Goal: Transaction & Acquisition: Subscribe to service/newsletter

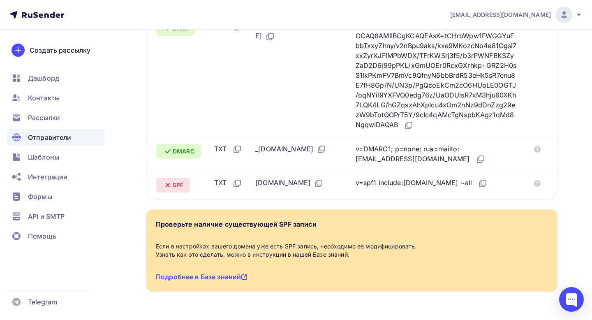
scroll to position [264, 0]
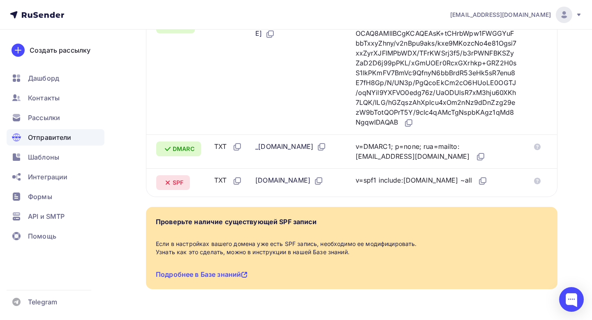
click at [178, 186] on span "SPF" at bounding box center [178, 182] width 11 height 8
click at [222, 278] on link "Подробнее в Базе знаний" at bounding box center [202, 274] width 92 height 8
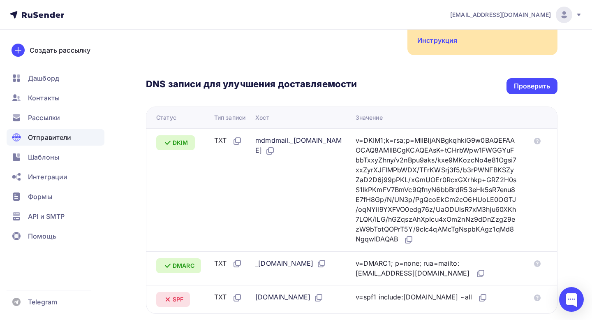
scroll to position [0, 0]
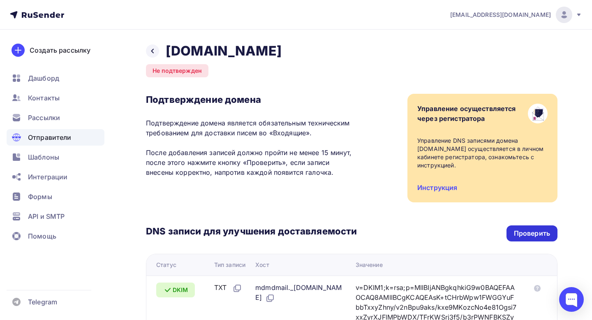
click at [537, 230] on div "Проверить" at bounding box center [532, 233] width 51 height 16
click at [155, 52] on icon at bounding box center [152, 51] width 7 height 7
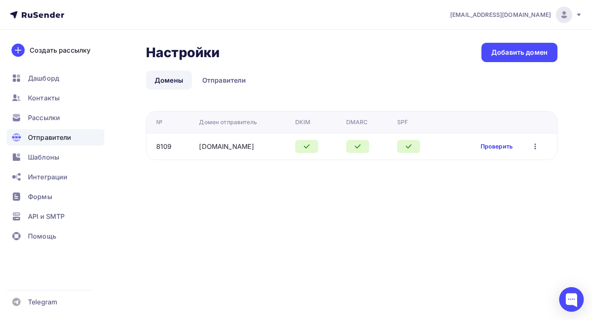
click at [496, 149] on link "Проверить" at bounding box center [497, 146] width 32 height 8
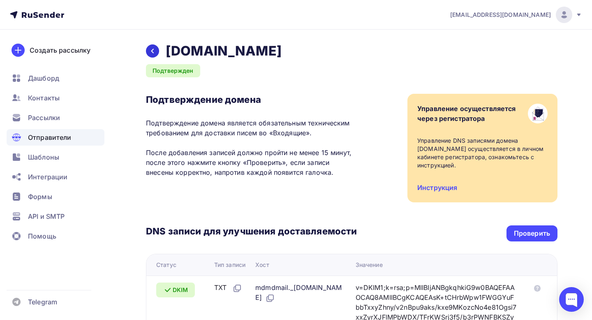
click at [151, 49] on icon at bounding box center [152, 51] width 7 height 7
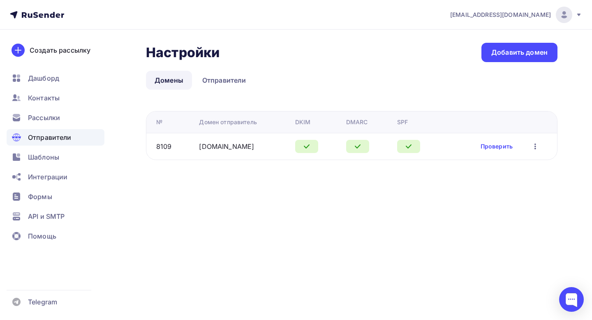
click at [530, 149] on icon "button" at bounding box center [535, 146] width 10 height 10
click at [291, 65] on div "Настройки Настройки Добавить домен Домены Отправители Домены Отправители № Доме…" at bounding box center [352, 101] width 412 height 117
click at [54, 115] on span "Рассылки" at bounding box center [44, 118] width 32 height 10
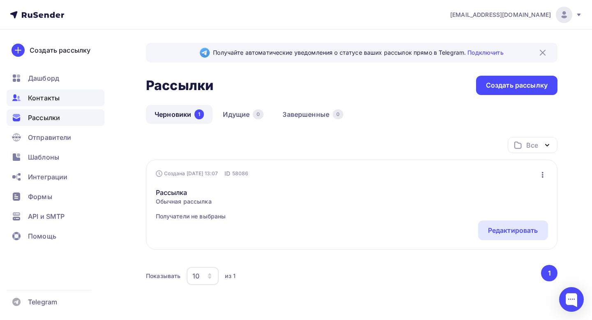
click at [53, 99] on span "Контакты" at bounding box center [44, 98] width 32 height 10
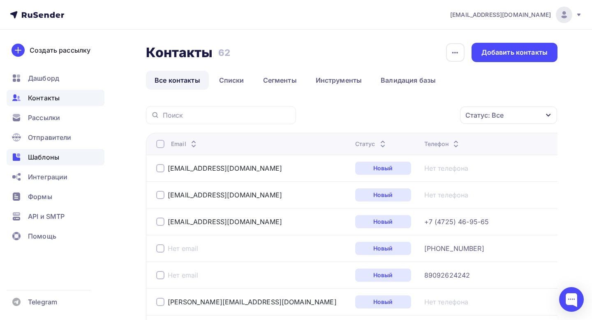
click at [53, 161] on span "Шаблоны" at bounding box center [43, 157] width 31 height 10
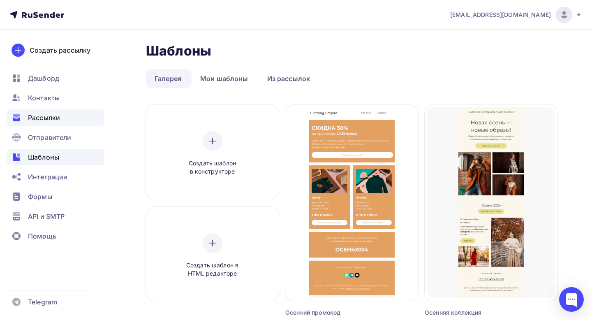
click at [55, 124] on div "Рассылки" at bounding box center [56, 117] width 98 height 16
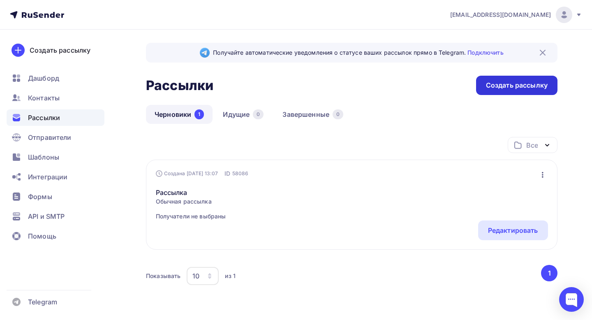
click at [489, 82] on div "Создать рассылку" at bounding box center [517, 85] width 62 height 9
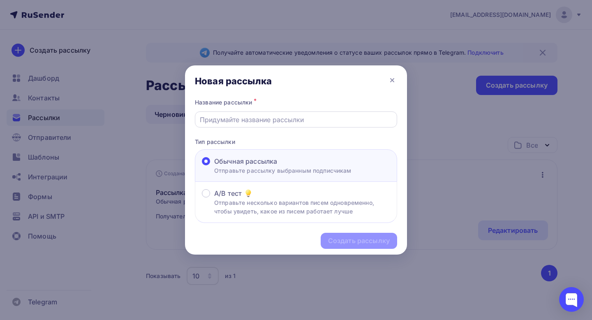
click at [257, 115] on input "text" at bounding box center [296, 120] width 193 height 10
type input "G"
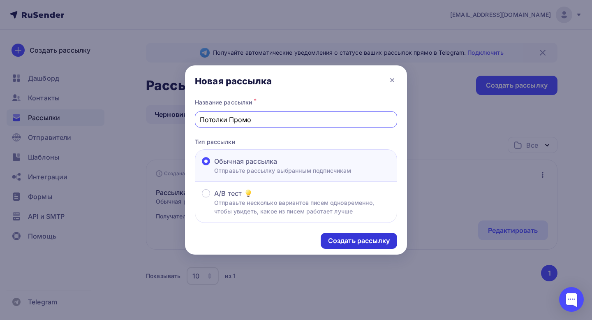
type input "Потолки Промо"
click at [389, 243] on div "Создать рассылку" at bounding box center [359, 241] width 76 height 16
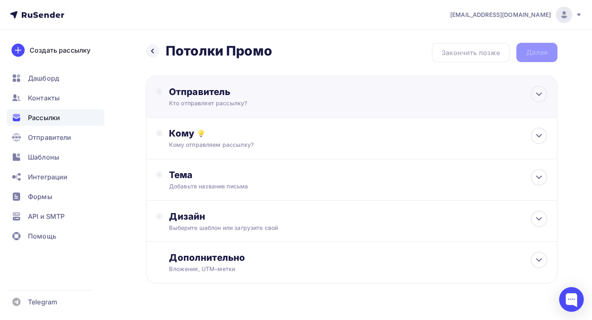
click at [309, 107] on div "Кто отправляет рассылку?" at bounding box center [249, 103] width 160 height 8
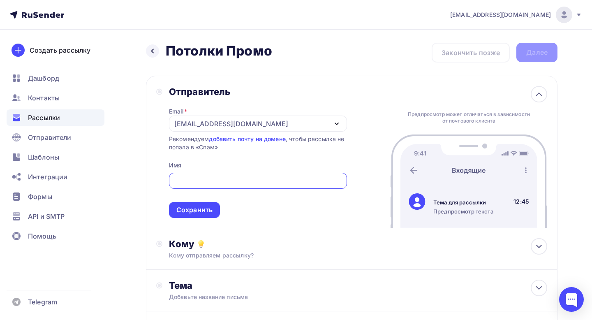
click at [267, 124] on div "[EMAIL_ADDRESS][DOMAIN_NAME]" at bounding box center [258, 124] width 178 height 16
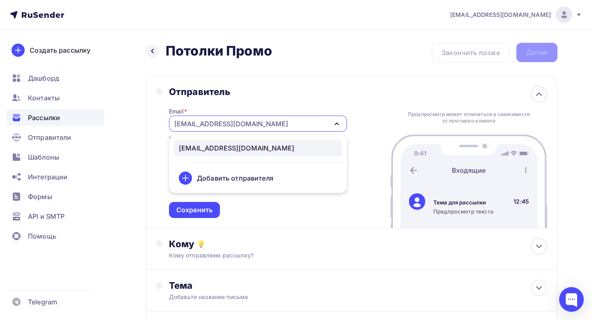
click at [242, 179] on div "Добавить отправителя" at bounding box center [235, 178] width 76 height 10
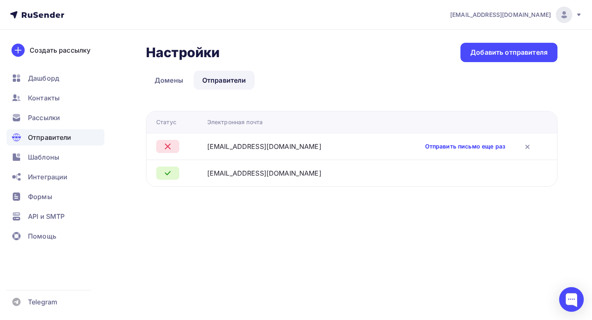
click at [486, 148] on link "Отправить письмо еще раз" at bounding box center [465, 146] width 80 height 8
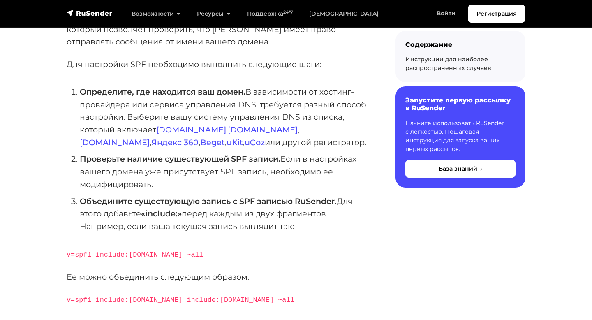
scroll to position [139, 0]
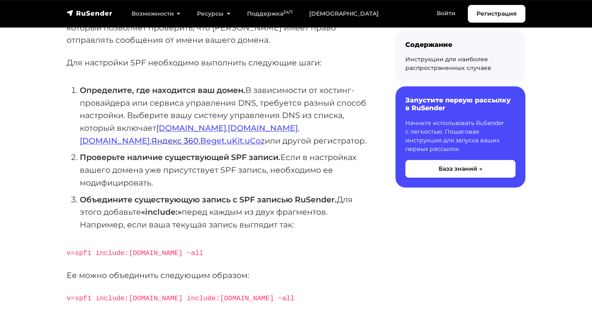
click at [199, 136] on link "Яндекс 360" at bounding box center [174, 141] width 47 height 10
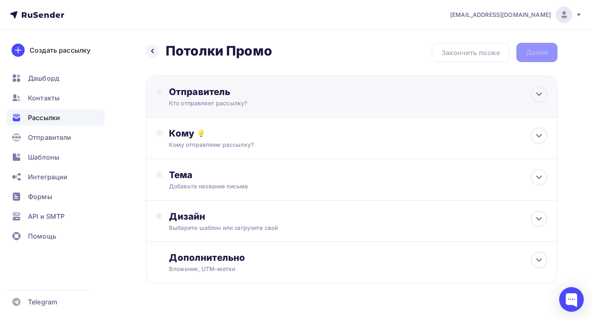
click at [345, 100] on div "Отправитель Кто отправляет рассылку? Email * marketing@laspan.ru marketing@lasp…" at bounding box center [258, 96] width 178 height 21
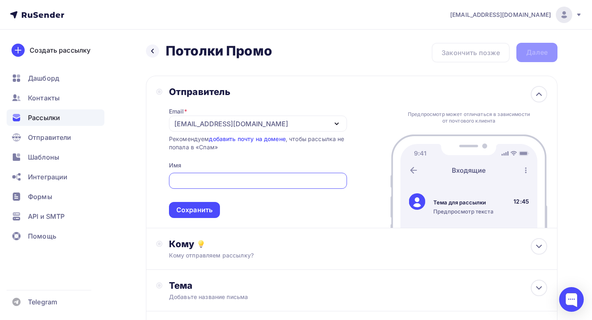
click at [218, 183] on input "text" at bounding box center [258, 181] width 169 height 10
click at [292, 184] on input "Тренд 2025 - ЛГКЛ потолочные плиты Колорика от производителя" at bounding box center [258, 181] width 169 height 10
click at [334, 183] on input "Тренд 2025 - ЛГКЛ потолочные плиты Колорика от производителя" at bounding box center [258, 181] width 169 height 10
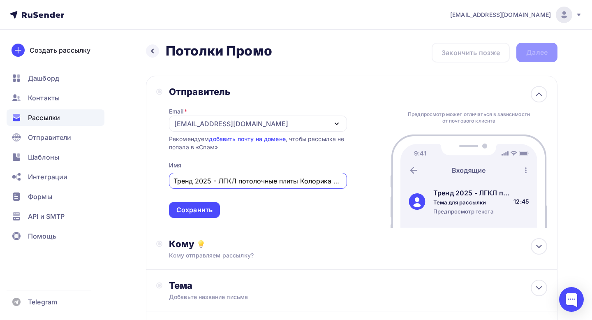
drag, startPoint x: 271, startPoint y: 183, endPoint x: 132, endPoint y: 177, distance: 139.1
click at [132, 177] on div "Назад Потолки Промо Потолки Промо Закончить позже Далее Отправитель Email * mar…" at bounding box center [296, 238] width 592 height 417
click at [205, 181] on input "Тренд 2025 - ЛГКЛ потолочные плиты Колорика от производителя" at bounding box center [258, 181] width 169 height 10
click at [215, 182] on input "Тренд 2025 - ЛГКЛ потолочные плиты Колорика от производителя" at bounding box center [258, 181] width 169 height 10
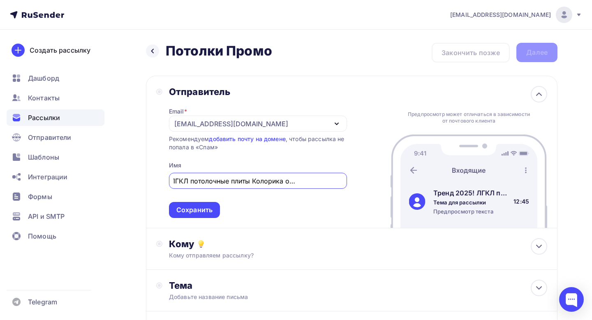
drag, startPoint x: 294, startPoint y: 178, endPoint x: 399, endPoint y: 183, distance: 105.8
click at [399, 183] on div "Отправитель Email * marketing@laspan.ru marketing@laspan.ru Добавить отправител…" at bounding box center [352, 152] width 412 height 153
click at [287, 97] on div "Отправитель" at bounding box center [258, 92] width 178 height 12
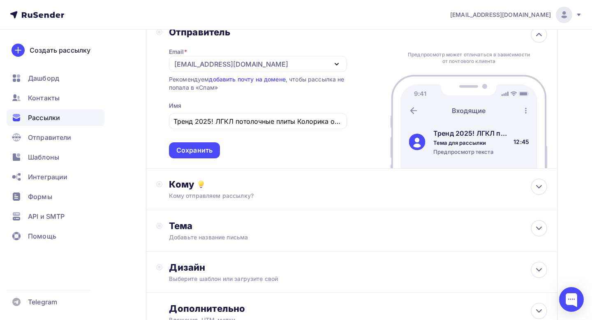
scroll to position [76, 0]
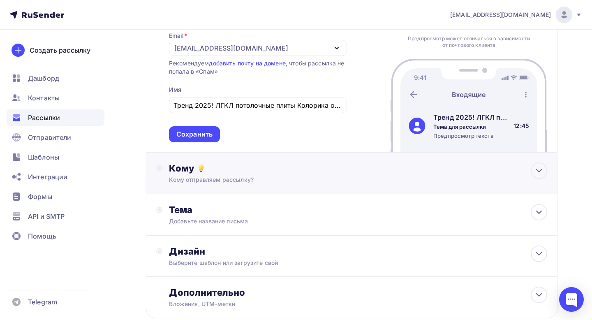
click at [288, 176] on div "Кому Кому отправляем рассылку? Списки получателей Выберите список Все списки id…" at bounding box center [358, 172] width 378 height 21
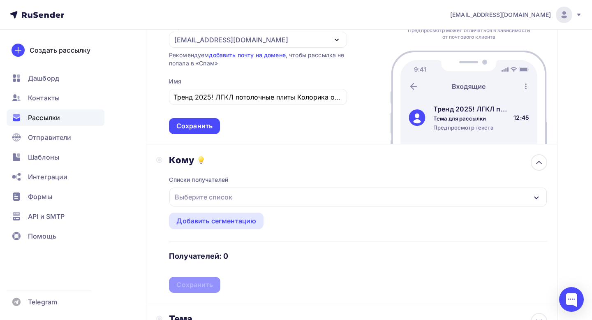
scroll to position [84, 0]
click at [274, 200] on div "Выберите список" at bounding box center [357, 196] width 377 height 19
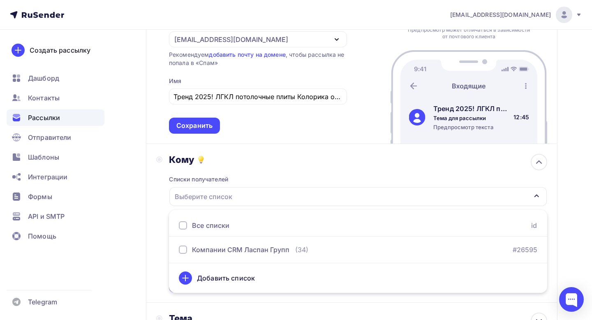
click at [227, 224] on div "Все списки" at bounding box center [210, 225] width 37 height 10
click at [313, 165] on div "Кому" at bounding box center [358, 160] width 378 height 12
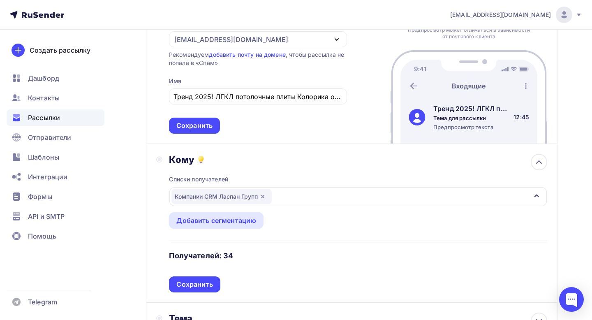
click at [240, 199] on div "Компании CRM Ласпан Групп" at bounding box center [221, 196] width 100 height 15
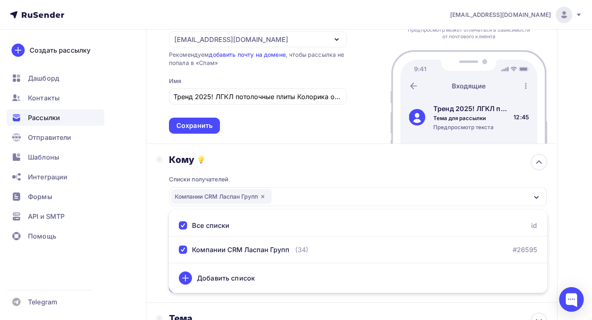
click at [271, 197] on div "Компании CRM Ласпан Групп" at bounding box center [221, 196] width 100 height 15
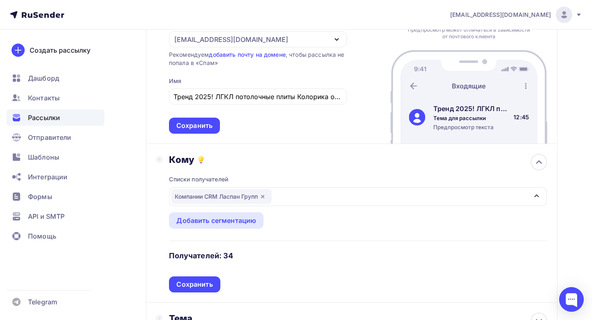
click at [264, 196] on icon "button" at bounding box center [262, 196] width 3 height 3
click at [260, 196] on div "Выберите список" at bounding box center [357, 196] width 377 height 19
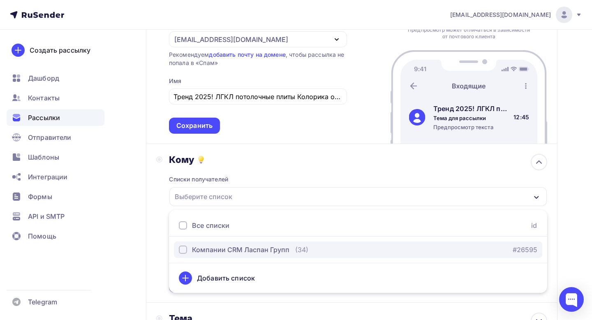
click at [240, 252] on div "Компании CRM Ласпан Групп" at bounding box center [240, 250] width 97 height 10
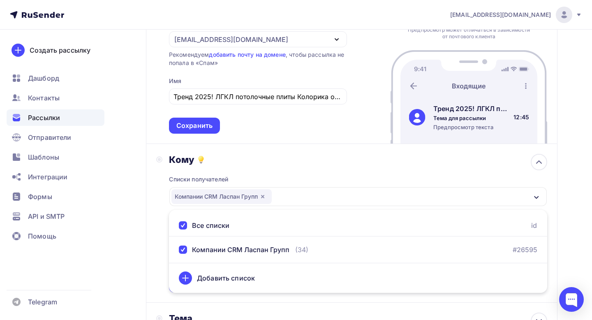
click at [267, 165] on div "Кому" at bounding box center [358, 160] width 378 height 12
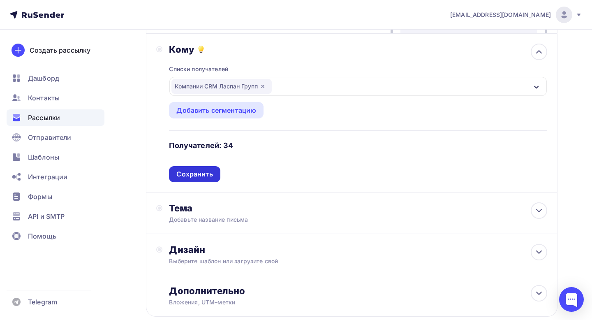
click at [199, 182] on div "Сохранить" at bounding box center [194, 174] width 51 height 16
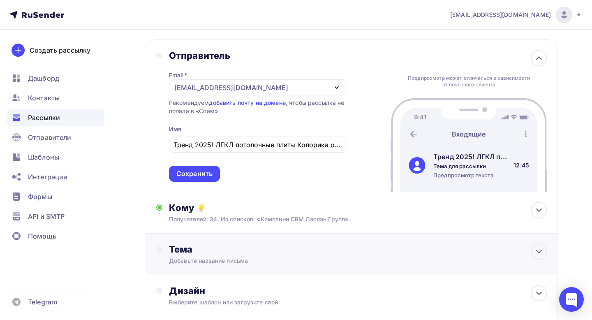
scroll to position [35, 0]
click at [267, 146] on input "Тренд 2025! ЛГКЛ потолочные плиты Колорика от производителя" at bounding box center [258, 146] width 169 height 10
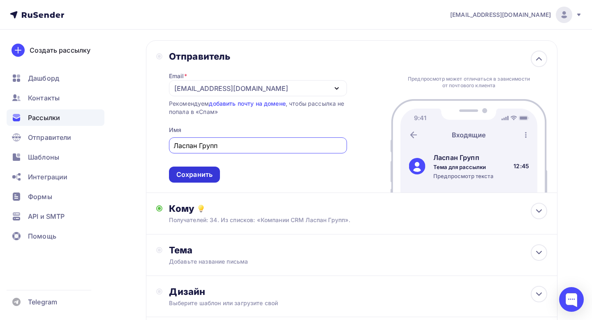
type input "Ласпан Групп"
click at [198, 170] on div "Сохранить" at bounding box center [194, 174] width 36 height 9
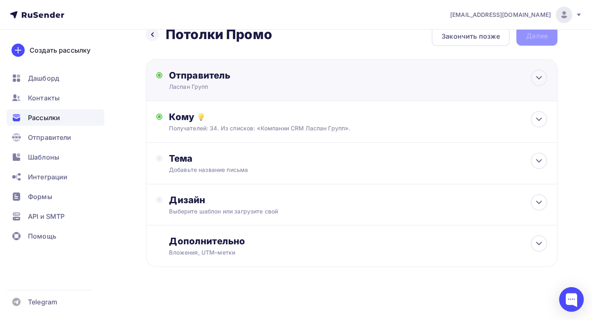
scroll to position [17, 0]
click at [278, 161] on div "Тема" at bounding box center [250, 159] width 162 height 12
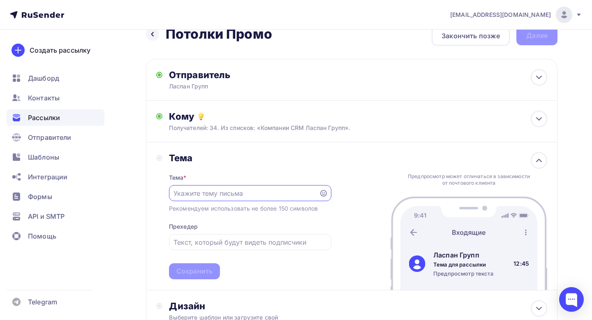
scroll to position [0, 0]
click at [214, 198] on input "text" at bounding box center [244, 193] width 141 height 10
paste input "Тренд 2025! ЛГКЛ потолочные плиты Колорика от производителя"
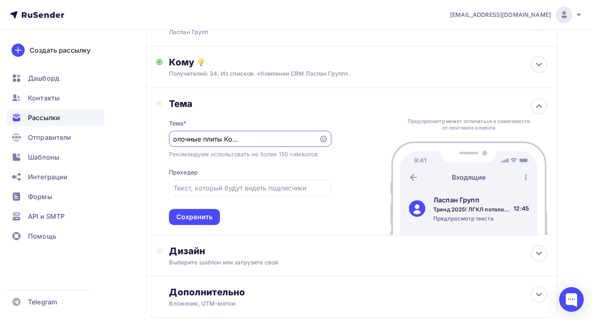
scroll to position [72, 0]
type input "Тренд 2025! ЛГКЛ потолочные плиты Колорика от производителя"
click at [228, 189] on input "text" at bounding box center [250, 188] width 153 height 10
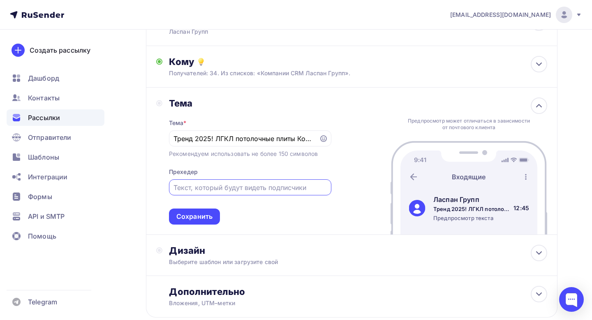
click at [218, 187] on input "text" at bounding box center [250, 188] width 153 height 10
paste input "Материал: гипсокартонные плиты"
paste input "Эстетичное и практичное решение, которое задает новый тренд в оформлении потолк…"
type input "Материал: гипсокартонные плиты - Эстетичное и практичное решение, которое задае…"
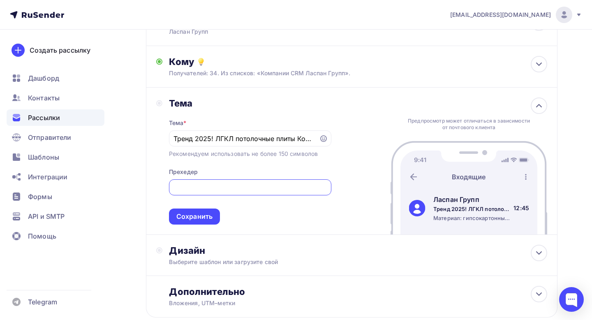
click at [348, 201] on div "Тема Тема * Тренд 2025! ЛГКЛ потолочные плиты Колорика от производителя Рекомен…" at bounding box center [352, 161] width 412 height 147
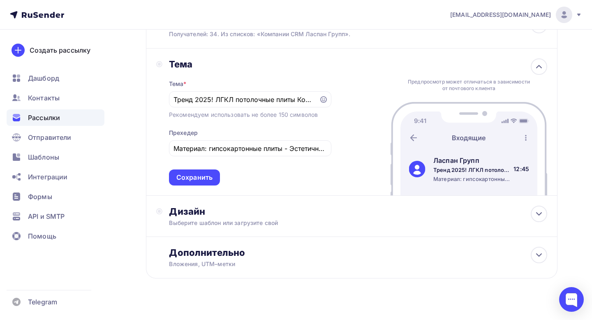
scroll to position [124, 0]
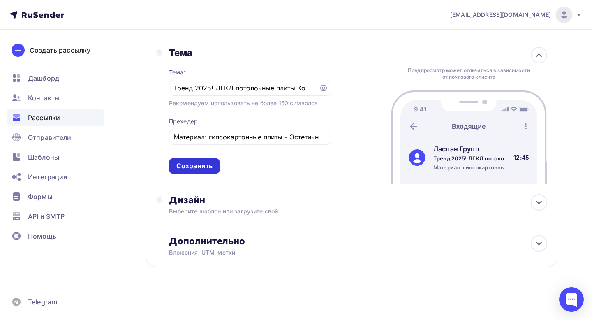
click at [211, 167] on div "Сохранить" at bounding box center [194, 165] width 36 height 9
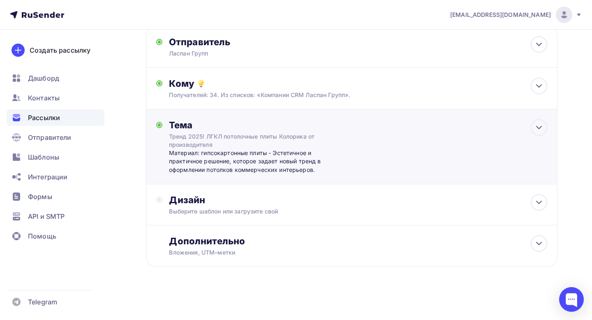
scroll to position [51, 0]
click at [247, 184] on div "Дизайн Выберите шаблон или загрузите свой" at bounding box center [352, 204] width 412 height 41
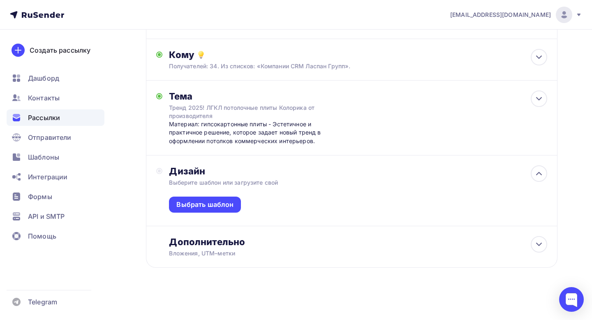
scroll to position [81, 0]
click at [227, 199] on div "Выбрать шаблон" at bounding box center [204, 203] width 57 height 9
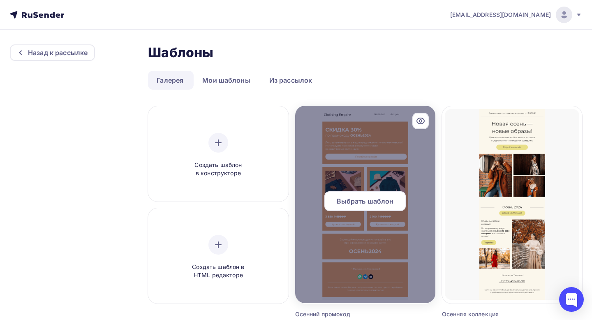
click at [369, 196] on span "Выбрать шаблон" at bounding box center [365, 201] width 57 height 10
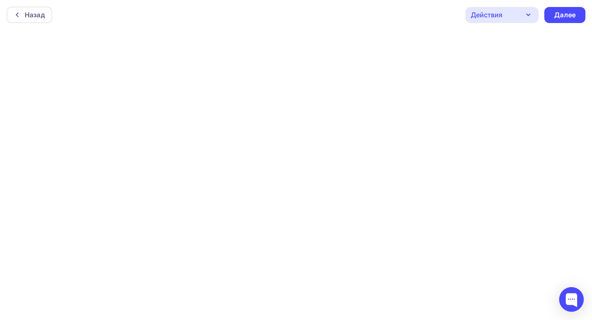
scroll to position [2, 0]
click at [563, 8] on div "Далее" at bounding box center [564, 12] width 21 height 9
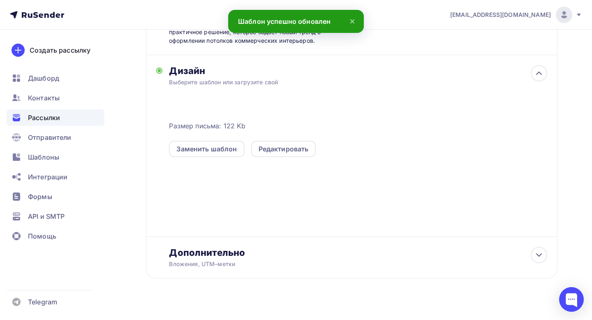
scroll to position [181, 0]
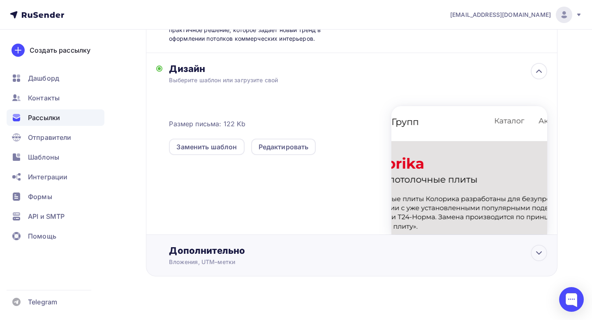
click at [352, 250] on div "Дополнительно" at bounding box center [358, 251] width 378 height 12
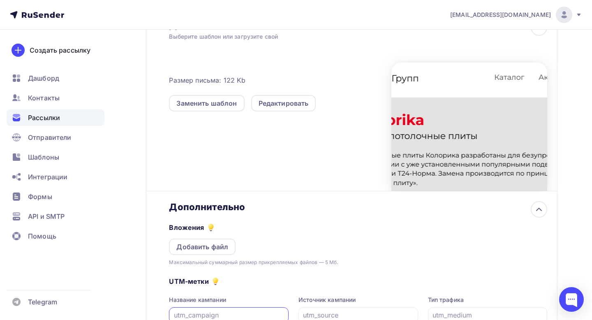
scroll to position [223, 0]
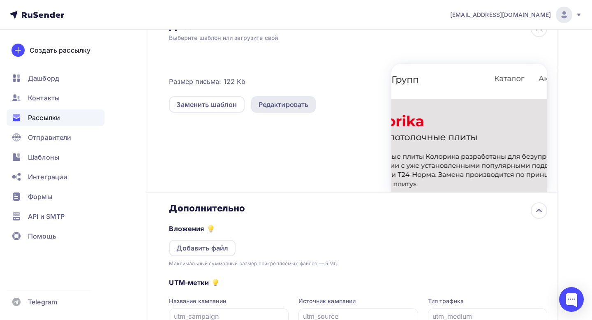
click at [281, 109] on div "Редактировать" at bounding box center [284, 105] width 50 height 10
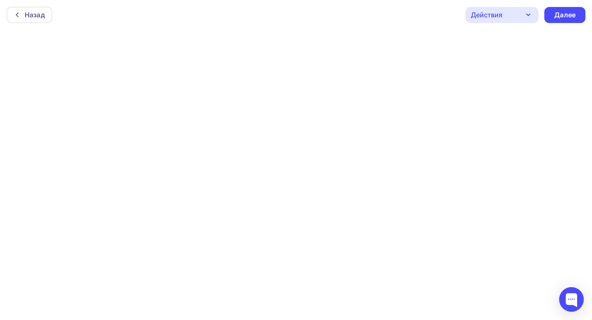
scroll to position [2, 0]
click at [519, 11] on div "Действия" at bounding box center [502, 13] width 73 height 16
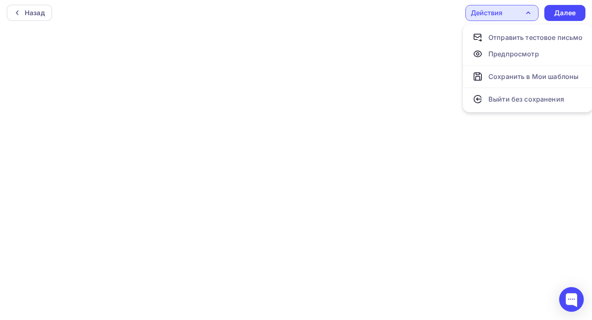
click at [366, 20] on div "Назад Действия Отправить тестовое письмо Предпросмотр Сохранить в Мои шаблоны В…" at bounding box center [296, 13] width 592 height 30
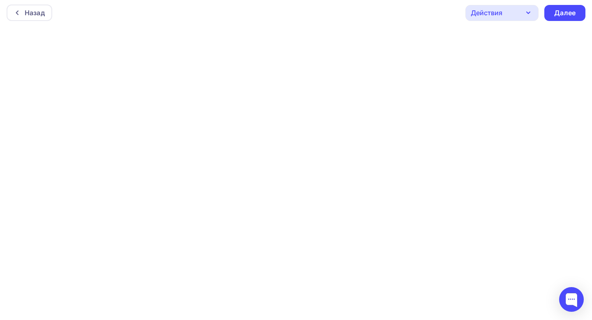
click at [525, 13] on icon "button" at bounding box center [528, 13] width 10 height 10
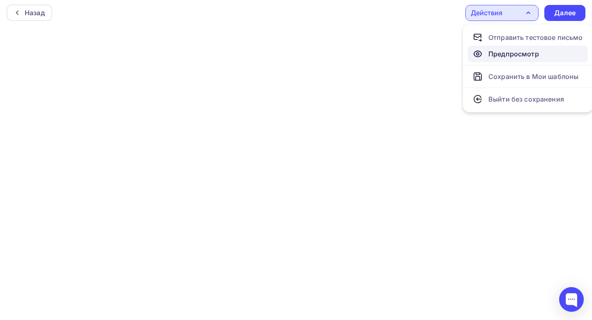
click at [518, 56] on div "Предпросмотр" at bounding box center [514, 54] width 51 height 10
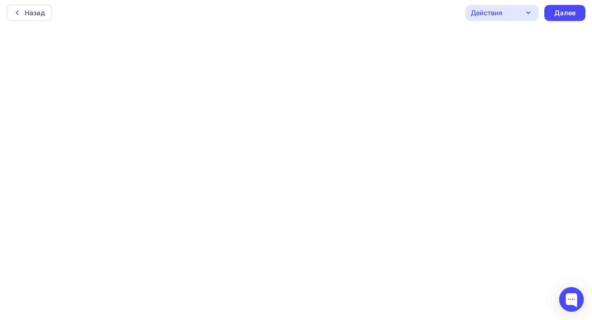
click at [519, 13] on div "Действия" at bounding box center [502, 13] width 73 height 16
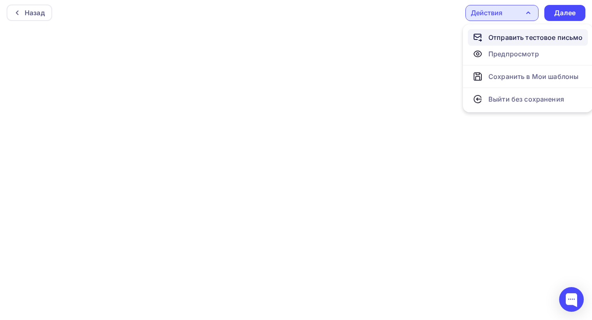
click at [532, 41] on div "Отправить тестовое письмо" at bounding box center [536, 37] width 95 height 10
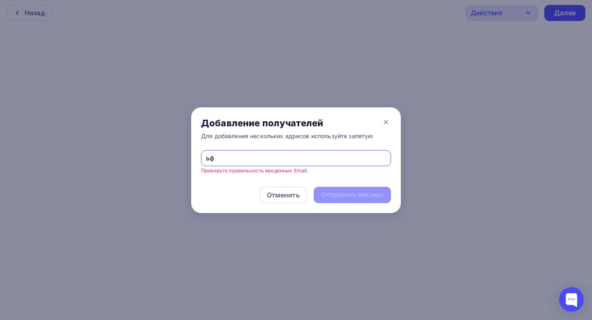
type input "ь"
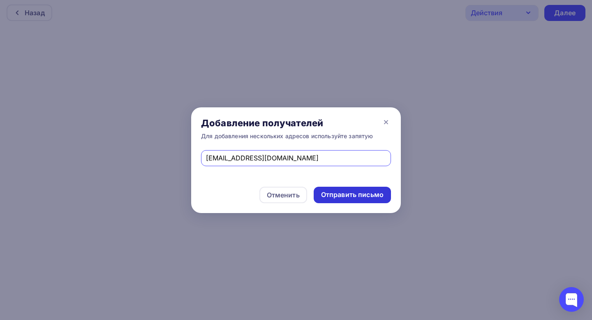
type input "marketing@laspan.ru"
click at [359, 193] on div "Отправить письмо" at bounding box center [352, 194] width 63 height 9
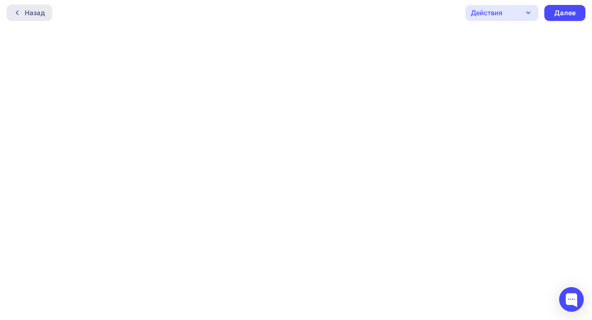
click at [22, 5] on div "Назад" at bounding box center [30, 13] width 46 height 16
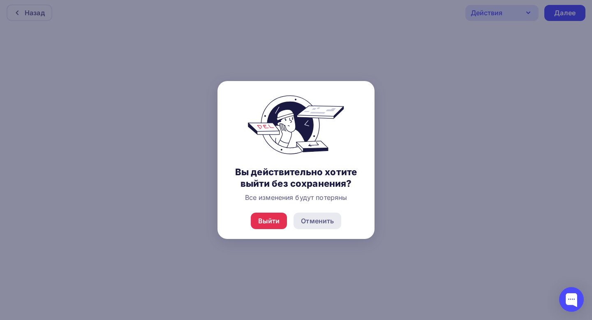
click at [312, 220] on div "Отменить" at bounding box center [317, 221] width 33 height 10
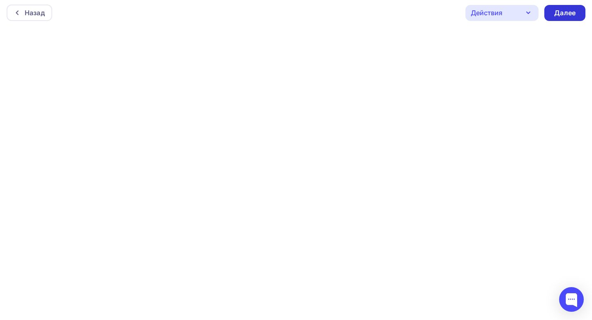
click at [560, 7] on div "Далее" at bounding box center [564, 13] width 41 height 16
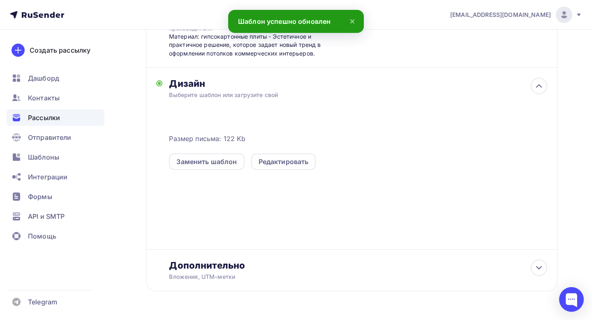
scroll to position [174, 0]
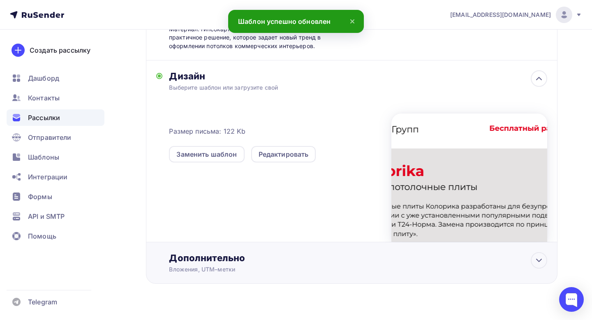
click at [491, 271] on div "Вложения, UTM–метки" at bounding box center [339, 269] width 340 height 8
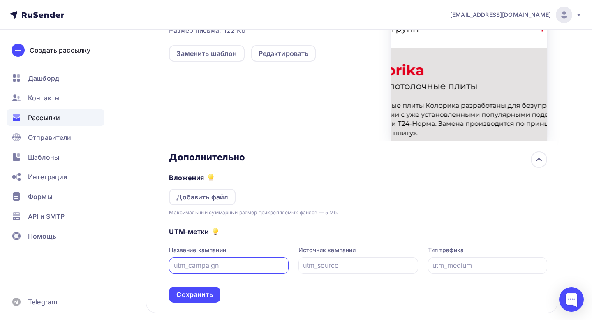
scroll to position [322, 0]
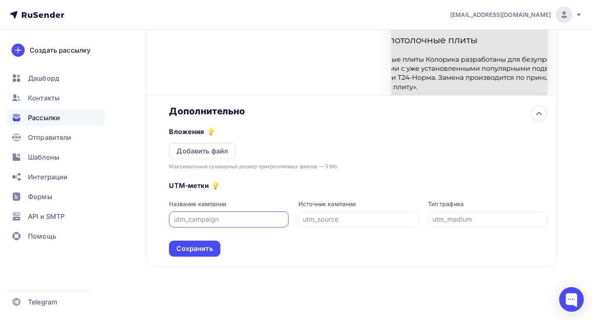
click at [228, 220] on input "text" at bounding box center [229, 219] width 110 height 10
type input "email"
click at [320, 221] on input "text" at bounding box center [358, 219] width 110 height 10
click at [233, 221] on input "email" at bounding box center [229, 219] width 110 height 10
click at [251, 245] on div "UTM-метки Название кампании Источник кампании Тип трафика Сохранить" at bounding box center [358, 214] width 378 height 86
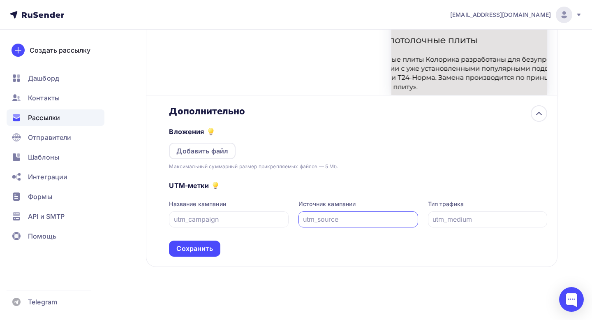
click at [333, 221] on input "text" at bounding box center [358, 219] width 110 height 10
type input "email"
click at [226, 215] on input "text" at bounding box center [229, 219] width 110 height 10
click at [176, 216] on input "sender" at bounding box center [229, 219] width 110 height 10
type input "rusender"
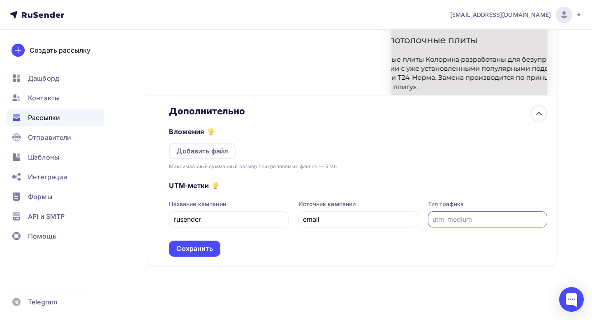
click at [479, 220] on input "text" at bounding box center [488, 219] width 110 height 10
type input "promo_colorika"
click at [426, 184] on div "UTM-метки Название кампании rusender Источник кампании email Тип трафика promo_…" at bounding box center [358, 214] width 378 height 86
click at [201, 248] on div "Сохранить" at bounding box center [194, 248] width 36 height 9
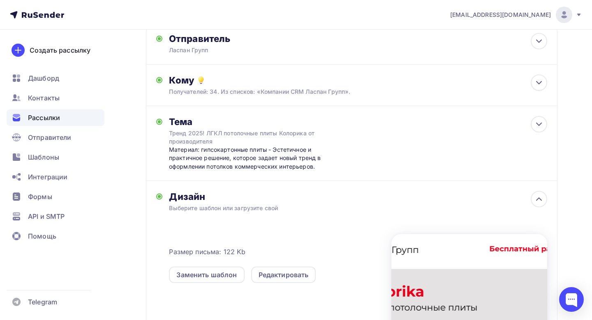
scroll to position [0, 0]
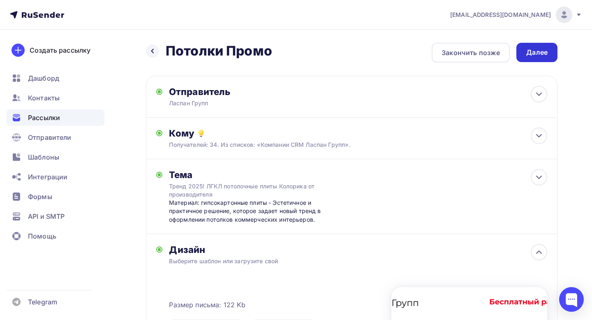
click at [540, 55] on div "Далее" at bounding box center [536, 52] width 21 height 9
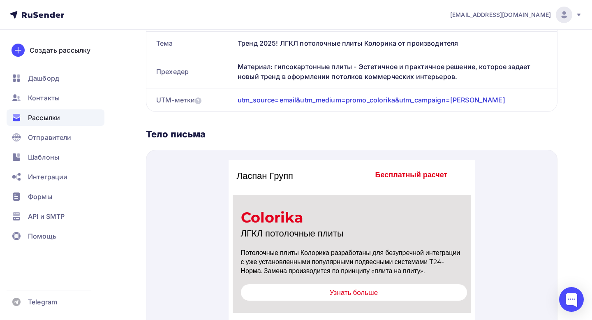
scroll to position [276, 0]
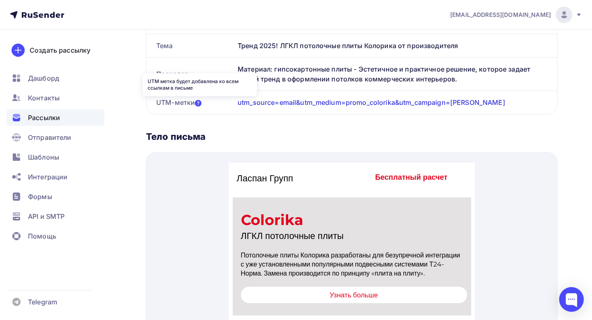
click at [199, 102] on icon at bounding box center [198, 103] width 7 height 7
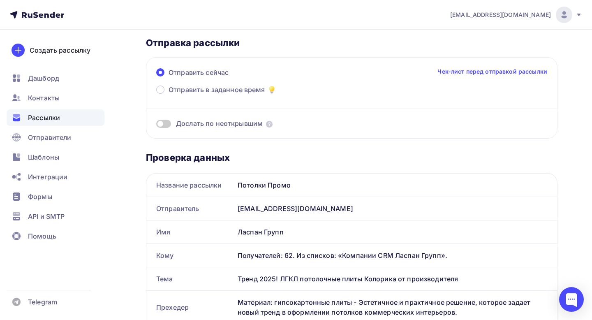
scroll to position [0, 0]
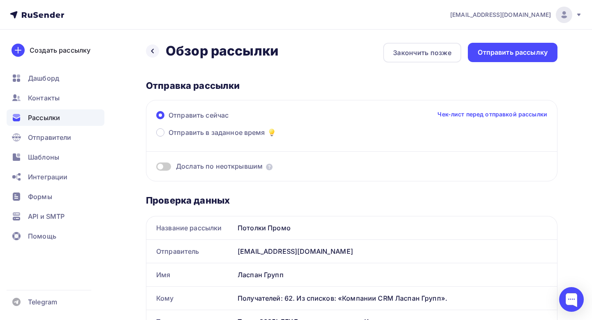
click at [511, 117] on link "Чек-лист перед отправкой рассылки" at bounding box center [493, 114] width 110 height 8
click at [440, 53] on div "Закончить позже" at bounding box center [422, 53] width 58 height 10
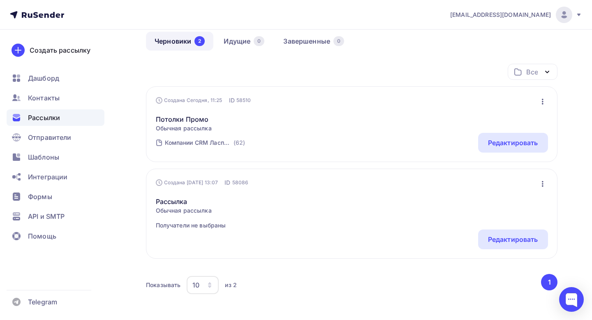
scroll to position [75, 0]
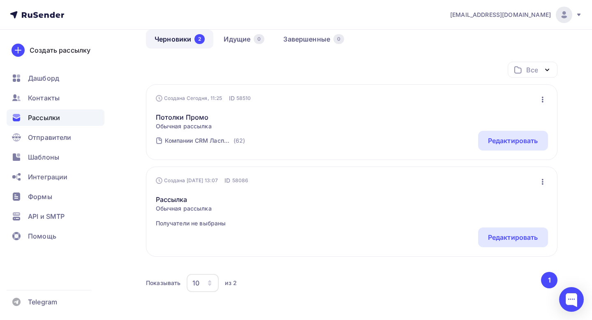
click at [542, 185] on icon "button" at bounding box center [543, 182] width 10 height 10
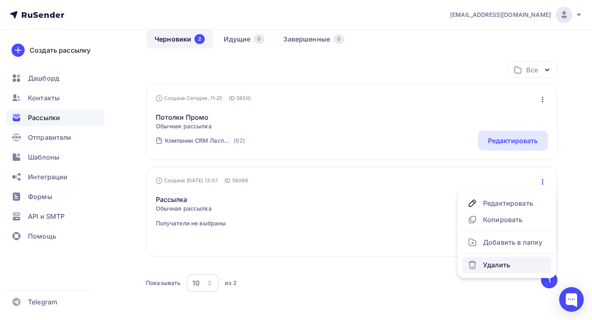
click at [491, 268] on div "Удалить" at bounding box center [507, 265] width 79 height 10
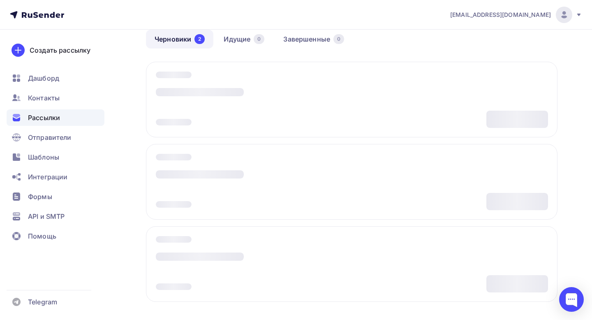
scroll to position [0, 0]
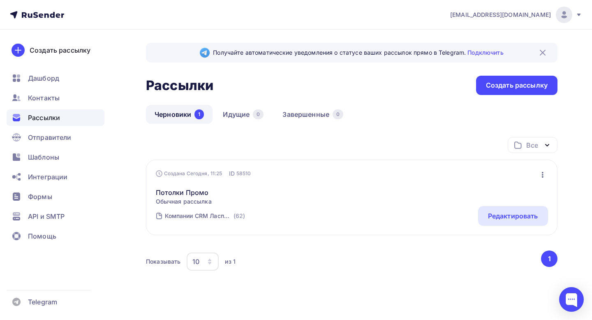
click at [542, 174] on icon "button" at bounding box center [543, 175] width 10 height 10
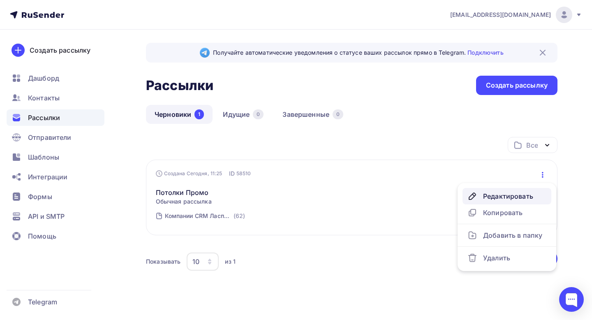
click at [521, 199] on div "Редактировать" at bounding box center [507, 196] width 79 height 10
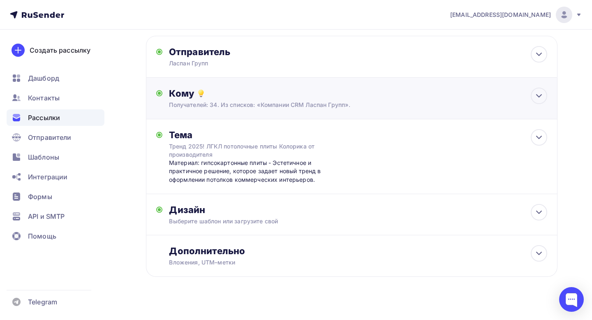
scroll to position [38, 0]
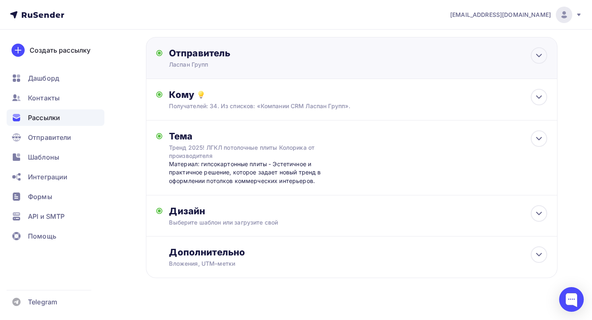
click at [425, 61] on div "Отправитель Ласпан Групп Email * marketing@laspan.ru marketing@laspan.ru Добави…" at bounding box center [352, 58] width 412 height 42
type input "Ласпан Групп"
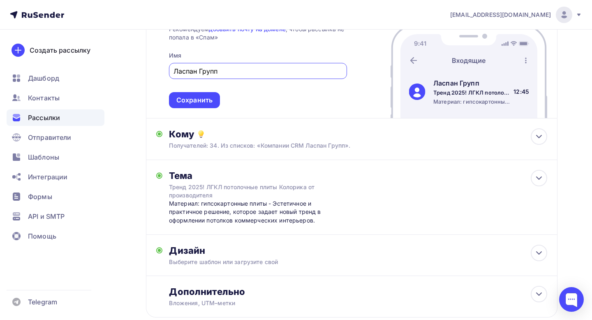
scroll to position [162, 0]
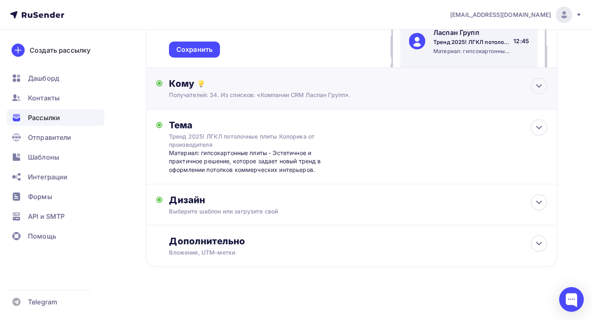
click at [387, 87] on div "Кому" at bounding box center [358, 84] width 378 height 12
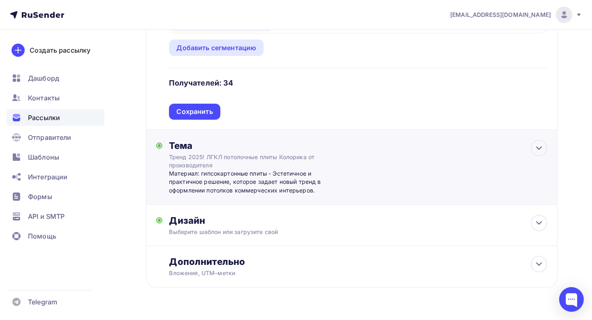
click at [315, 155] on div "Тема Тренд 2025! ЛГКЛ потолочные плиты Колорика от производителя Материал: гипс…" at bounding box center [250, 167] width 162 height 55
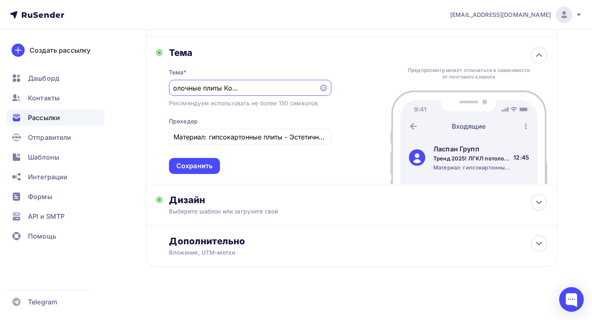
scroll to position [352, 0]
click at [317, 216] on div "Дизайн Выберите шаблон или загрузите свой Размер письма: 122 Kb Заменить шаблон…" at bounding box center [351, 209] width 391 height 31
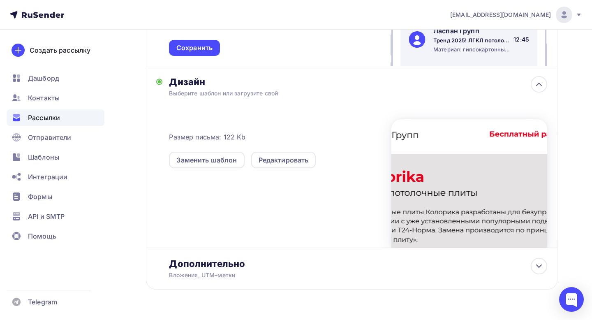
scroll to position [493, 0]
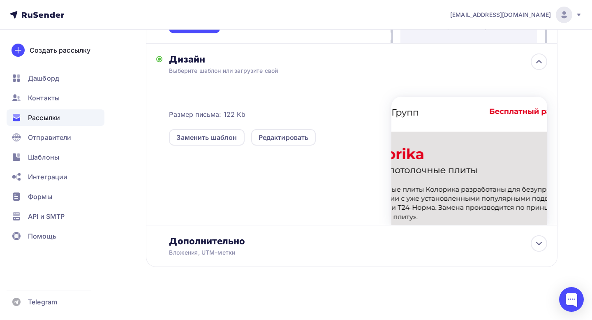
click at [292, 146] on div "Размер письма: 122 Kb Заменить шаблон Редактировать" at bounding box center [358, 156] width 378 height 137
click at [291, 142] on div "Редактировать" at bounding box center [283, 137] width 65 height 16
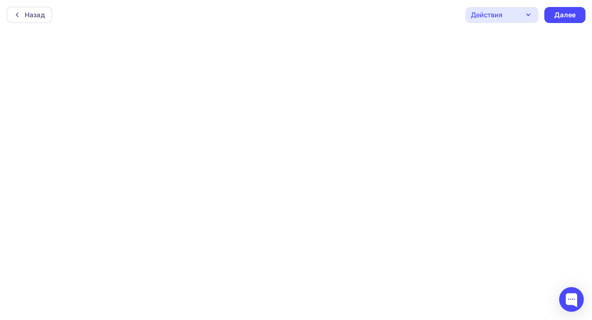
scroll to position [2, 0]
click at [566, 19] on div "Далее" at bounding box center [564, 13] width 41 height 16
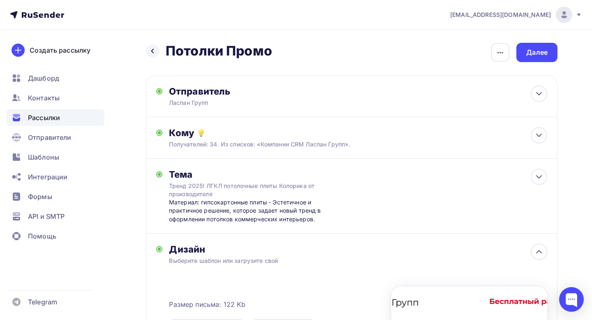
scroll to position [191, 0]
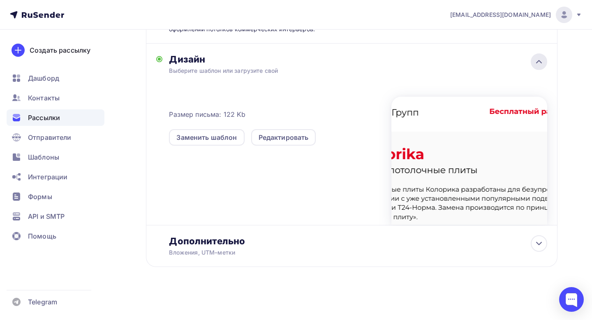
click at [536, 54] on div at bounding box center [539, 61] width 16 height 16
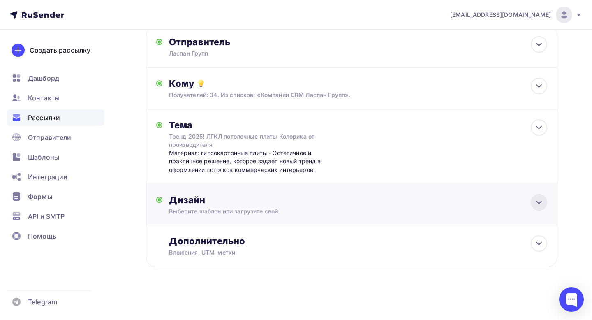
scroll to position [50, 0]
click at [541, 199] on icon at bounding box center [539, 202] width 10 height 10
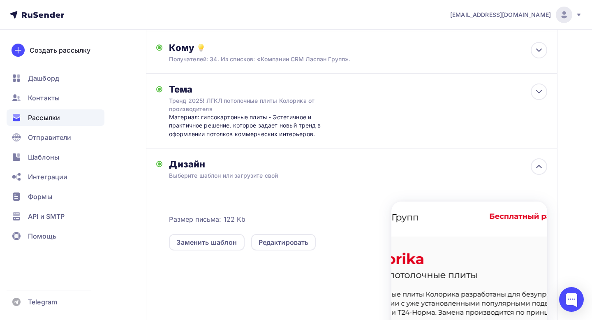
scroll to position [0, 0]
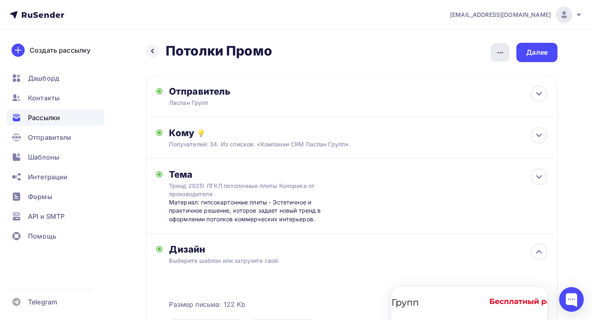
click at [498, 53] on icon "button" at bounding box center [501, 53] width 10 height 10
click at [471, 44] on div "Назад Потолки Промо Потолки Промо Закончить позже Переименовать рассылку Удалит…" at bounding box center [352, 52] width 412 height 19
click at [537, 49] on div "Далее" at bounding box center [536, 52] width 21 height 9
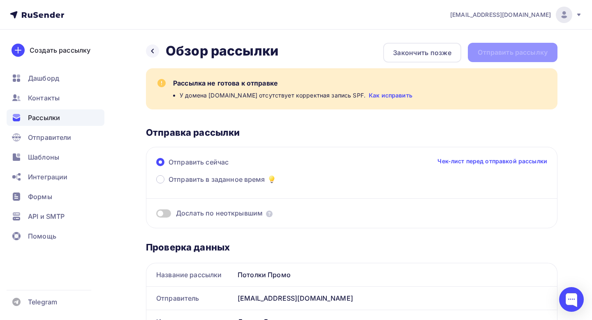
click at [369, 96] on link "Как исправить" at bounding box center [391, 95] width 44 height 8
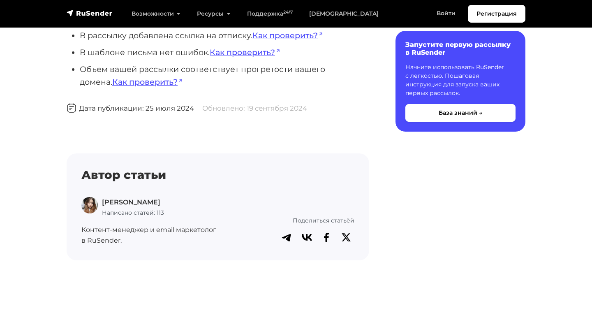
scroll to position [107, 0]
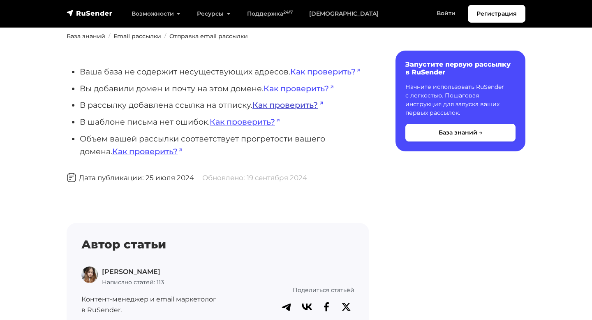
click at [301, 104] on link "Как проверить?" at bounding box center [287, 105] width 71 height 10
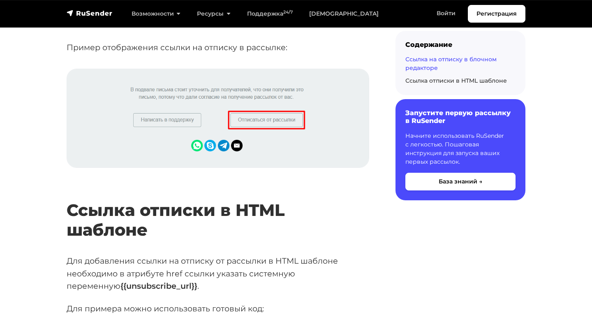
scroll to position [1131, 0]
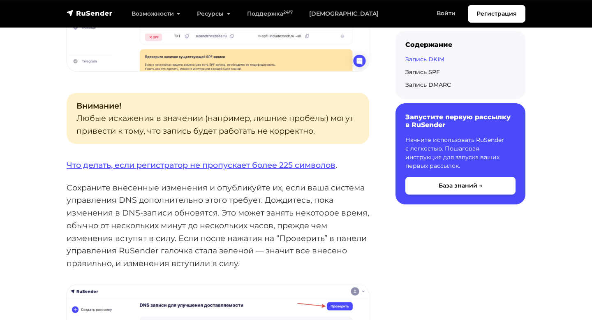
scroll to position [968, 0]
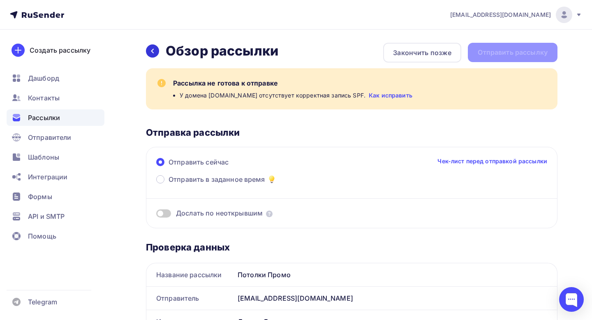
click at [154, 50] on icon at bounding box center [152, 51] width 7 height 7
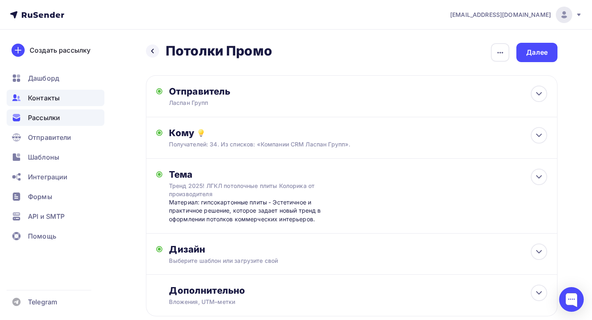
click at [62, 97] on div "Контакты" at bounding box center [56, 98] width 98 height 16
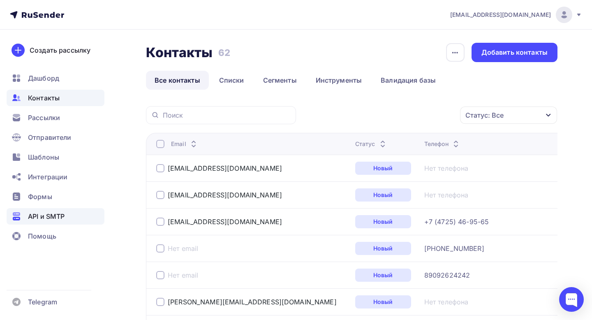
click at [47, 224] on div "API и SMTP" at bounding box center [56, 216] width 98 height 16
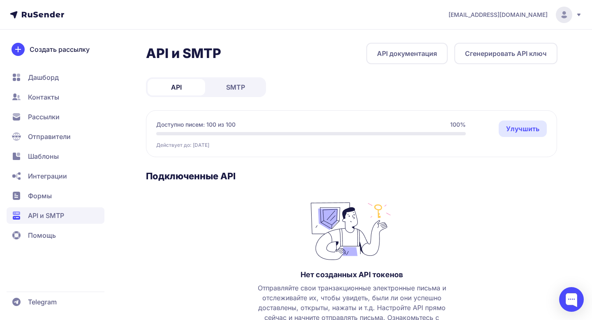
click at [43, 193] on span "Формы" at bounding box center [40, 196] width 24 height 10
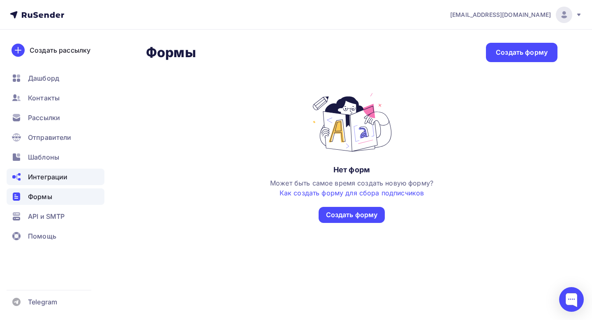
click at [49, 176] on span "Интеграции" at bounding box center [47, 177] width 39 height 10
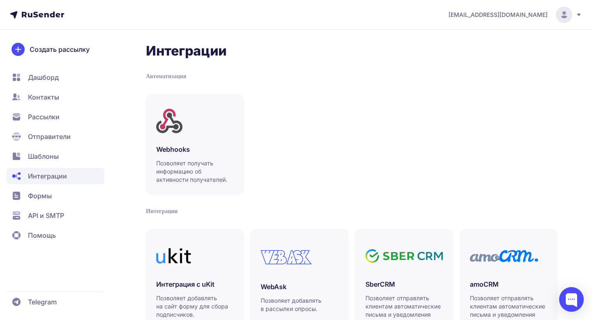
click at [54, 80] on span "Дашборд" at bounding box center [43, 77] width 31 height 10
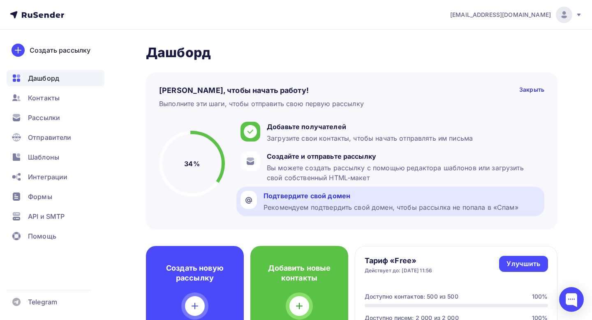
click at [373, 210] on div "Рекомендуем подтвердить свой домен, чтобы рассылка не попала в «Спам»" at bounding box center [391, 207] width 255 height 10
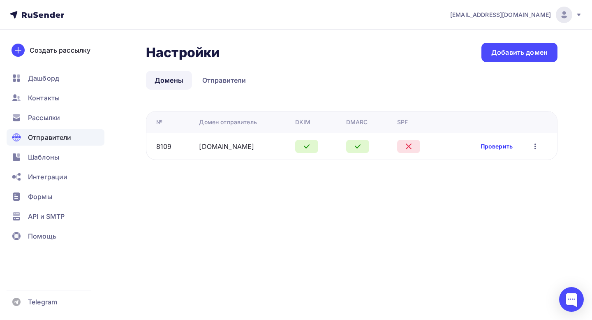
click at [499, 150] on link "Проверить" at bounding box center [497, 146] width 32 height 8
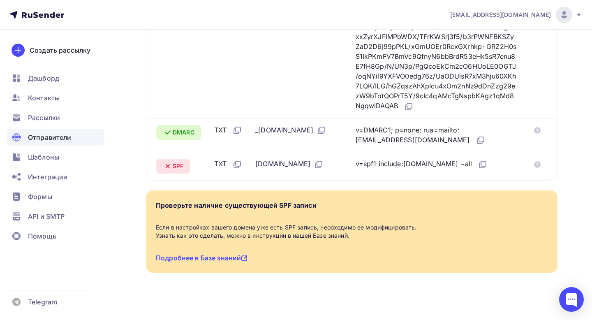
scroll to position [287, 0]
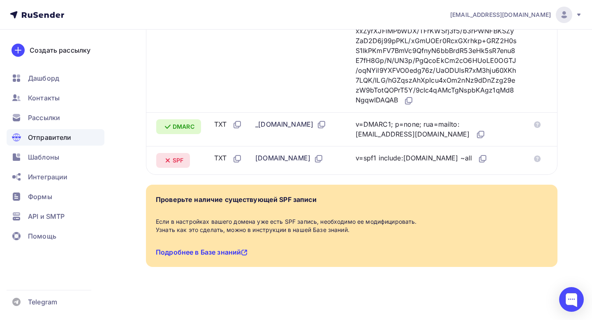
click at [205, 254] on link "Подробнее в Базе знаний" at bounding box center [202, 252] width 92 height 8
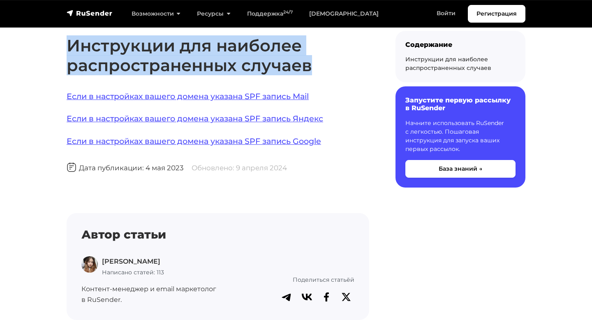
scroll to position [655, 0]
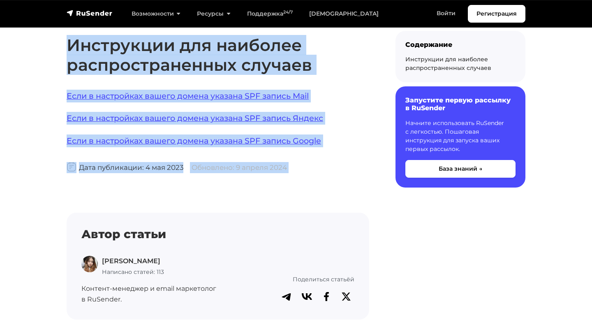
drag, startPoint x: 69, startPoint y: 52, endPoint x: 323, endPoint y: 176, distance: 283.0
copy body "Как добавить SPF запись Как добавить новую или отредактировать старую SPF запис…"
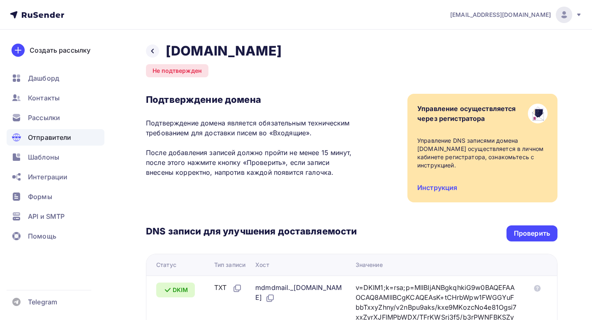
scroll to position [96, 0]
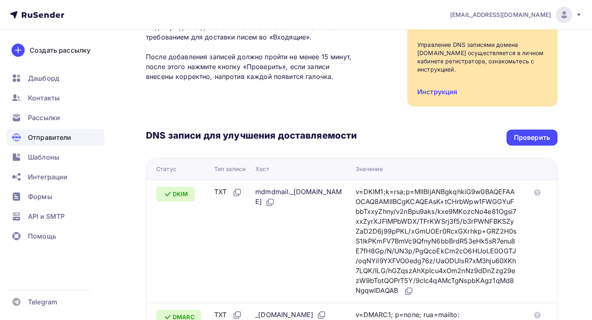
click at [543, 139] on div "DNS записи для улучшения доставляемости Проверить Статус Тип записи Хост Значен…" at bounding box center [352, 236] width 412 height 259
click at [543, 133] on div "Проверить" at bounding box center [532, 137] width 36 height 9
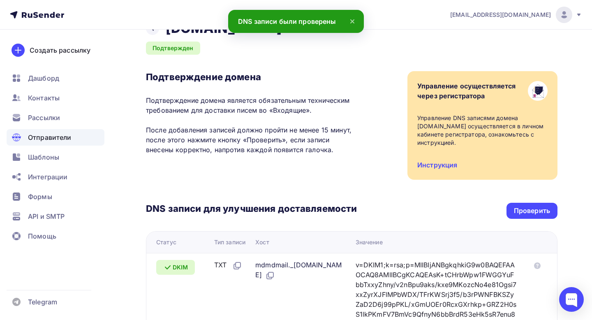
scroll to position [0, 0]
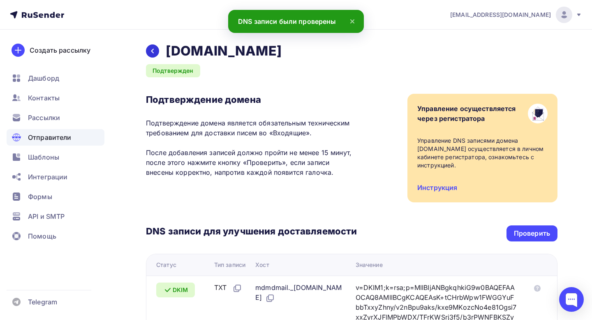
click at [150, 51] on icon at bounding box center [152, 51] width 7 height 7
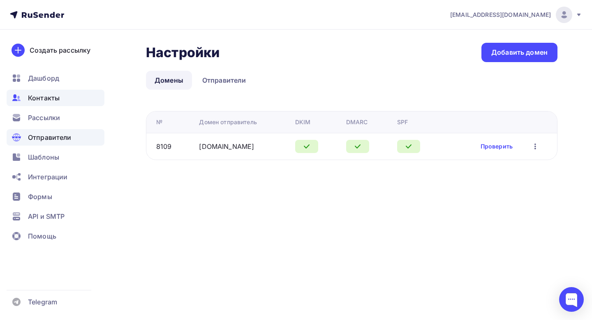
click at [64, 102] on div "Контакты" at bounding box center [56, 98] width 98 height 16
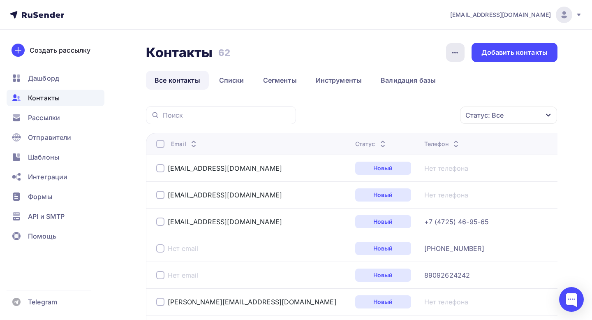
click at [456, 55] on icon "button" at bounding box center [455, 53] width 10 height 10
click at [267, 82] on link "Сегменты" at bounding box center [280, 80] width 51 height 19
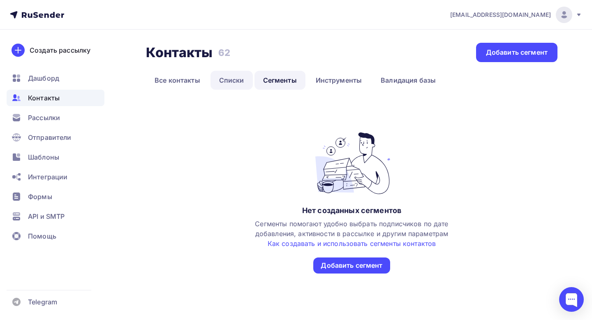
click at [241, 86] on link "Списки" at bounding box center [232, 80] width 42 height 19
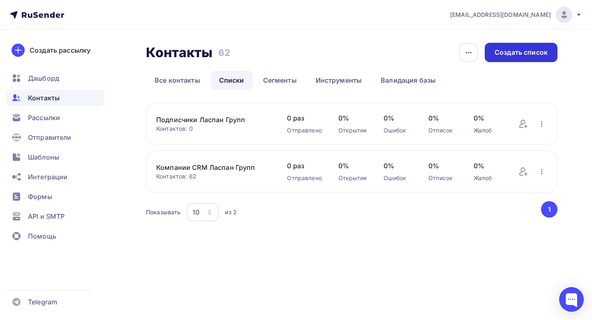
click at [533, 62] on div "История импорта Создать список" at bounding box center [508, 52] width 99 height 19
click at [421, 80] on link "Валидация базы" at bounding box center [408, 80] width 72 height 19
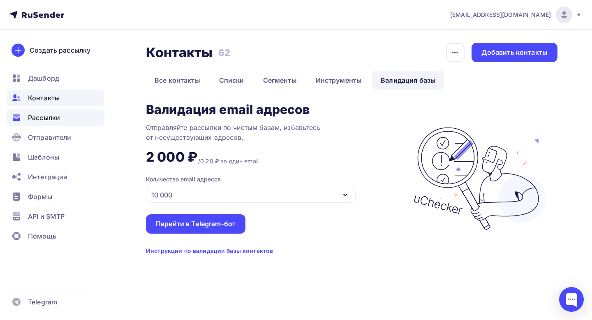
click at [55, 121] on span "Рассылки" at bounding box center [44, 118] width 32 height 10
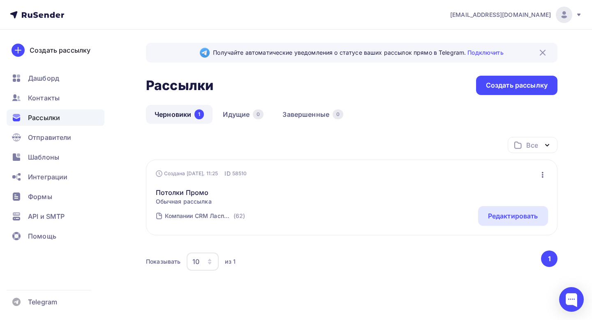
click at [545, 175] on icon "button" at bounding box center [543, 175] width 10 height 10
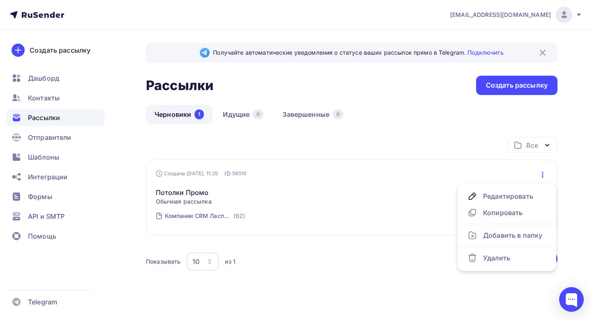
click at [450, 181] on div "Потолки Промо Обычная рассылка Редактировать Копировать Добавить в папку Удалить" at bounding box center [352, 192] width 392 height 28
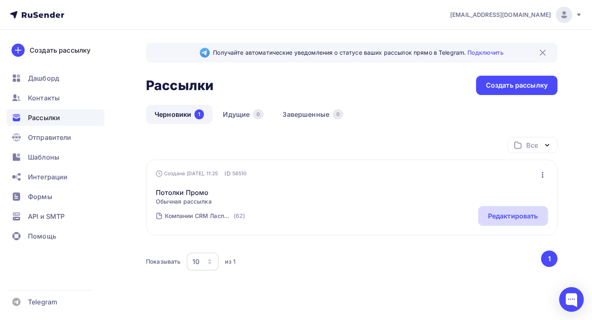
click at [516, 213] on div "Редактировать" at bounding box center [513, 216] width 50 height 10
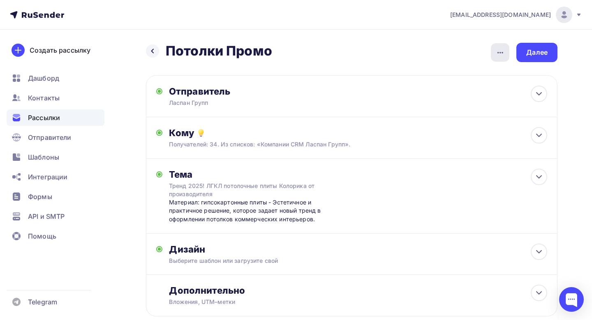
click at [503, 53] on icon "button" at bounding box center [501, 53] width 10 height 10
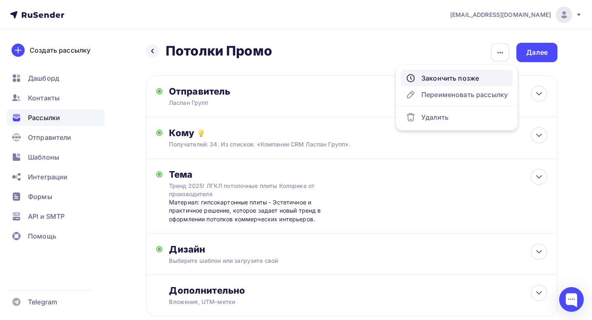
click at [463, 80] on div "Закончить позже" at bounding box center [457, 78] width 102 height 10
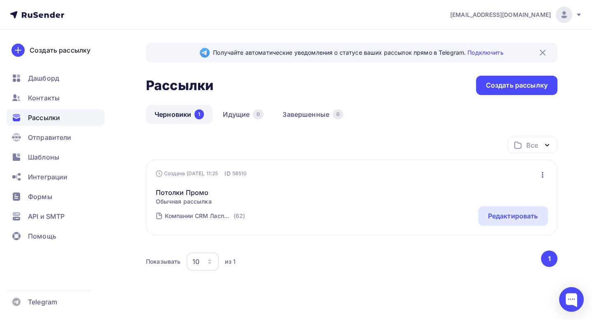
click at [540, 176] on icon "button" at bounding box center [543, 175] width 10 height 10
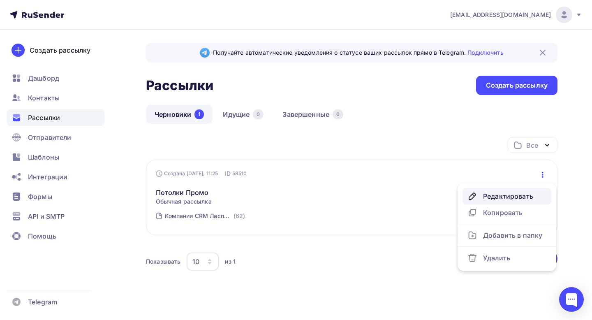
click at [507, 200] on div "Редактировать" at bounding box center [507, 196] width 79 height 10
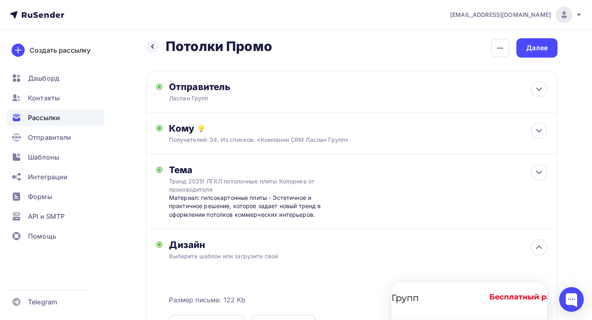
scroll to position [58, 0]
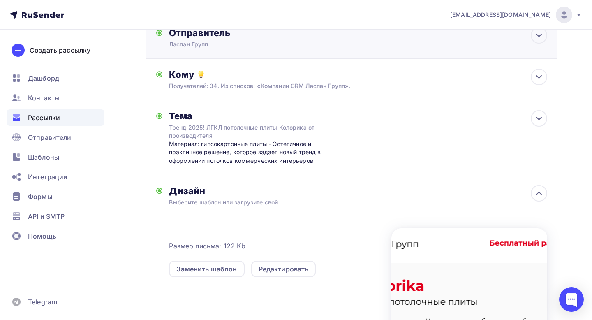
click at [386, 47] on div "Отправитель Ласпан Групп Email * marketing@laspan.ru marketing@laspan.ru Добави…" at bounding box center [352, 38] width 412 height 42
type input "Ласпан Групп"
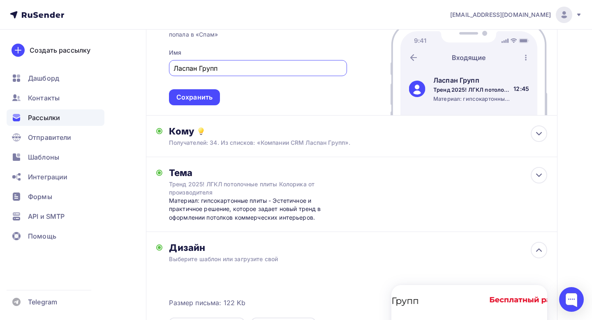
scroll to position [111, 0]
click at [405, 134] on div "Кому" at bounding box center [358, 132] width 378 height 12
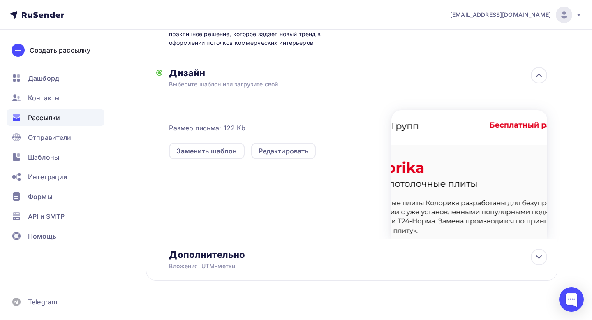
scroll to position [420, 0]
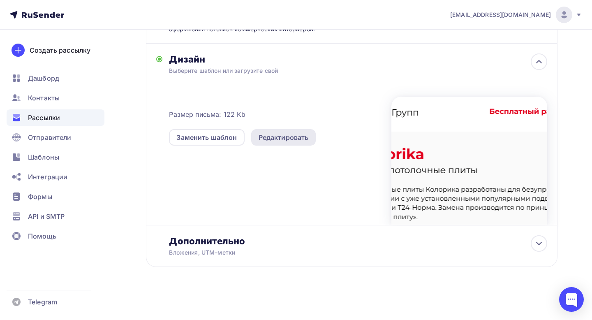
click at [283, 135] on div "Редактировать" at bounding box center [284, 137] width 50 height 10
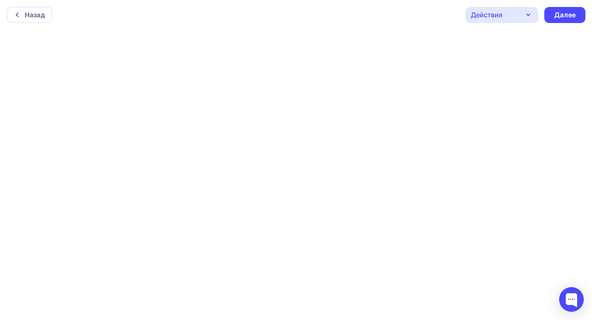
click at [530, 12] on icon "button" at bounding box center [528, 15] width 10 height 10
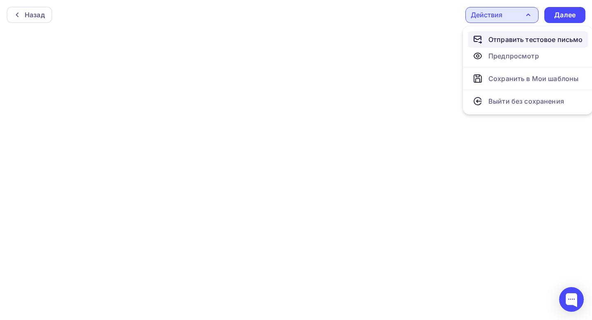
click at [530, 31] on link "Отправить тестовое письмо" at bounding box center [528, 39] width 120 height 16
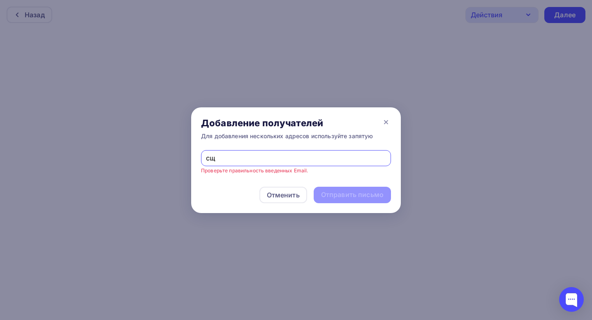
type input "с"
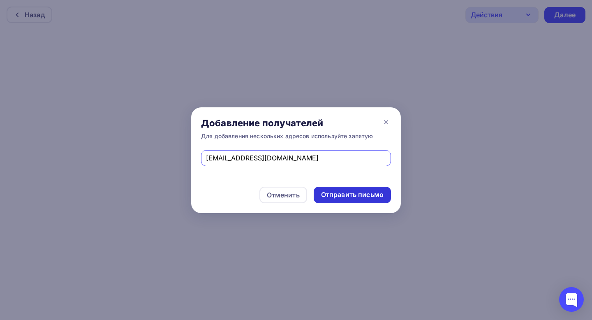
type input "comdir@laspan.ru"
click at [331, 195] on div "Отправить письмо" at bounding box center [352, 194] width 63 height 9
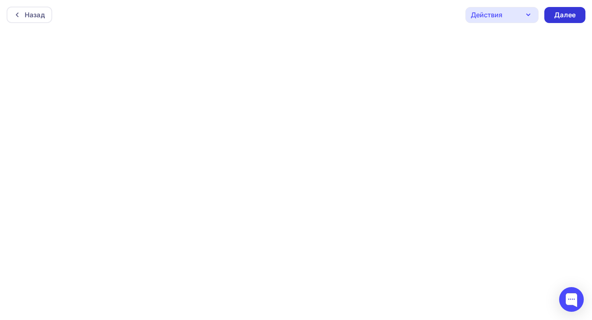
click at [574, 20] on div "Далее" at bounding box center [564, 15] width 41 height 16
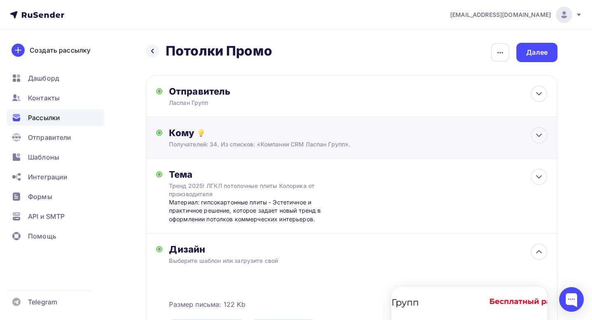
scroll to position [2, 0]
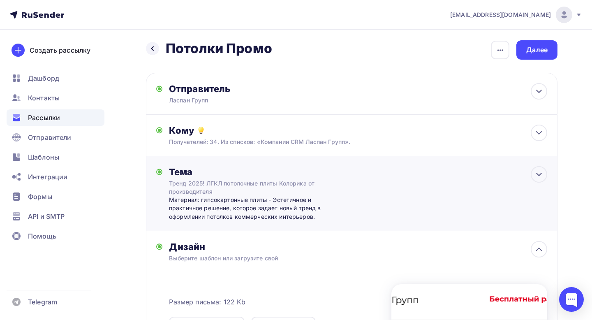
click at [335, 197] on div "Тема Тренд 2025! ЛГКЛ потолочные плиты Колорика от производителя Материал: гипс…" at bounding box center [352, 193] width 412 height 75
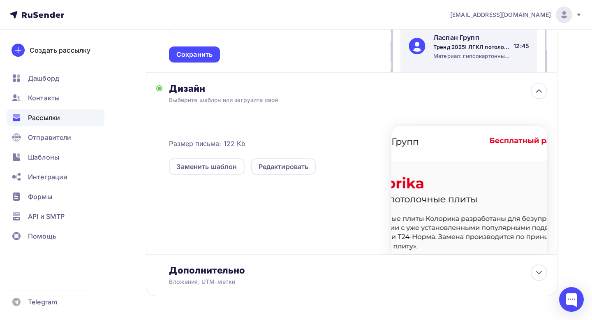
scroll to position [264, 0]
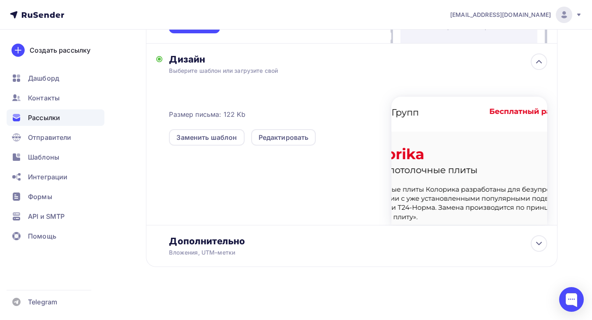
click at [335, 197] on div "Размер письма: 122 Kb Заменить шаблон Редактировать" at bounding box center [358, 156] width 378 height 137
click at [287, 137] on div "Редактировать" at bounding box center [284, 137] width 50 height 10
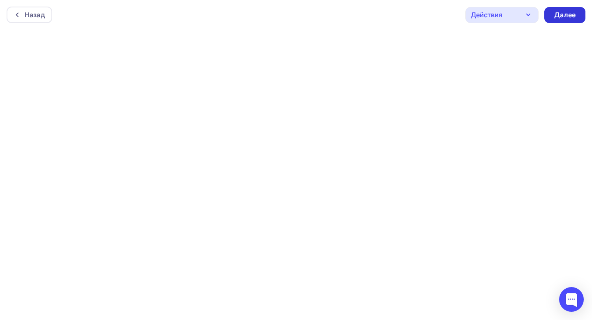
click at [567, 7] on div "Далее" at bounding box center [564, 15] width 41 height 16
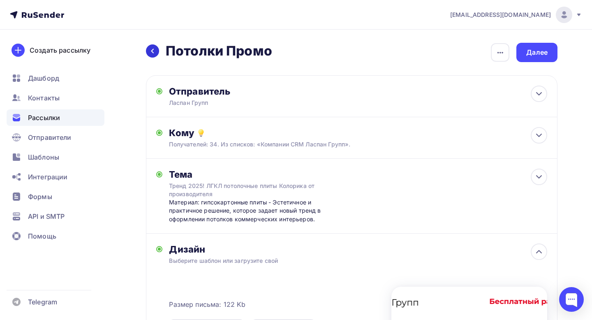
click at [156, 53] on div at bounding box center [152, 50] width 13 height 13
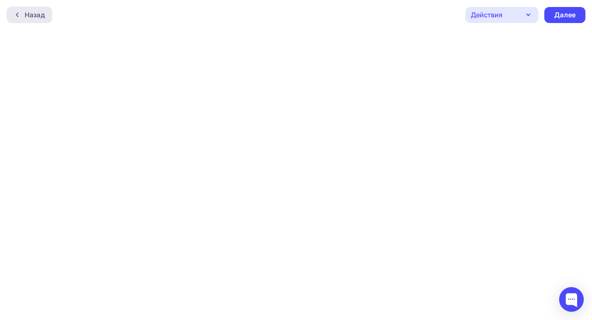
click at [42, 21] on div "Назад" at bounding box center [30, 15] width 46 height 16
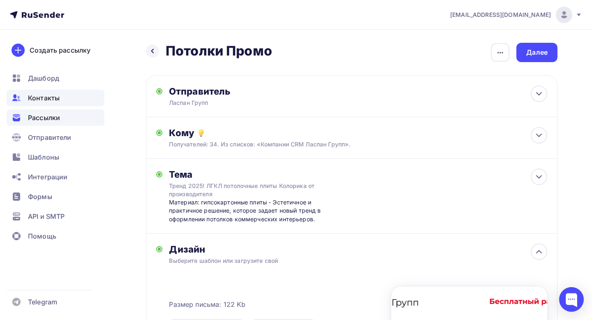
click at [52, 95] on span "Контакты" at bounding box center [44, 98] width 32 height 10
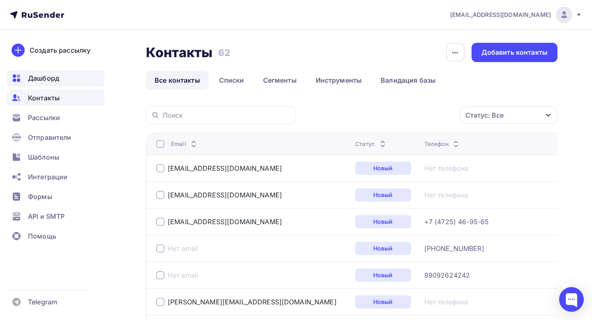
click at [54, 74] on span "Дашборд" at bounding box center [43, 78] width 31 height 10
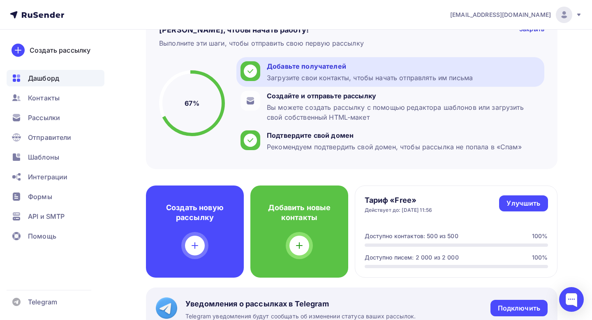
scroll to position [62, 0]
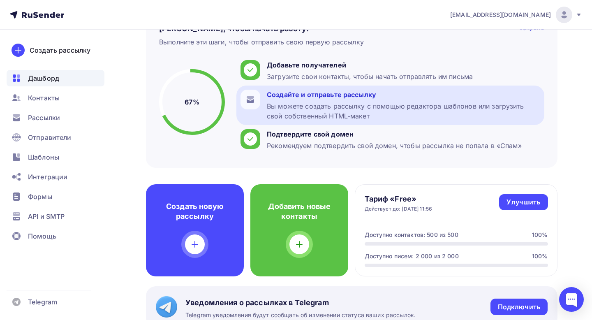
click at [386, 107] on div "Вы можете создать рассылку с помощью редактора шаблонов или загрузить свой собс…" at bounding box center [403, 111] width 273 height 20
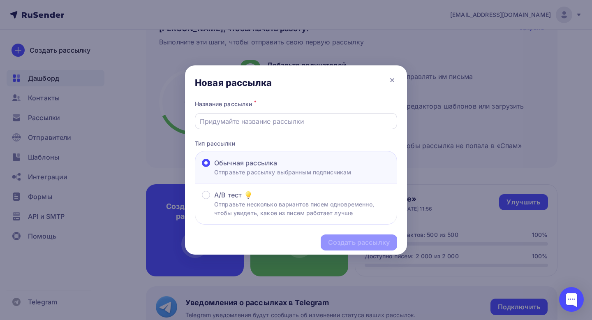
click at [314, 113] on div at bounding box center [296, 121] width 202 height 16
click at [394, 80] on icon at bounding box center [392, 80] width 10 height 10
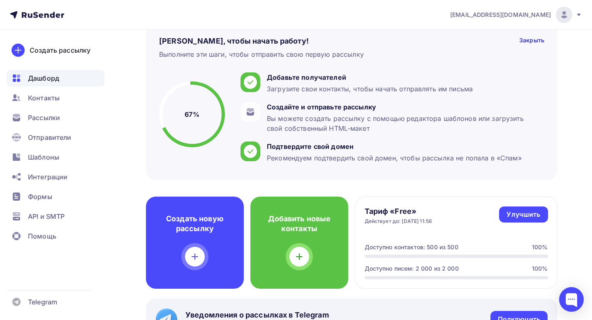
scroll to position [46, 0]
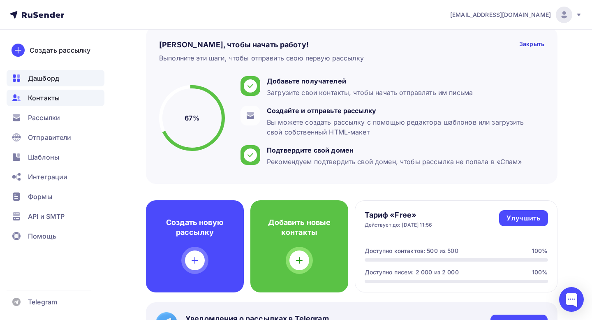
click at [54, 100] on span "Контакты" at bounding box center [44, 98] width 32 height 10
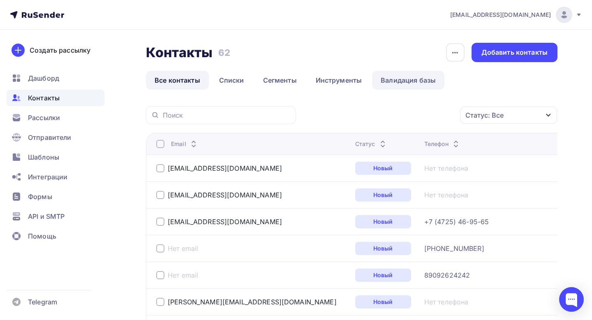
click at [425, 81] on link "Валидация базы" at bounding box center [408, 80] width 72 height 19
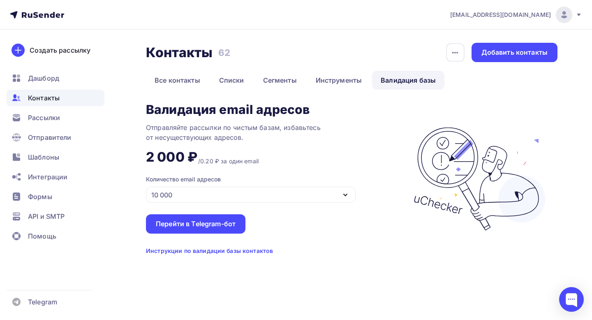
click at [349, 197] on icon "button" at bounding box center [345, 195] width 10 height 10
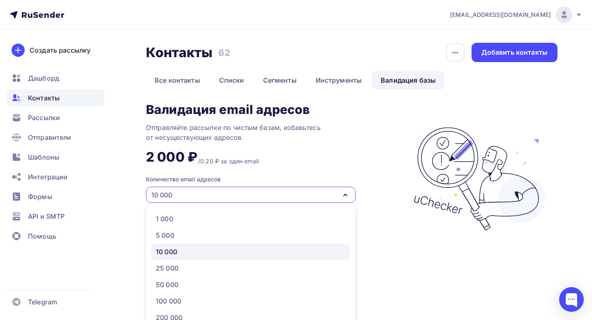
scroll to position [20, 0]
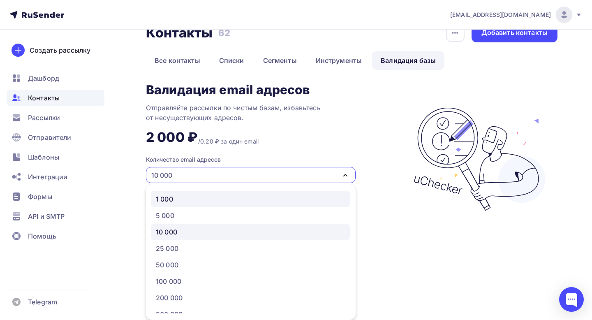
click at [271, 198] on div "1 000" at bounding box center [250, 199] width 189 height 10
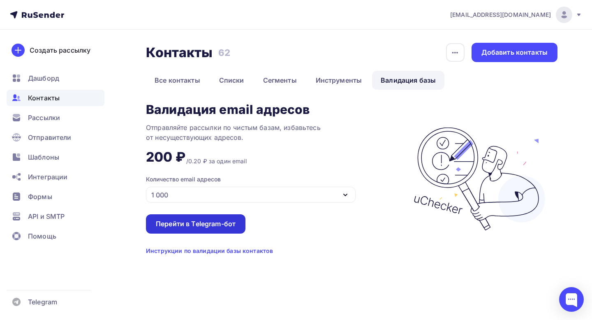
click at [204, 222] on div "Перейти в Telegram-бот" at bounding box center [196, 223] width 80 height 9
click at [211, 253] on div "Инструкции по валидации базы контактов" at bounding box center [209, 251] width 127 height 8
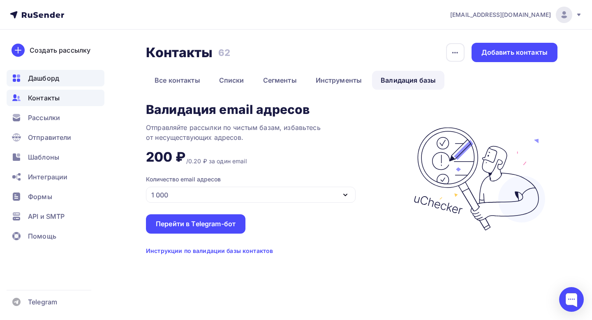
click at [62, 83] on div "Дашборд" at bounding box center [56, 78] width 98 height 16
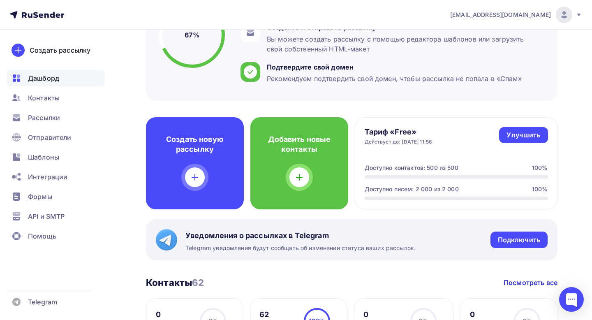
scroll to position [129, 0]
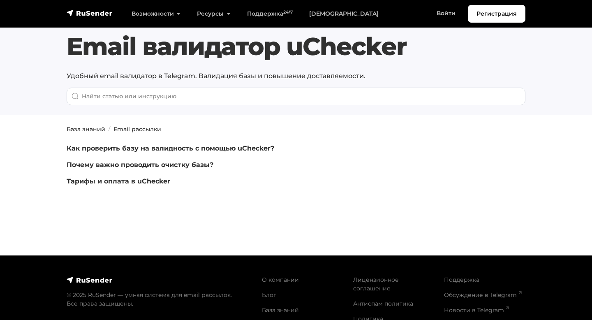
scroll to position [14, 0]
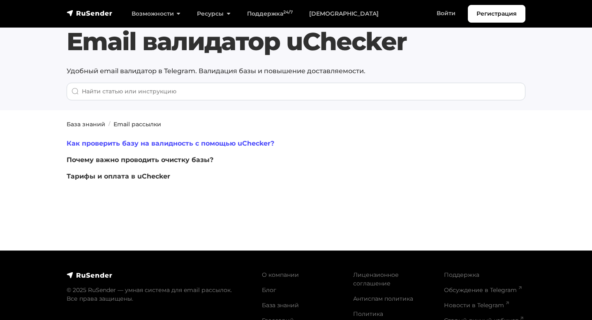
click at [213, 142] on link "Как проверить базу на валидность с помощью uChecker?" at bounding box center [171, 143] width 208 height 8
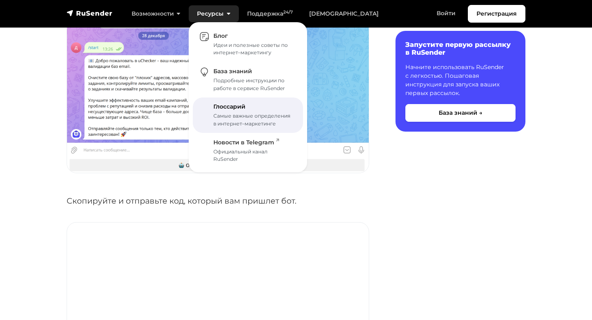
scroll to position [624, 0]
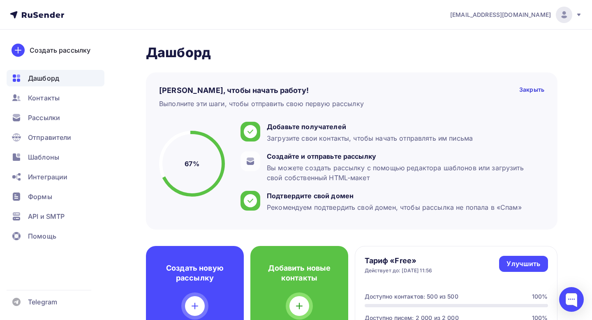
click at [62, 107] on ul "Дашборд Контакты Рассылки Отправители Шаблоны Интеграции Формы API и SMTP Помощь" at bounding box center [56, 159] width 98 height 179
click at [58, 99] on span "Контакты" at bounding box center [44, 98] width 32 height 10
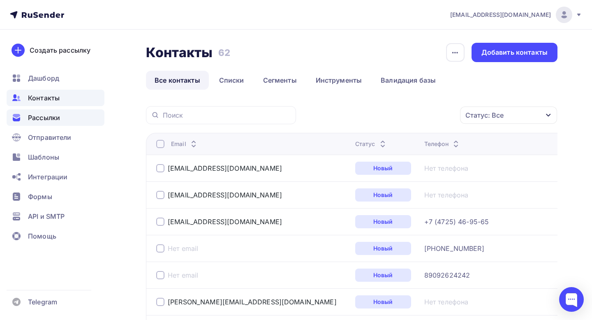
click at [63, 120] on div "Рассылки" at bounding box center [56, 117] width 98 height 16
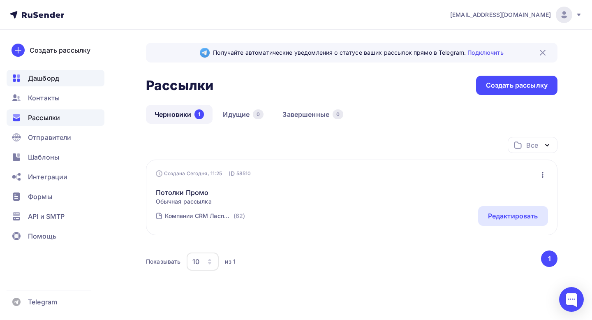
click at [55, 83] on div "Дашборд" at bounding box center [56, 78] width 98 height 16
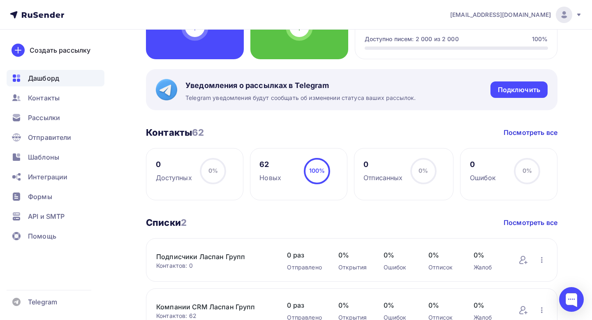
scroll to position [281, 0]
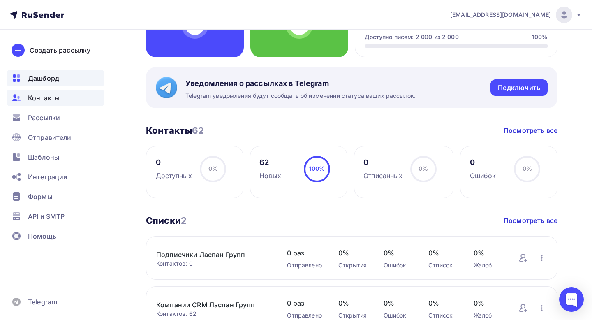
click at [75, 95] on div "Контакты" at bounding box center [56, 98] width 98 height 16
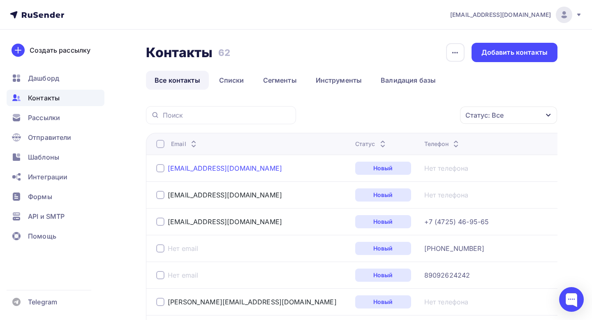
click at [190, 167] on div "89509343784@ufaprom.ru" at bounding box center [225, 168] width 114 height 8
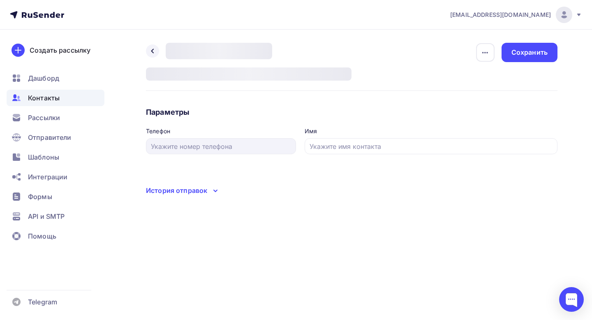
type input "Гульнара"
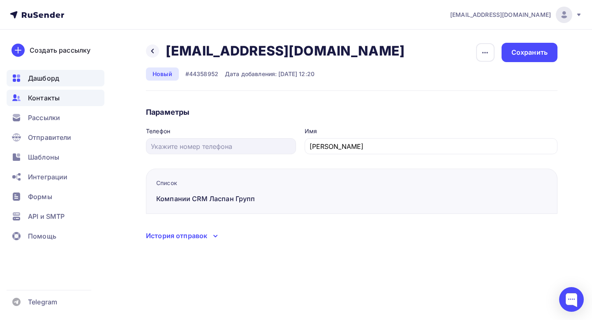
click at [37, 83] on div "Дашборд" at bounding box center [56, 78] width 98 height 16
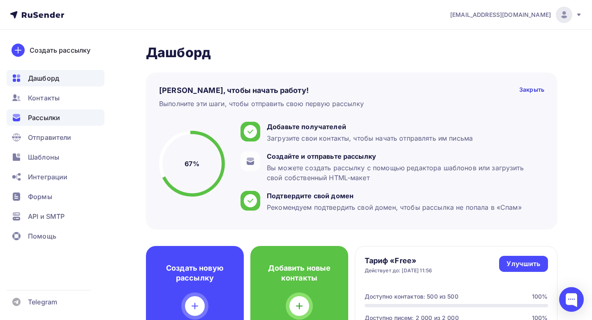
click at [63, 117] on div "Рассылки" at bounding box center [56, 117] width 98 height 16
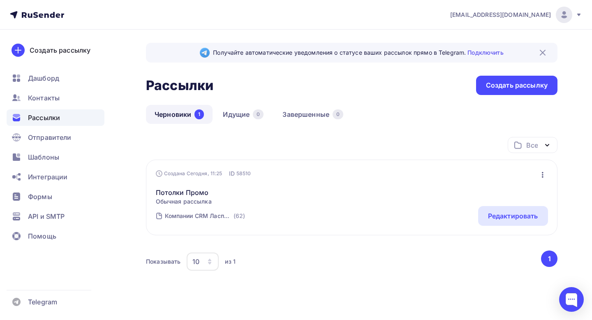
scroll to position [15, 0]
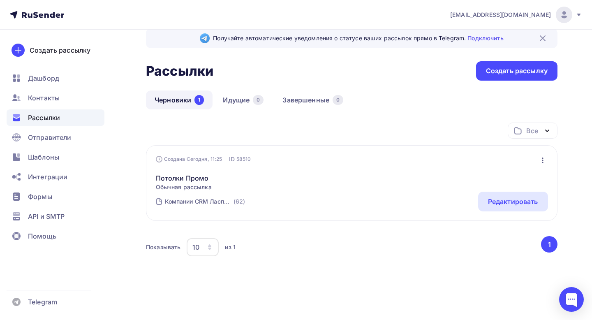
click at [358, 190] on div "Потолки Промо Обычная рассылка Редактировать Копировать Добавить в папку Удалить" at bounding box center [352, 177] width 392 height 28
click at [527, 208] on div "Редактировать" at bounding box center [513, 202] width 70 height 20
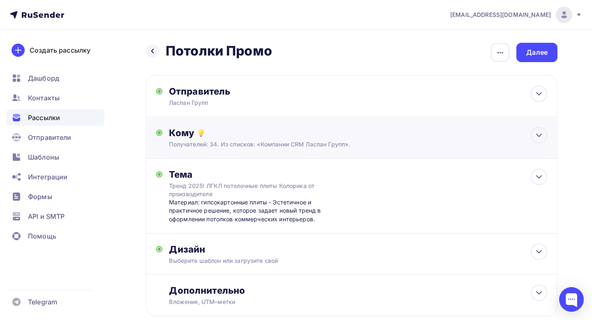
scroll to position [50, 0]
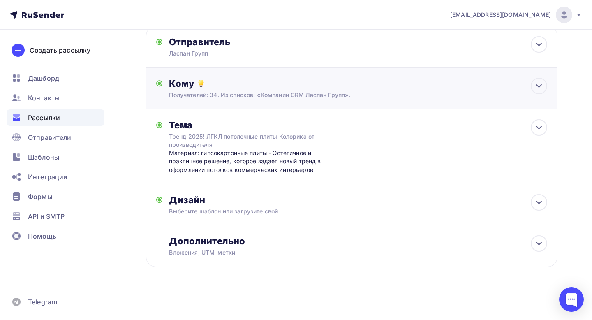
click at [292, 86] on div "Кому" at bounding box center [358, 84] width 378 height 12
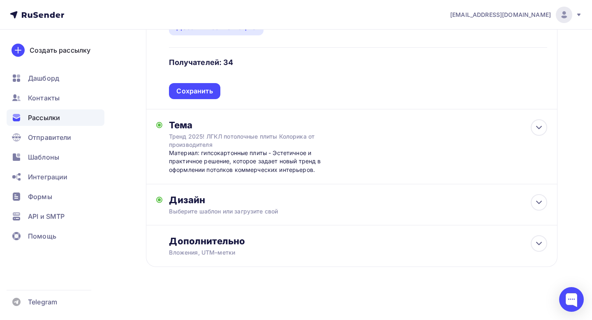
scroll to position [168, 0]
click at [269, 220] on div "Дизайн Выберите шаблон или загрузите свой Размер письма: 122 Kb Заменить шаблон…" at bounding box center [351, 209] width 391 height 31
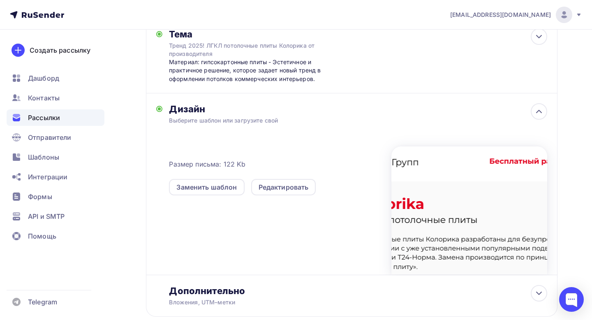
scroll to position [276, 0]
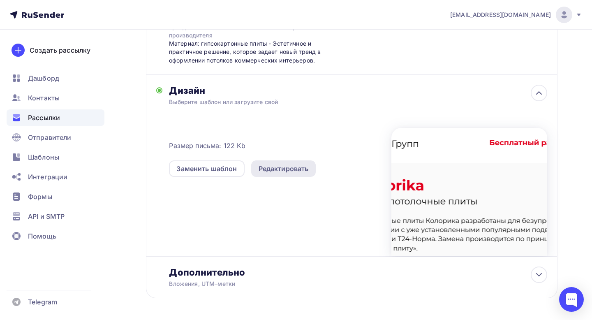
click at [294, 169] on div "Редактировать" at bounding box center [284, 169] width 50 height 10
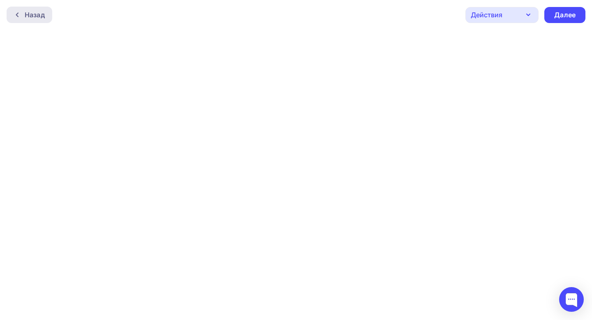
click at [29, 16] on div "Назад" at bounding box center [35, 15] width 20 height 10
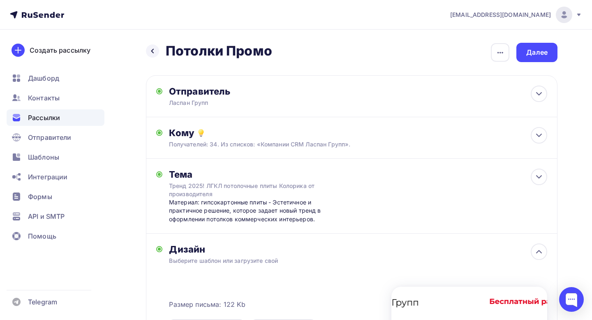
scroll to position [191, 0]
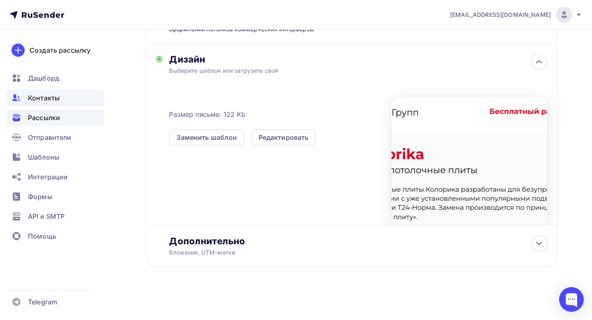
click at [56, 94] on span "Контакты" at bounding box center [44, 98] width 32 height 10
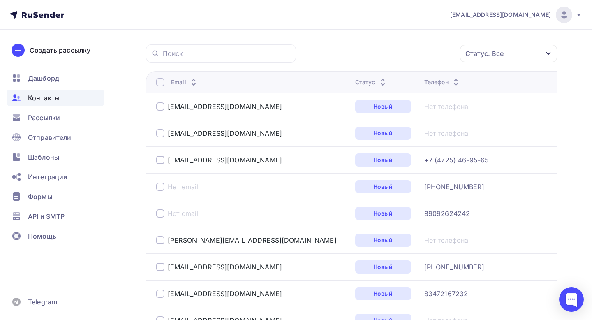
scroll to position [60, 0]
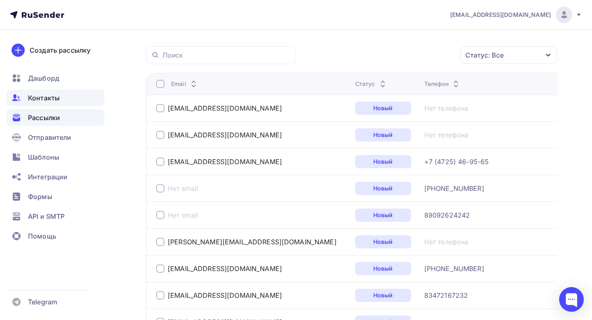
click at [46, 123] on div "Рассылки" at bounding box center [56, 117] width 98 height 16
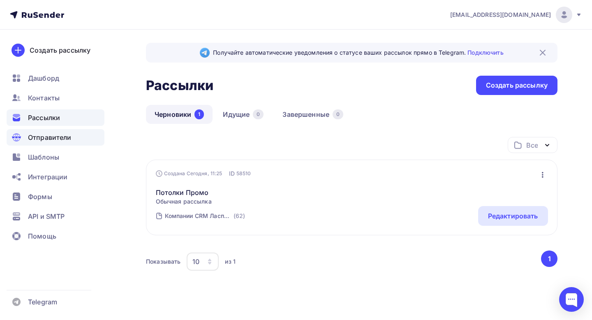
click at [57, 137] on span "Отправители" at bounding box center [50, 137] width 44 height 10
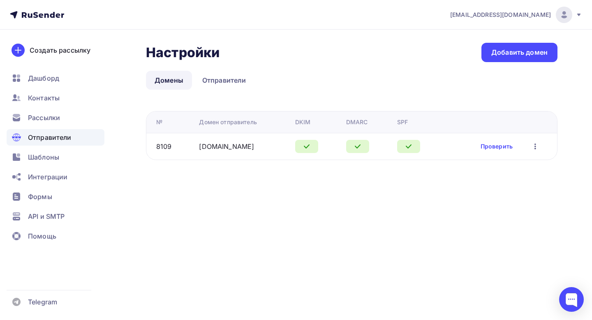
click at [537, 145] on icon "button" at bounding box center [535, 146] width 10 height 10
click at [435, 63] on div "Настройки Настройки Добавить домен Домены Отправители Домены Отправители № Доме…" at bounding box center [352, 101] width 412 height 117
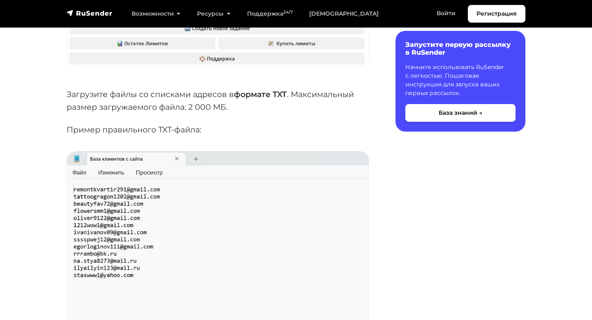
scroll to position [1478, 0]
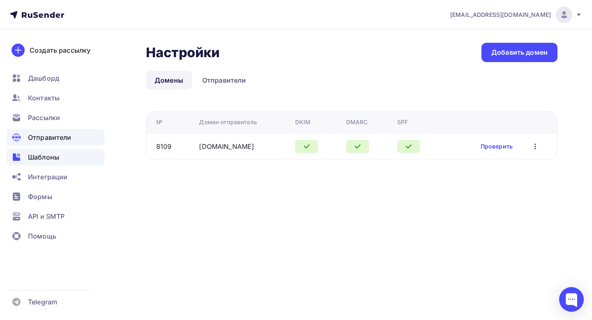
click at [71, 156] on div "Шаблоны" at bounding box center [56, 157] width 98 height 16
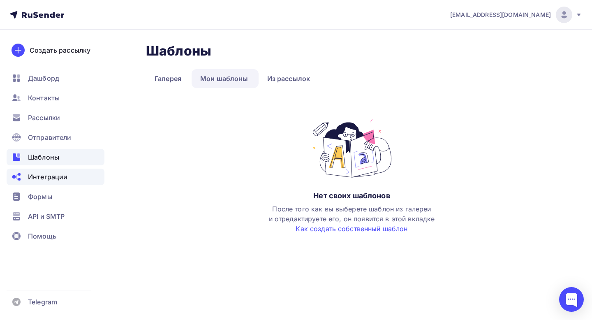
click at [54, 176] on span "Интеграции" at bounding box center [47, 177] width 39 height 10
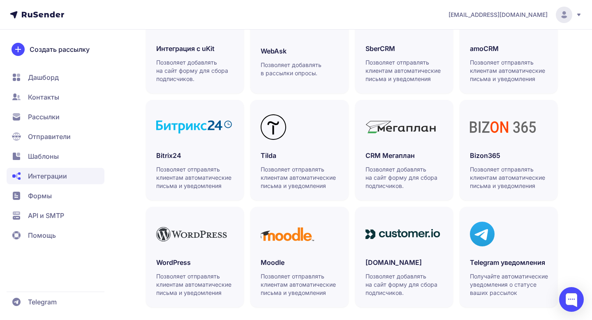
scroll to position [245, 0]
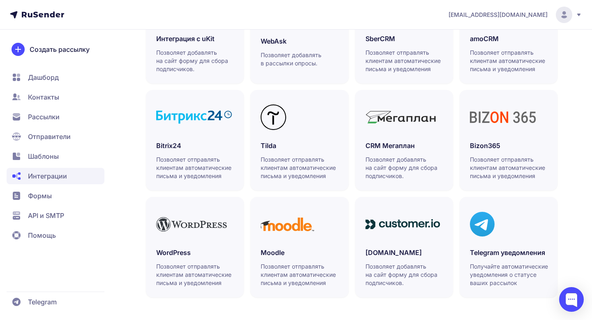
click at [38, 163] on span "Шаблоны" at bounding box center [56, 156] width 98 height 16
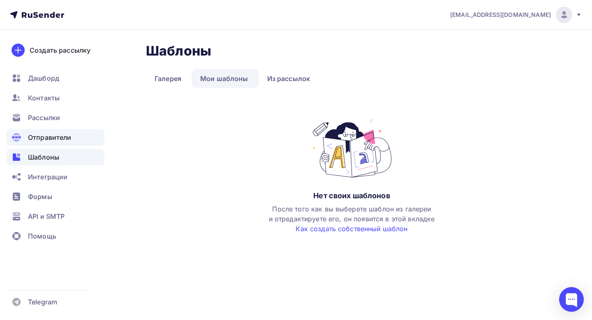
click at [48, 133] on span "Отправители" at bounding box center [50, 137] width 44 height 10
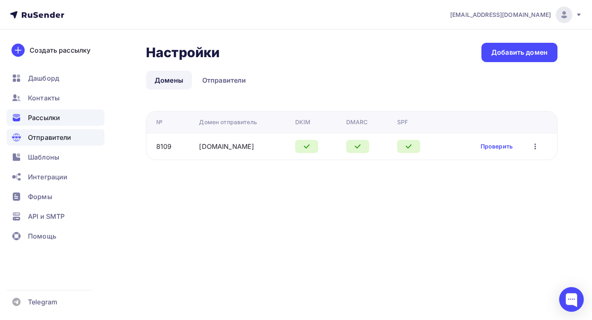
click at [51, 121] on span "Рассылки" at bounding box center [44, 118] width 32 height 10
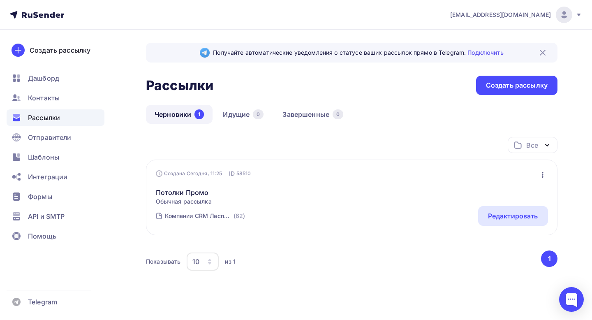
click at [547, 56] on img at bounding box center [543, 53] width 10 height 10
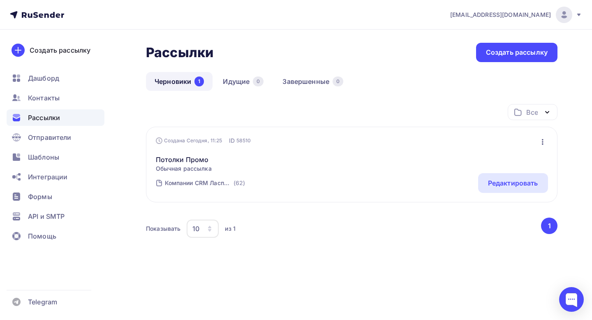
click at [268, 55] on div "Рассылки Рассылки Создать рассылку" at bounding box center [352, 52] width 412 height 19
click at [226, 77] on link "Идущие 0" at bounding box center [243, 81] width 58 height 19
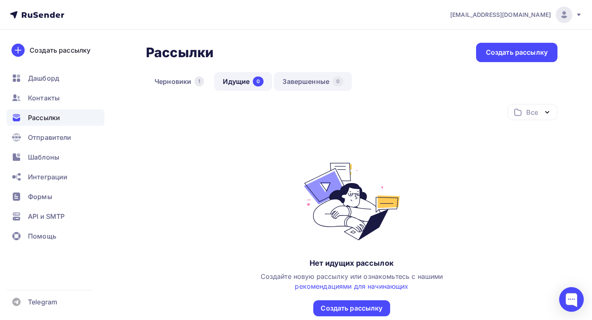
click at [310, 80] on link "Завершенные 0" at bounding box center [313, 81] width 78 height 19
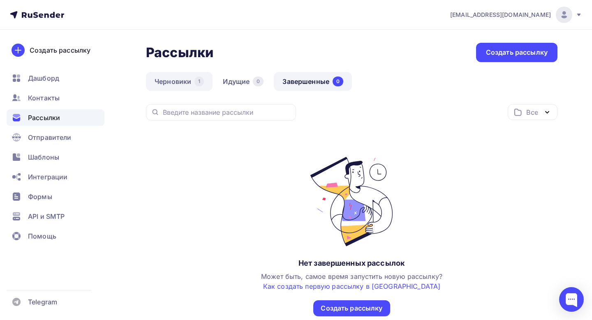
click at [178, 73] on link "Черновики 1" at bounding box center [179, 81] width 67 height 19
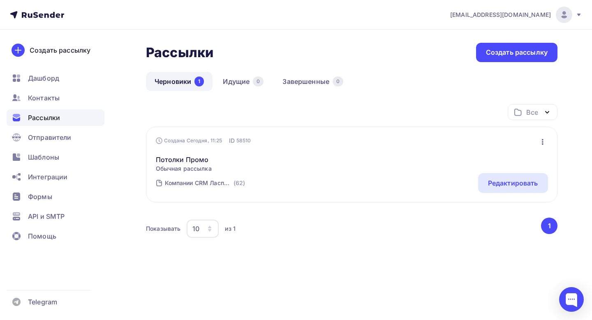
click at [250, 56] on div "Рассылки Рассылки Создать рассылку" at bounding box center [352, 52] width 412 height 19
click at [519, 181] on div "Редактировать" at bounding box center [513, 183] width 50 height 10
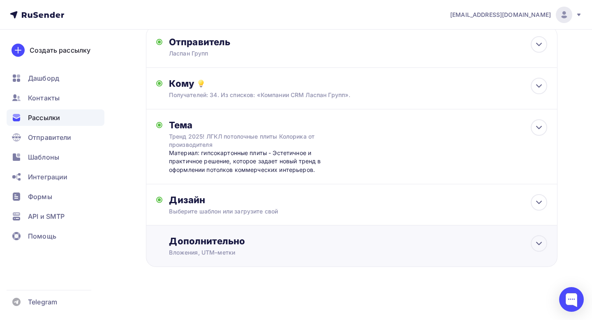
click at [448, 246] on div "Дополнительно Вложения, UTM–метки Вложения Добавить файл Максимальный суммарный…" at bounding box center [358, 245] width 378 height 21
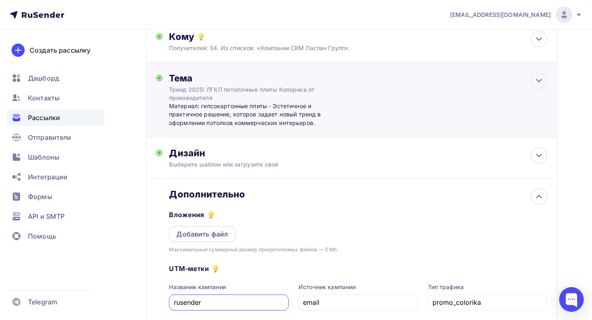
scroll to position [93, 0]
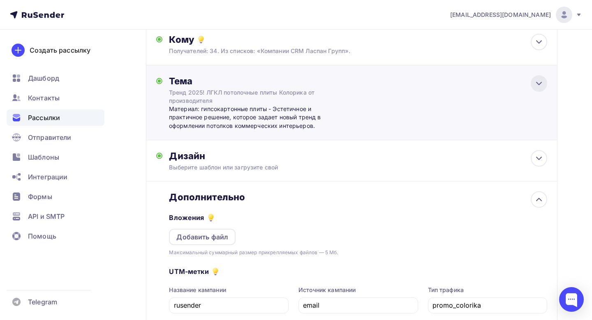
click at [539, 85] on icon at bounding box center [539, 83] width 5 height 2
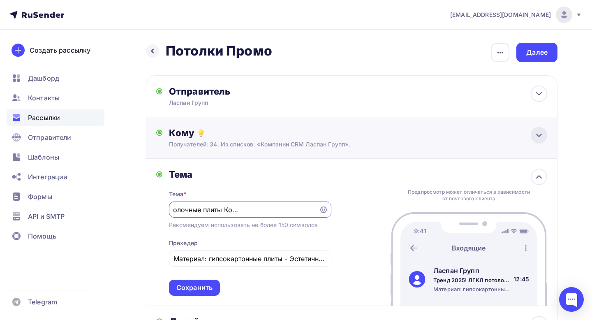
scroll to position [0, 0]
click at [540, 133] on icon at bounding box center [539, 135] width 10 height 10
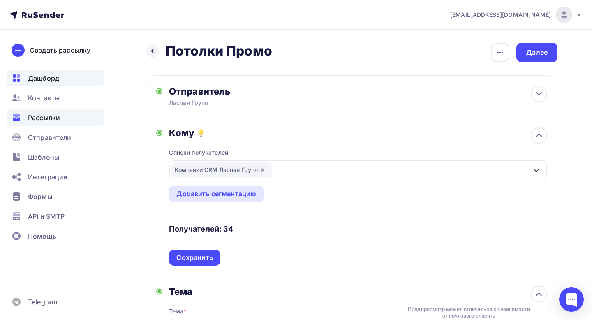
click at [46, 78] on span "Дашборд" at bounding box center [43, 78] width 31 height 10
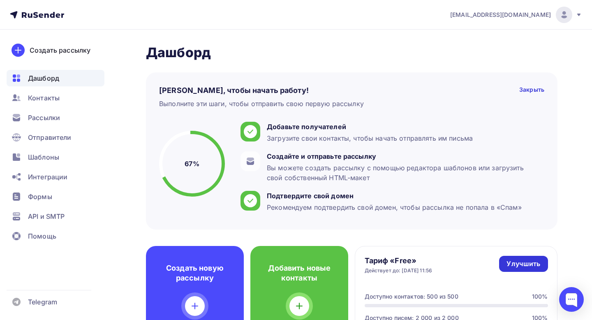
click at [500, 260] on link "Улучшить" at bounding box center [523, 264] width 49 height 16
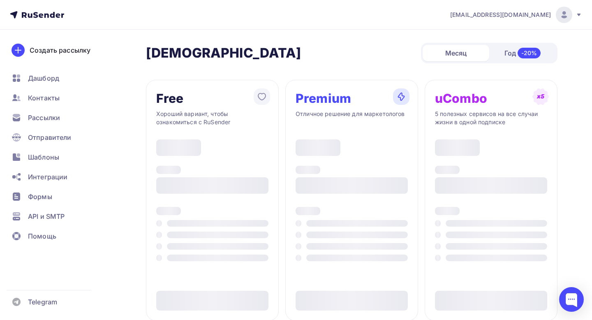
type input "500"
type input "100"
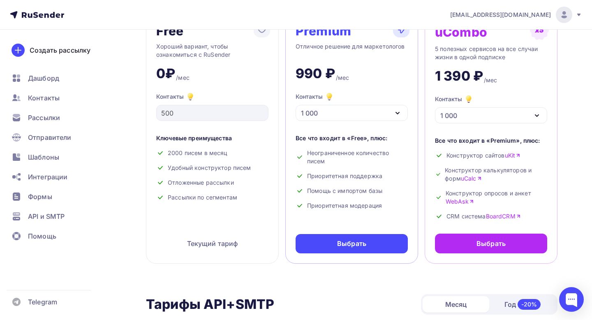
scroll to position [70, 0]
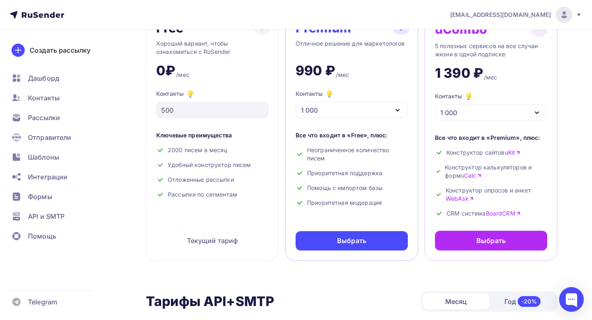
click at [385, 108] on div "1 000" at bounding box center [352, 110] width 112 height 16
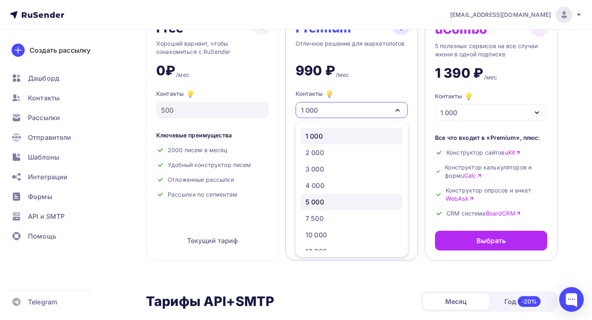
click at [331, 197] on div "5 000" at bounding box center [352, 202] width 92 height 10
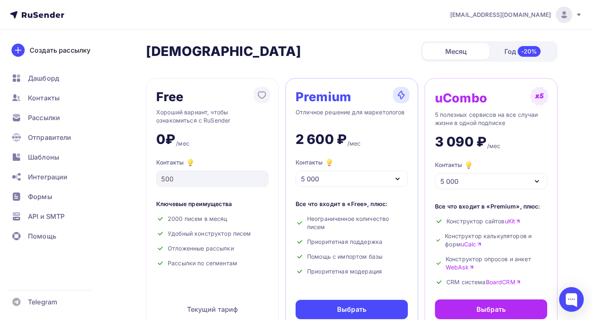
scroll to position [0, 0]
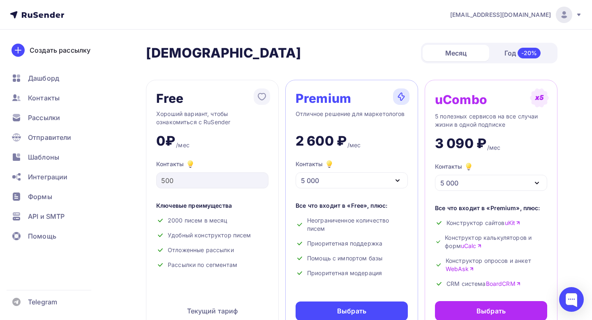
click at [521, 52] on div "-20%" at bounding box center [529, 53] width 23 height 11
click at [305, 53] on div "Тарифы Тарифы Месяц Год -20%" at bounding box center [352, 53] width 412 height 21
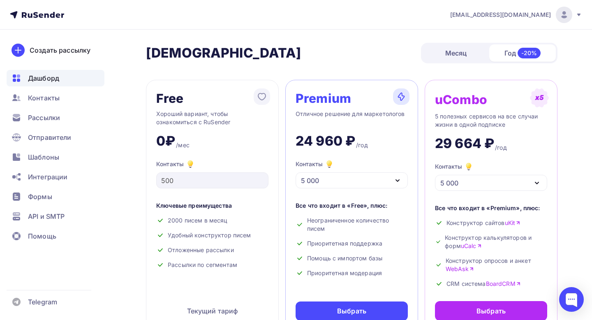
click at [28, 79] on span "Дашборд" at bounding box center [43, 78] width 31 height 10
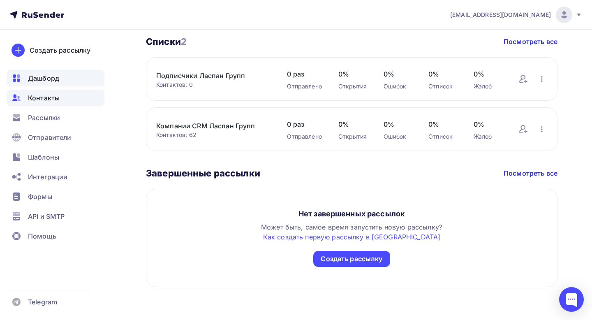
scroll to position [461, 0]
click at [53, 97] on span "Контакты" at bounding box center [44, 98] width 32 height 10
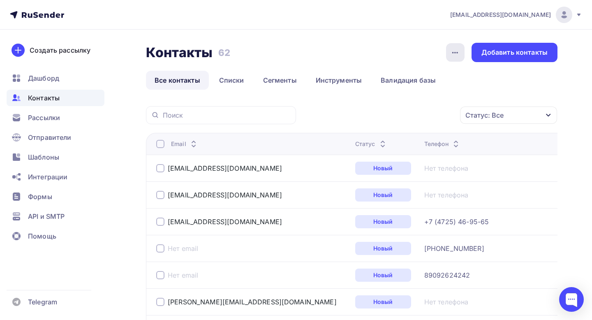
click at [455, 52] on icon "button" at bounding box center [455, 53] width 10 height 10
click at [415, 51] on div "Контакты Контакты 62 62 История импорта Добавить контакты" at bounding box center [352, 52] width 412 height 19
click at [516, 51] on div "Добавить контакты" at bounding box center [515, 52] width 66 height 9
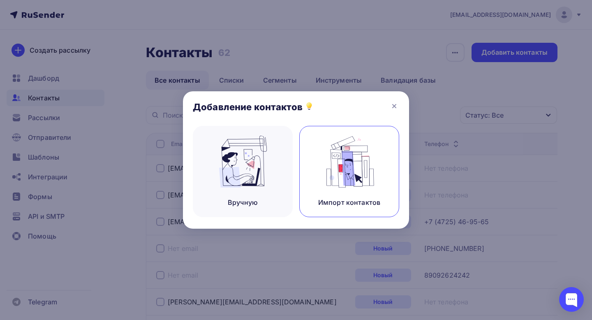
click at [326, 162] on img at bounding box center [349, 162] width 55 height 52
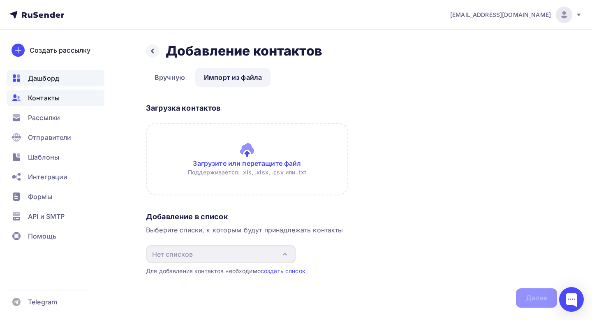
click at [50, 70] on div "Дашборд" at bounding box center [56, 78] width 98 height 16
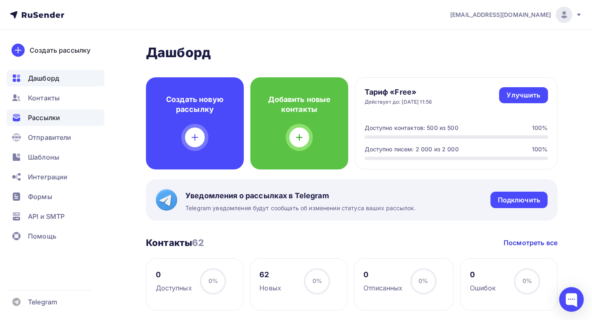
click at [59, 117] on span "Рассылки" at bounding box center [44, 118] width 32 height 10
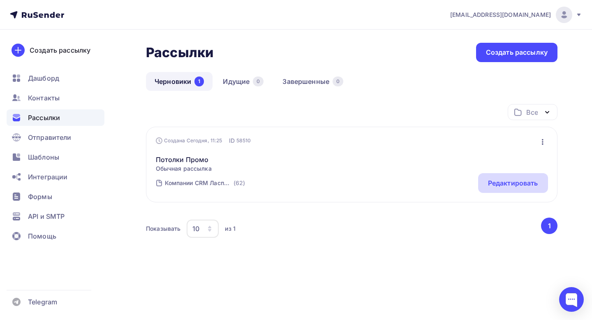
click at [509, 186] on div "Редактировать" at bounding box center [513, 183] width 50 height 10
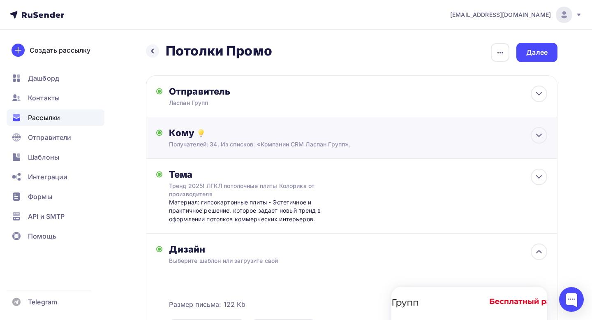
click at [288, 142] on div "Получателей: 34. Из списков: «Компании CRM Ласпан Групп»." at bounding box center [339, 144] width 340 height 8
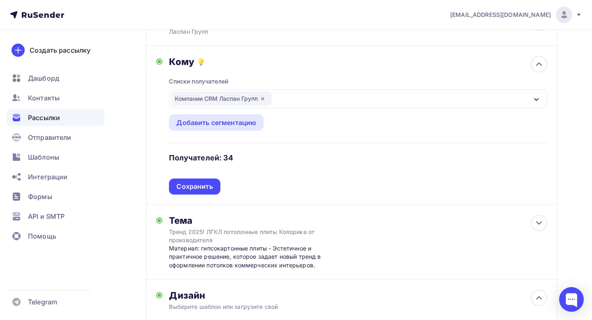
scroll to position [90, 0]
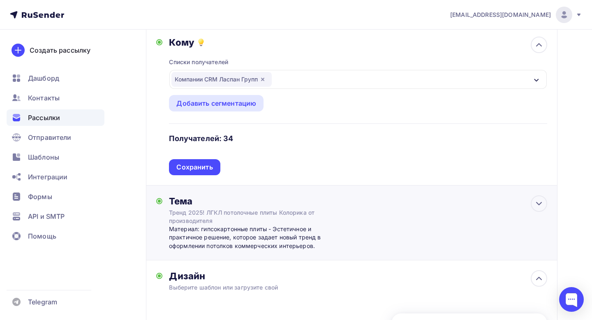
click at [295, 206] on div "Тема" at bounding box center [250, 201] width 162 height 12
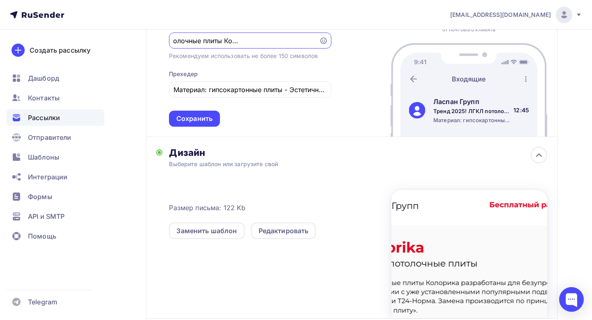
scroll to position [382, 0]
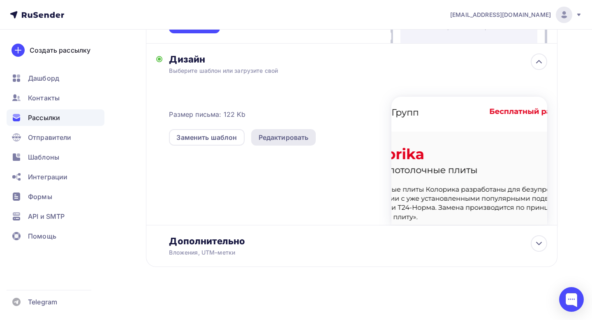
click at [297, 140] on div "Редактировать" at bounding box center [284, 137] width 50 height 10
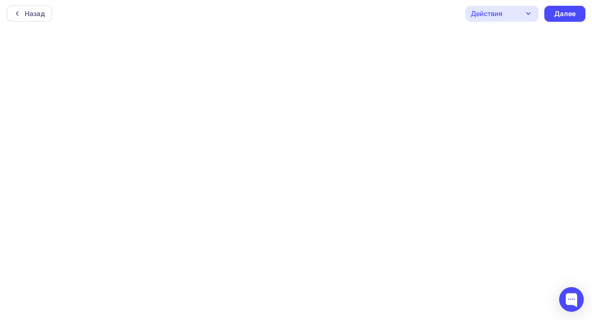
scroll to position [1, 0]
click at [554, 12] on div "Далее" at bounding box center [564, 14] width 41 height 16
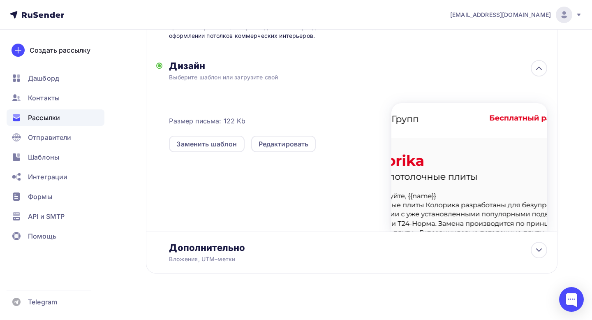
scroll to position [191, 0]
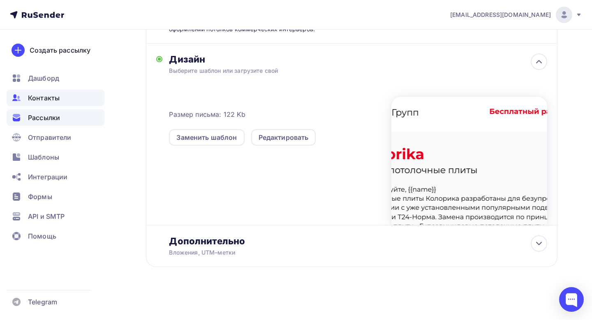
click at [48, 103] on div "Контакты" at bounding box center [56, 98] width 98 height 16
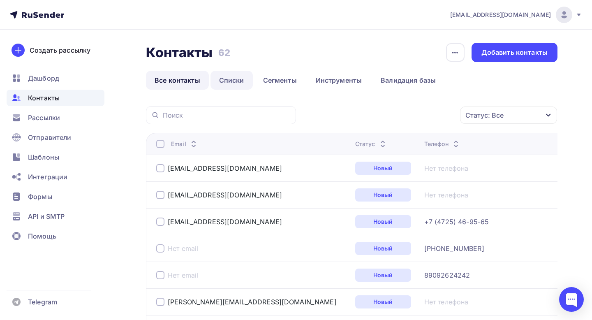
click at [232, 81] on link "Списки" at bounding box center [232, 80] width 42 height 19
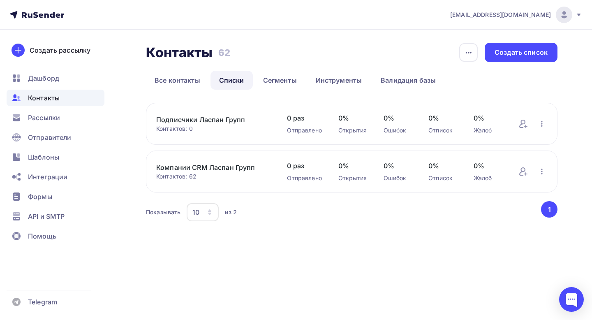
click at [236, 167] on link "Компании CRM Ласпан Групп" at bounding box center [213, 167] width 114 height 10
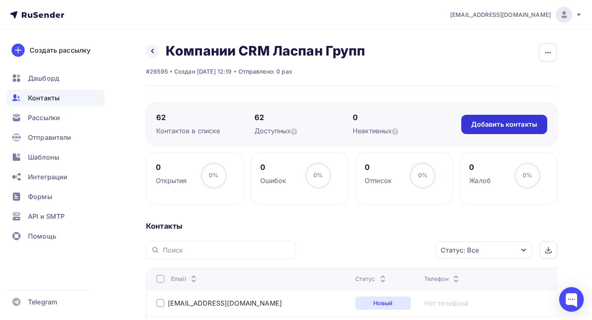
click at [485, 127] on div "Добавить контакты" at bounding box center [504, 124] width 66 height 9
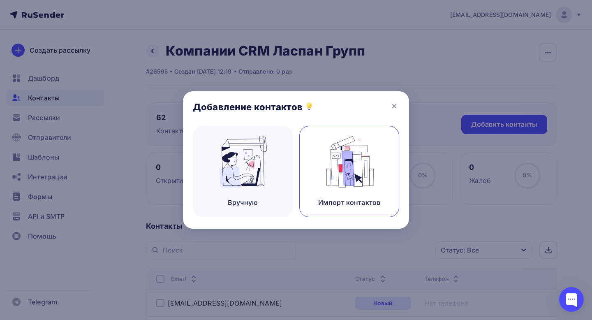
click at [369, 162] on img at bounding box center [349, 162] width 55 height 52
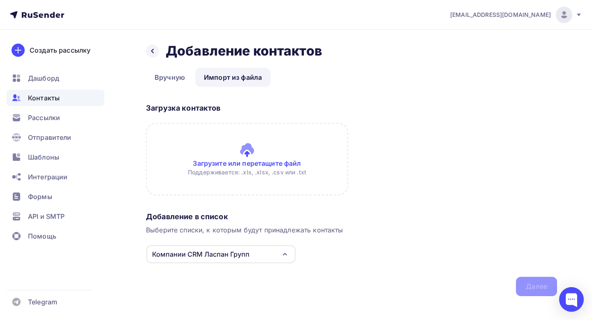
click at [258, 148] on input "file" at bounding box center [247, 159] width 202 height 72
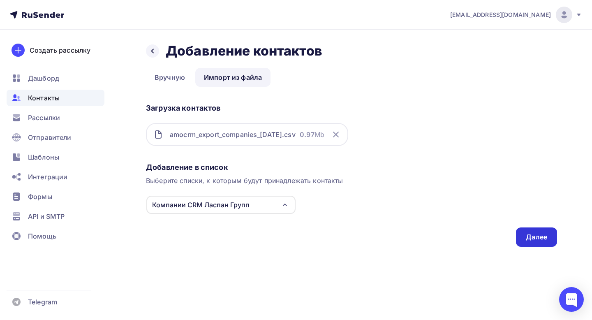
click at [533, 234] on div "Далее" at bounding box center [536, 236] width 21 height 9
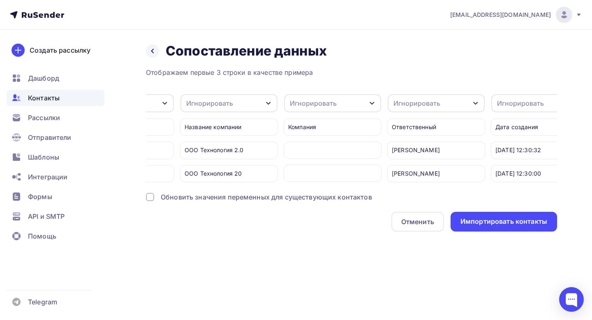
scroll to position [0, 66]
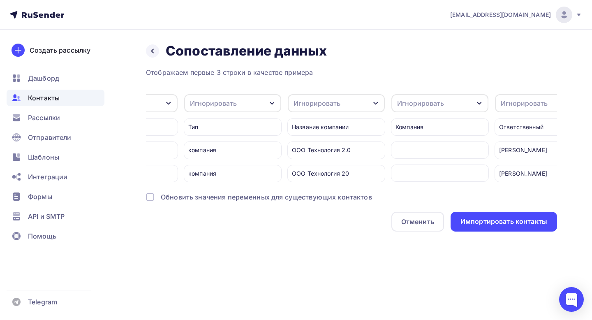
click at [249, 100] on div "Игнорировать" at bounding box center [232, 103] width 97 height 18
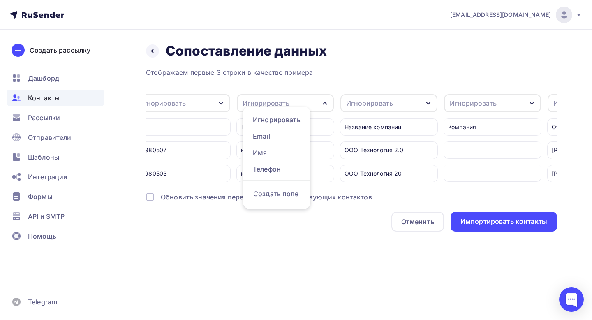
scroll to position [0, 0]
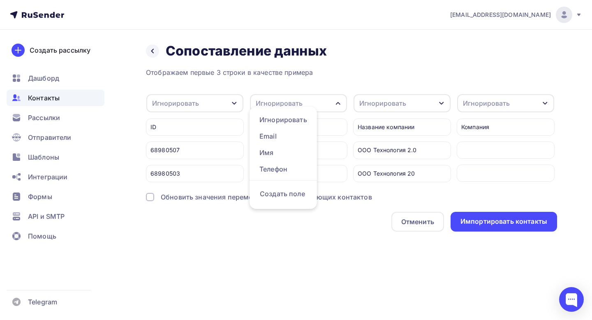
click at [216, 156] on div "68980507" at bounding box center [195, 149] width 98 height 17
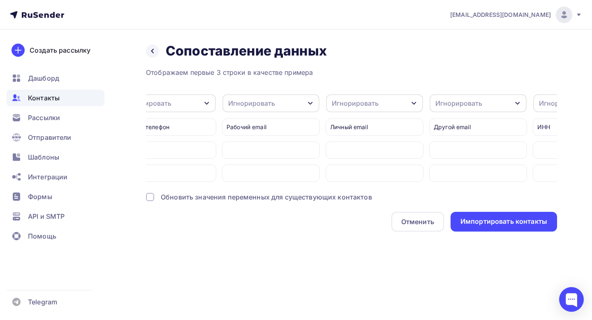
scroll to position [0, 2149]
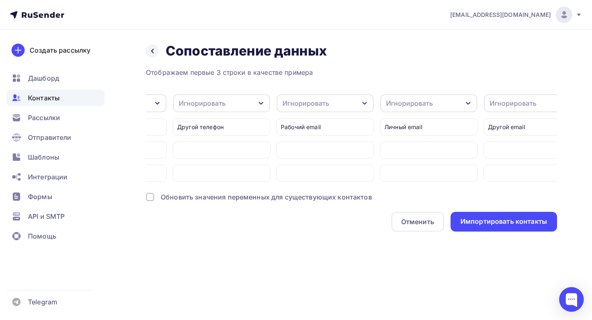
click at [348, 106] on div "Игнорировать" at bounding box center [325, 103] width 97 height 18
click at [323, 93] on div "Отображаем первые 3 строки в качестве примера Игнорировать Игнорировать Email И…" at bounding box center [351, 149] width 411 height 164
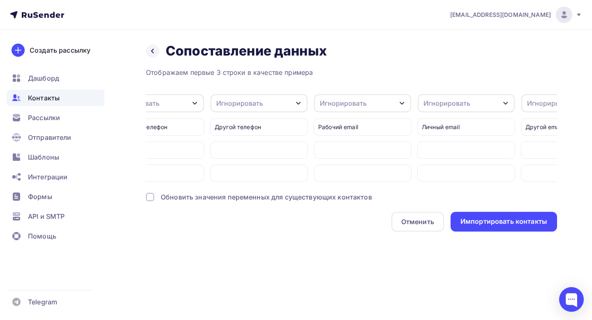
scroll to position [0, 2112]
click at [367, 106] on div "Игнорировать" at bounding box center [363, 103] width 97 height 18
click at [345, 134] on div "Email" at bounding box center [348, 136] width 48 height 10
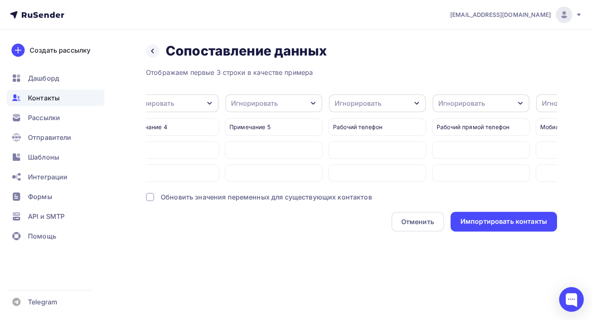
click at [389, 104] on div "Игнорировать" at bounding box center [377, 103] width 97 height 18
click at [368, 169] on div "Телефон" at bounding box center [362, 169] width 48 height 10
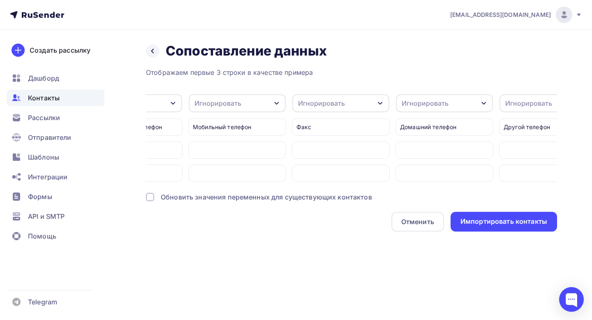
scroll to position [0, 1824]
click at [503, 219] on div "Импортировать контакты" at bounding box center [504, 221] width 87 height 9
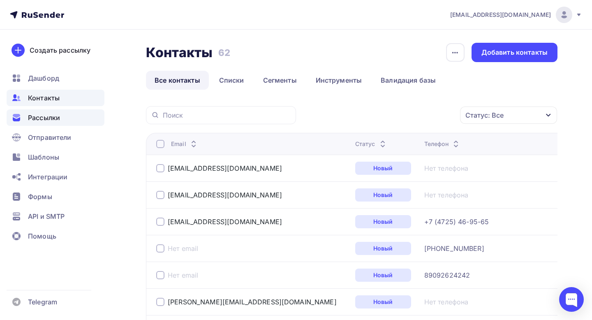
click at [55, 123] on div "Рассылки" at bounding box center [56, 117] width 98 height 16
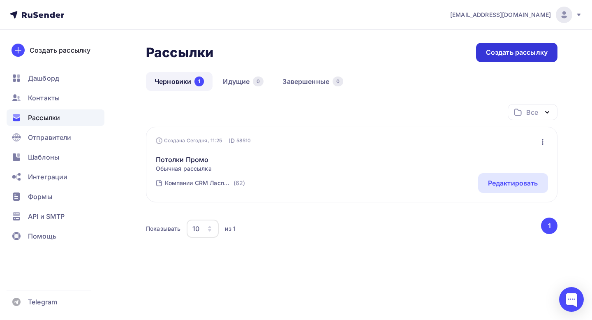
click at [534, 55] on div "Создать рассылку" at bounding box center [517, 52] width 62 height 9
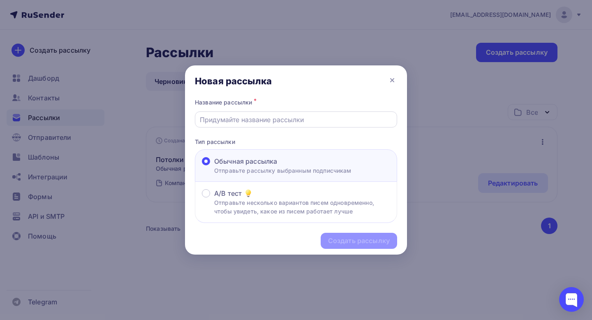
click at [312, 114] on div at bounding box center [296, 119] width 202 height 16
click at [305, 122] on input "text" at bounding box center [296, 120] width 193 height 10
type input "G"
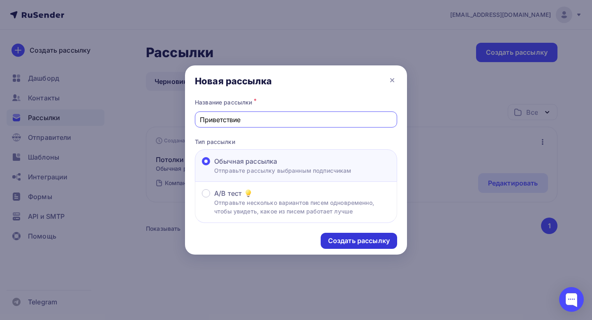
type input "Приветствие"
click at [357, 237] on div "Создать рассылку" at bounding box center [359, 240] width 62 height 9
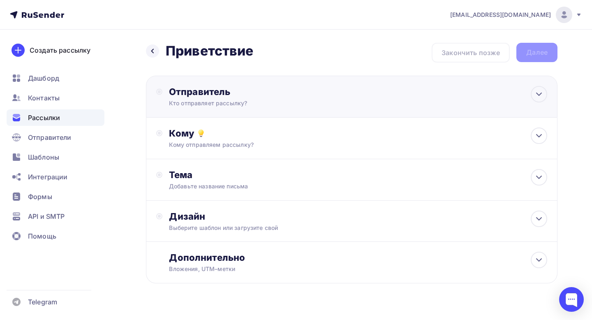
click at [464, 93] on div "Отправитель Кто отправляет рассылку? Email * marketing@laspan.ru marketing@lasp…" at bounding box center [352, 97] width 412 height 42
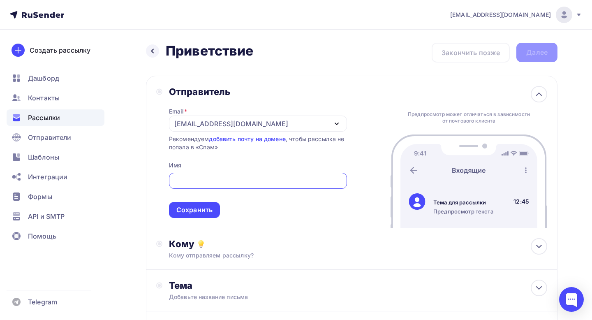
click at [336, 125] on icon "button" at bounding box center [337, 124] width 10 height 10
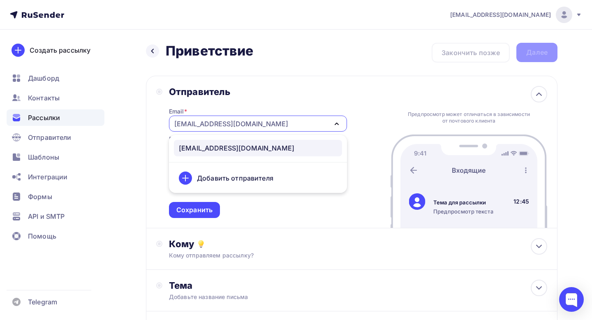
click at [261, 175] on div "Добавить отправителя" at bounding box center [235, 178] width 76 height 10
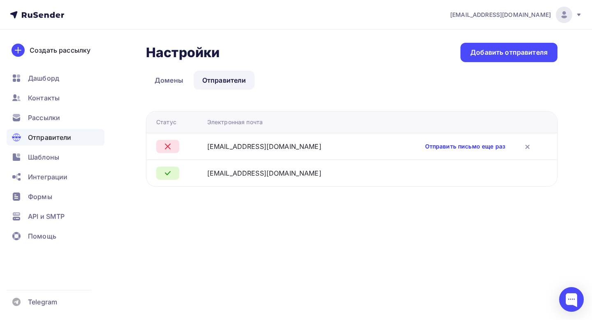
click at [474, 142] on link "Отправить письмо еще раз" at bounding box center [465, 146] width 80 height 8
click at [527, 147] on icon at bounding box center [527, 146] width 3 height 3
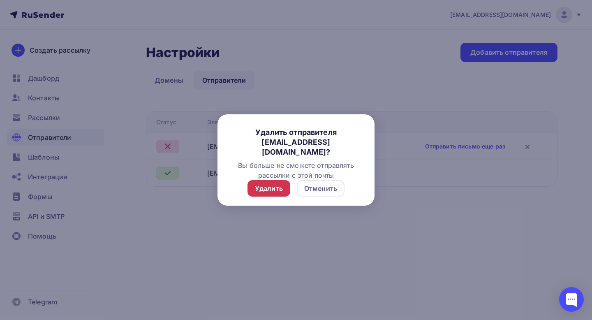
click at [273, 190] on div "Удалить" at bounding box center [269, 188] width 28 height 10
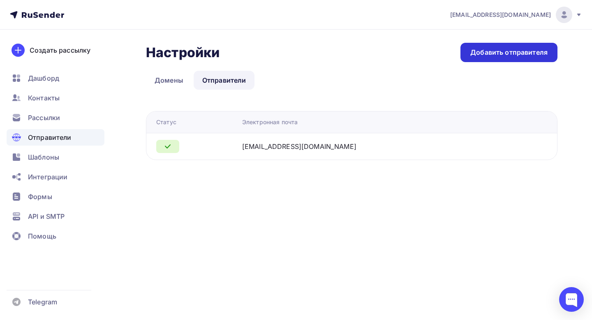
click at [523, 51] on div "Добавить отправителя" at bounding box center [508, 52] width 77 height 9
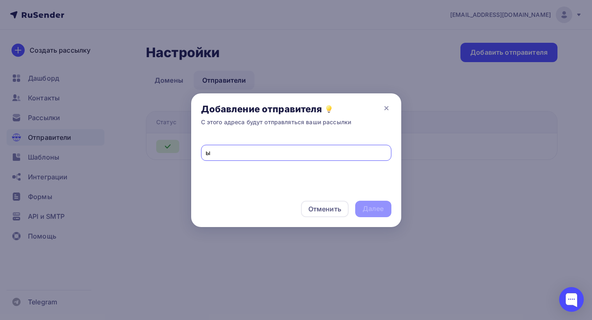
type input "ы"
type input "[EMAIL_ADDRESS][DOMAIN_NAME]"
click at [370, 208] on div "Далее" at bounding box center [373, 208] width 21 height 9
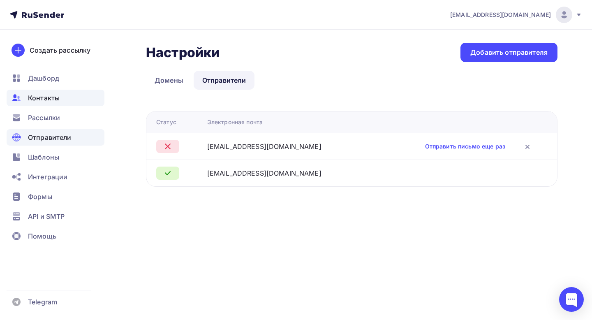
click at [61, 104] on div "Контакты" at bounding box center [56, 98] width 98 height 16
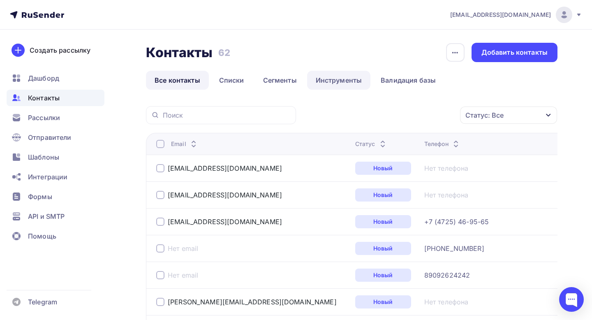
click at [345, 84] on link "Инструменты" at bounding box center [339, 80] width 64 height 19
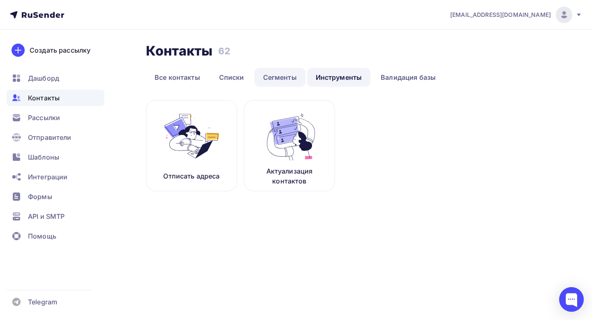
click at [295, 83] on link "Сегменты" at bounding box center [280, 77] width 51 height 19
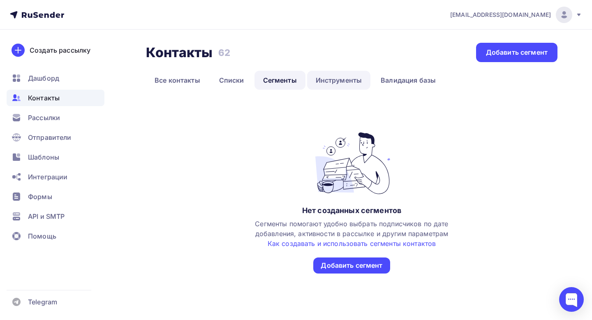
click at [344, 76] on link "Инструменты" at bounding box center [339, 80] width 64 height 19
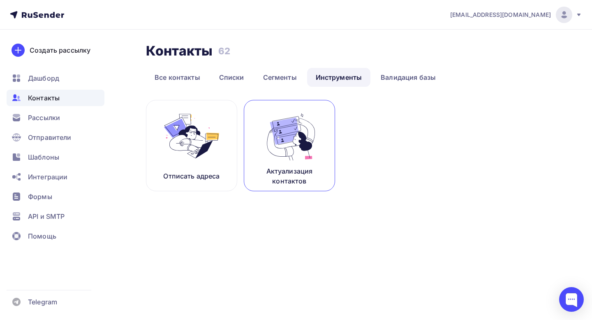
click at [297, 167] on p "Актуализация контактов" at bounding box center [289, 176] width 71 height 20
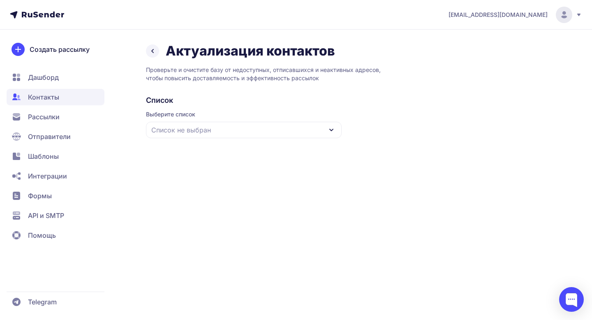
click at [316, 134] on div "Список не выбран" at bounding box center [244, 130] width 196 height 16
click at [300, 160] on div "Все контакты" at bounding box center [244, 155] width 186 height 20
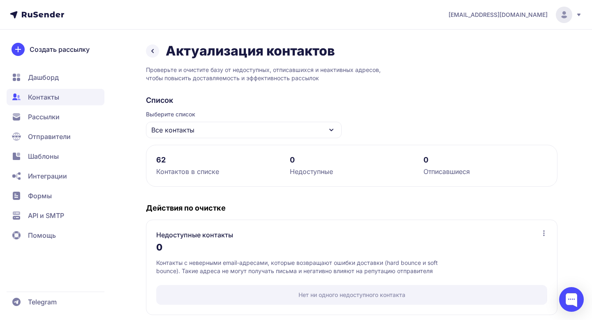
click at [152, 53] on icon at bounding box center [153, 51] width 10 height 10
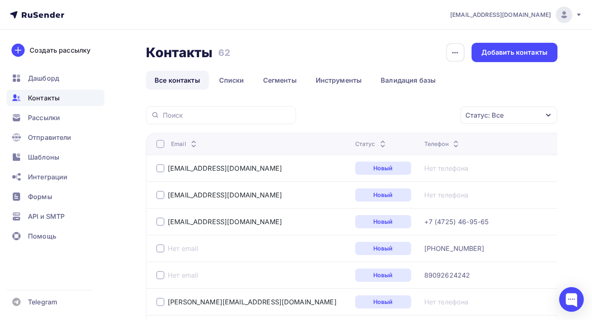
click at [306, 86] on li "Сегменты" at bounding box center [281, 80] width 53 height 19
click at [300, 83] on link "Сегменты" at bounding box center [280, 80] width 51 height 19
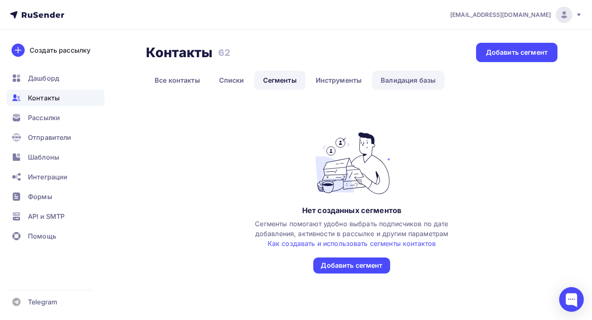
click at [392, 75] on link "Валидация базы" at bounding box center [408, 80] width 72 height 19
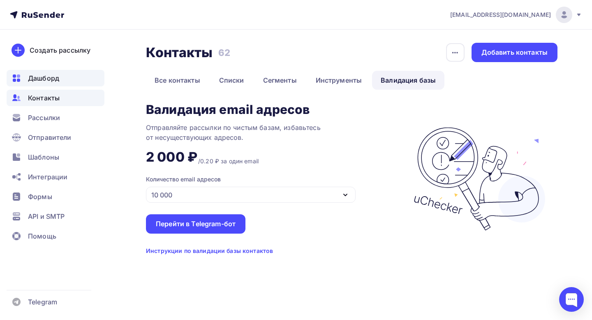
click at [46, 76] on span "Дашборд" at bounding box center [43, 78] width 31 height 10
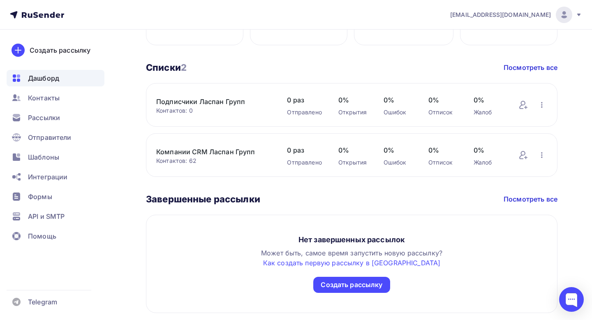
scroll to position [440, 0]
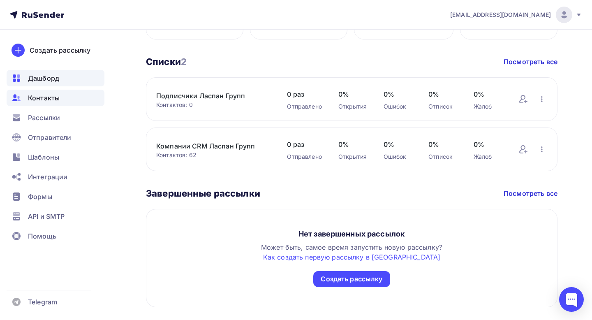
click at [52, 99] on span "Контакты" at bounding box center [44, 98] width 32 height 10
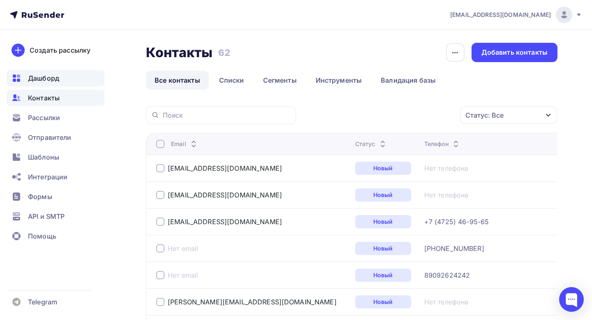
click at [42, 78] on span "Дашборд" at bounding box center [43, 78] width 31 height 10
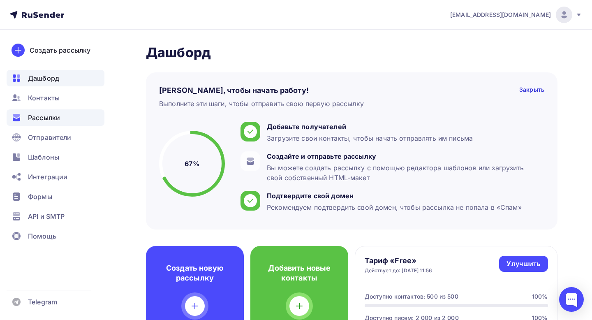
click at [69, 118] on div "Рассылки" at bounding box center [56, 117] width 98 height 16
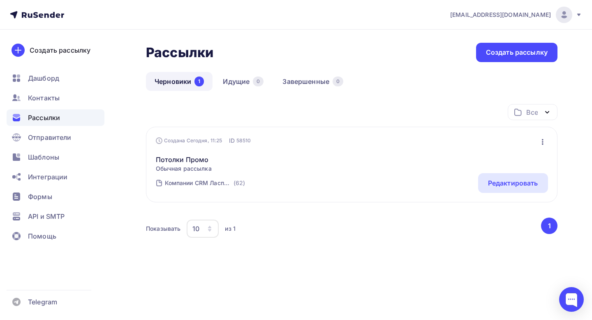
click at [542, 147] on button "button" at bounding box center [542, 142] width 11 height 11
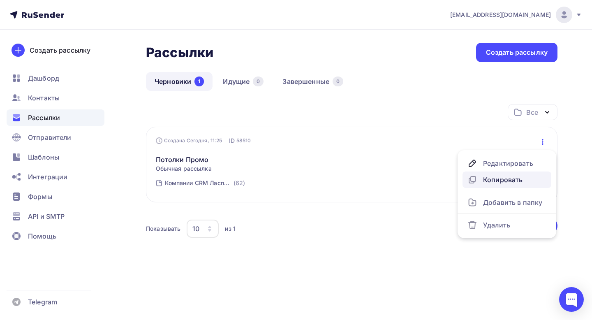
click at [513, 183] on div "Копировать" at bounding box center [507, 180] width 79 height 10
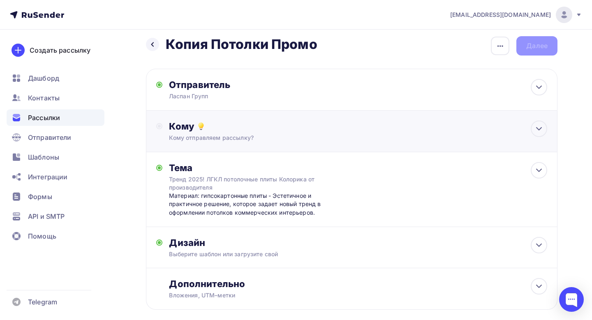
scroll to position [9, 0]
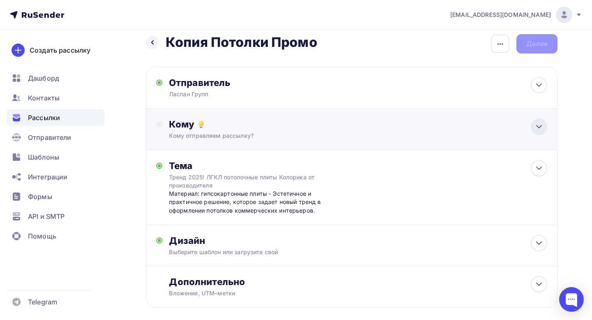
click at [536, 129] on icon at bounding box center [539, 127] width 10 height 10
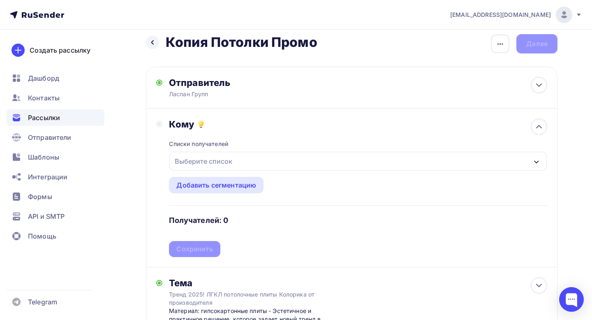
click at [322, 153] on div "Выберите список" at bounding box center [357, 161] width 377 height 19
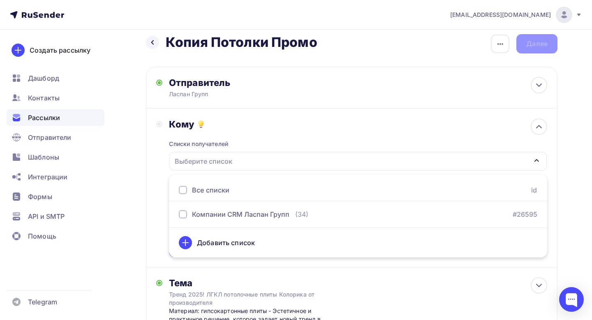
click at [347, 129] on div "Кому" at bounding box center [358, 124] width 378 height 12
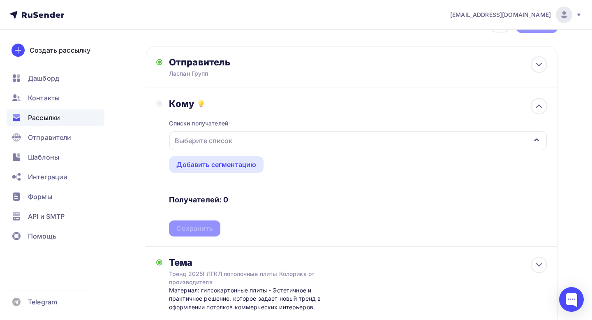
scroll to position [7, 0]
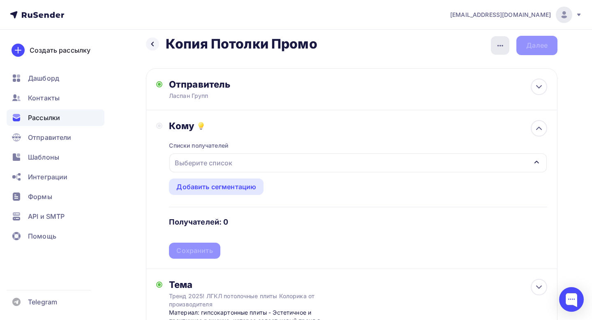
click at [505, 48] on div "button" at bounding box center [500, 45] width 19 height 19
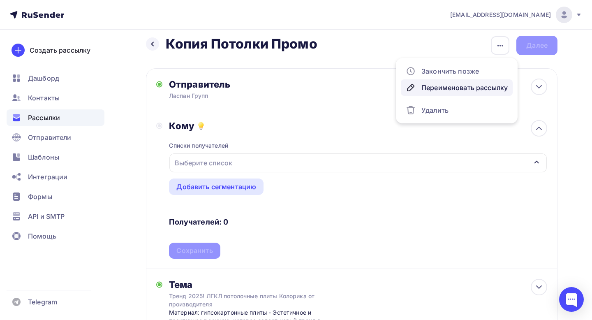
click at [461, 92] on div "Переименовать рассылку" at bounding box center [457, 88] width 102 height 10
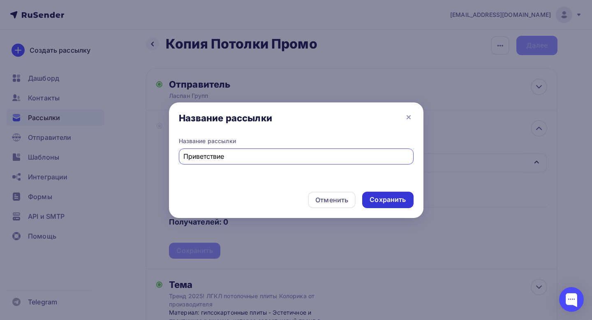
type input "Приветствие"
click at [380, 202] on div "Сохранить" at bounding box center [388, 199] width 36 height 9
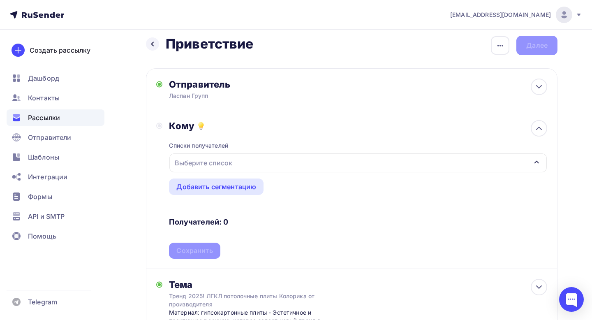
click at [243, 155] on div "Выберите список" at bounding box center [357, 162] width 377 height 19
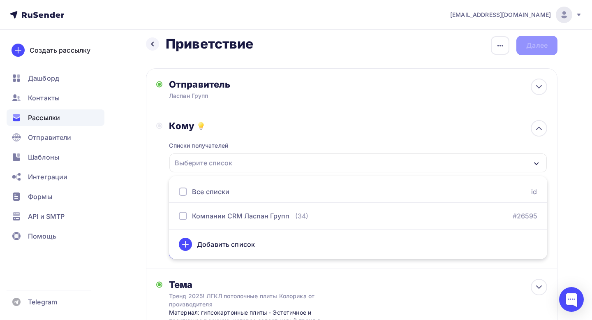
click at [285, 139] on div "Списки получателей Выберите список Все списки id Компании CRM Ласпан Групп (34)…" at bounding box center [358, 195] width 378 height 127
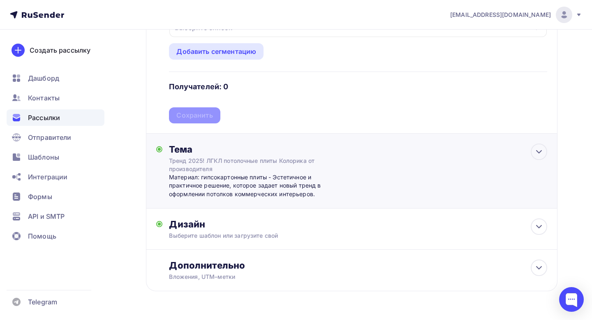
scroll to position [168, 0]
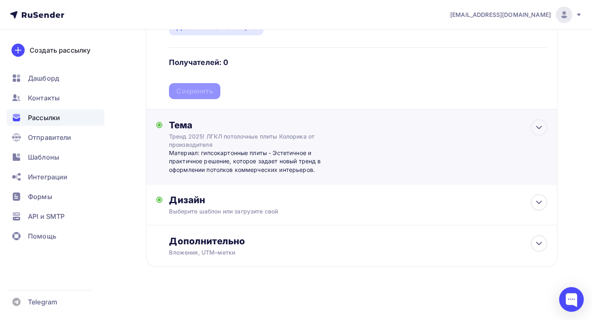
click at [339, 130] on div "Тема Тренд 2025! ЛГКЛ потолочные плиты Колорика от производителя Материал: гипс…" at bounding box center [352, 146] width 412 height 75
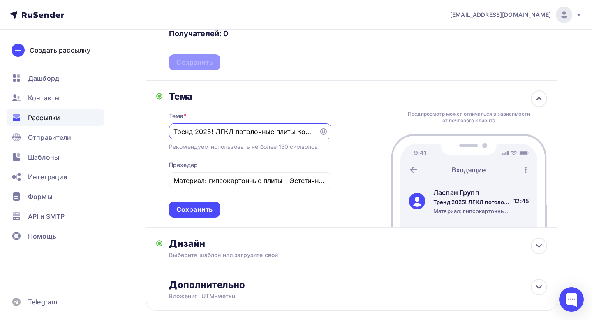
scroll to position [196, 0]
click at [261, 129] on input "Тренд 2025! ЛГКЛ потолочные плиты Колорика от производителя" at bounding box center [244, 131] width 141 height 10
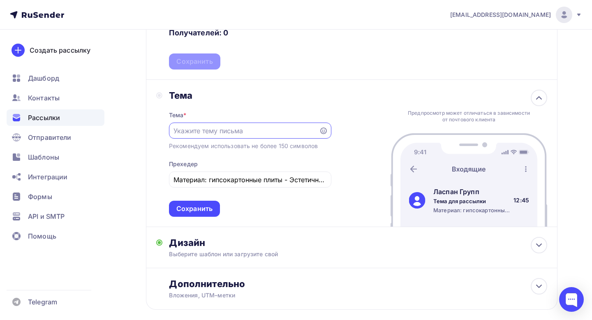
paste input "Добро пожаловать в Laspan!"
click at [288, 134] on input "Добро пожаловать в Laspan!" at bounding box center [244, 131] width 141 height 10
click at [252, 130] on input "Добро пожаловать в Laspan!" at bounding box center [244, 131] width 141 height 10
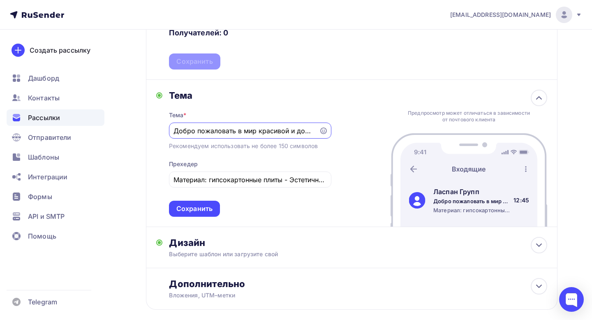
click at [294, 133] on input "Добро пожаловать в мир красивой и доступной отделки интерьеров!" at bounding box center [244, 131] width 141 height 10
type input "Добро пожаловать в мир красивой и доступной отделки интерьеров!"
click at [295, 129] on input "Добро пожаловать в мир красивой и доступной отделки интерьеров!" at bounding box center [244, 131] width 141 height 10
click at [252, 190] on div "Тема * Добро пожаловать в мир красивой и доступной отделки интерьеров! Рекоменд…" at bounding box center [250, 159] width 162 height 116
click at [249, 181] on input "Материал: гипсокартонные плиты - Эстетичное и практичное решение, которое задае…" at bounding box center [250, 180] width 153 height 10
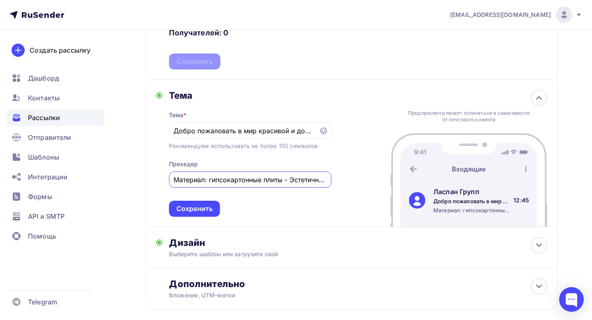
click at [252, 178] on input "Материал: гипсокартонные плиты - Эстетичное и практичное решение, которое задае…" at bounding box center [250, 180] width 153 height 10
paste input "обро пожаловать в мир, где стильный интерьер становится реальностью, а не прост…"
click at [252, 178] on input "Добро пожаловать в мир, где стильный интерьер становится реальностью, а не прос…" at bounding box center [250, 180] width 153 height 10
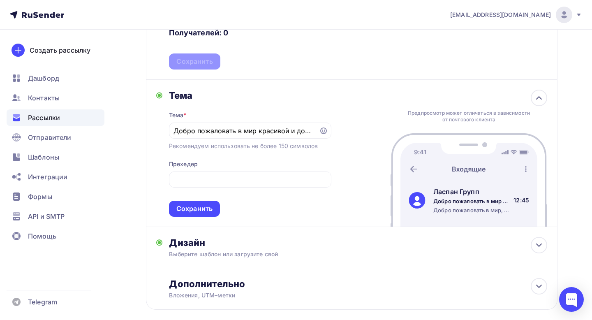
scroll to position [0, 0]
click at [275, 157] on div "Тема * Добро пожаловать в мир красивой и доступной отделки интерьеров! Рекоменд…" at bounding box center [250, 159] width 162 height 116
click at [235, 182] on input "Добро пожаловать в мир, где стильный интерьер становится реальностью, а не прос…" at bounding box center [250, 180] width 153 height 10
drag, startPoint x: 266, startPoint y: 183, endPoint x: 347, endPoint y: 190, distance: 81.8
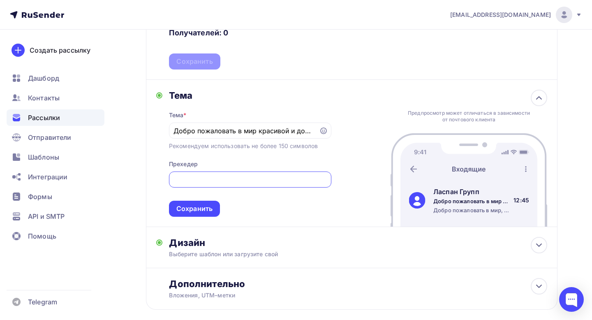
click at [347, 190] on div "Тема Тема * Добро пожаловать в мир красивой и доступной отделки интерьеров! Рек…" at bounding box center [352, 153] width 412 height 147
click at [291, 179] on input "Добро пожаловать в мир, где стильный интерьер становится реальностью, а не прос…" at bounding box center [250, 180] width 153 height 10
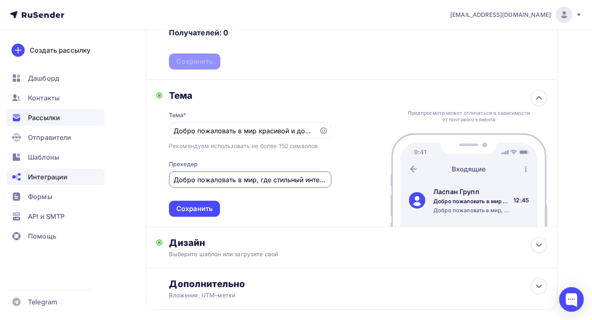
drag, startPoint x: 297, startPoint y: 180, endPoint x: 80, endPoint y: 179, distance: 217.1
click at [77, 179] on div "marketing@laspan.ru Аккаунт Тарифы Выйти Создать рассылку Дашборд Контакты Расс…" at bounding box center [296, 83] width 592 height 559
click at [257, 178] on input "Добро пожаловать в мир, где стильный интерьер становится реальностью, а не прос…" at bounding box center [250, 180] width 153 height 10
paste input "ы верим, что каждый дом может быть красивым и уютным без заоблачных затрат. В н…"
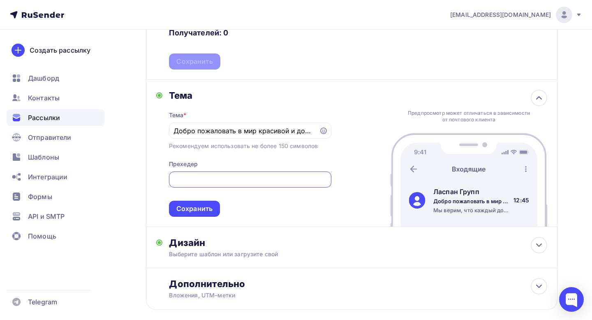
scroll to position [0, 248]
type input "Мы верим, что каждый дом может быть красивым и уютным без заоблачных затрат. В …"
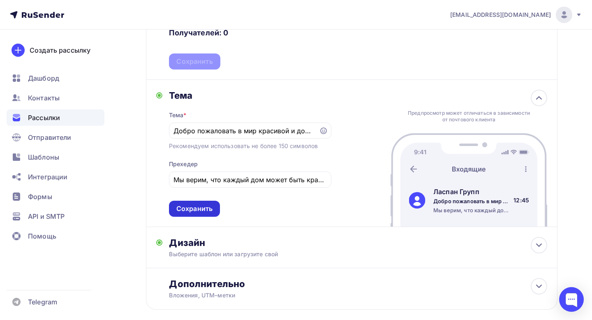
click at [206, 205] on div "Сохранить" at bounding box center [194, 209] width 51 height 16
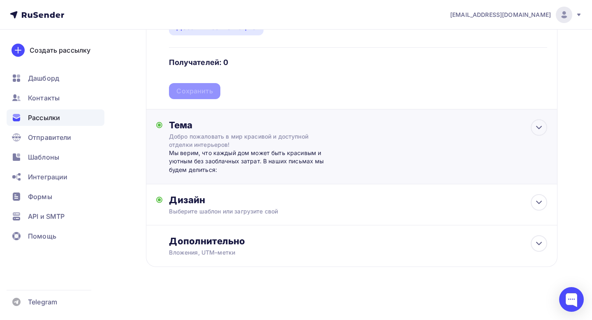
scroll to position [168, 0]
click at [246, 199] on div "Дизайн" at bounding box center [358, 200] width 378 height 12
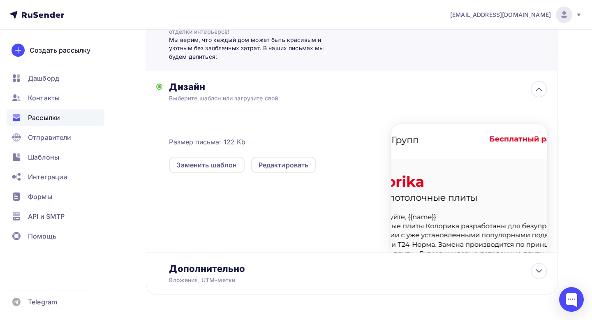
scroll to position [281, 0]
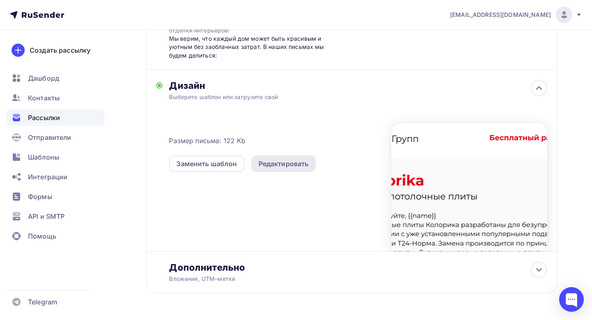
click at [285, 168] on div "Редактировать" at bounding box center [284, 164] width 50 height 10
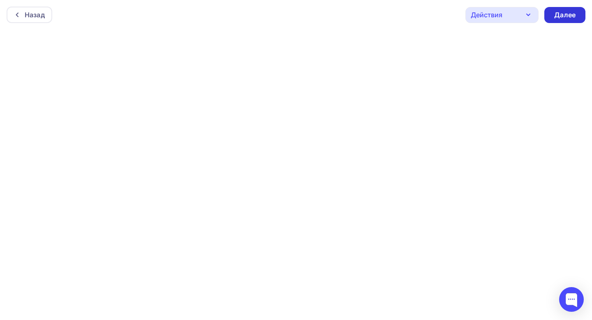
click at [559, 14] on div "Далее" at bounding box center [564, 14] width 21 height 9
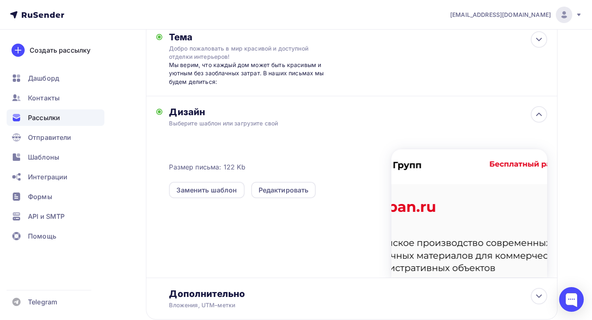
scroll to position [191, 0]
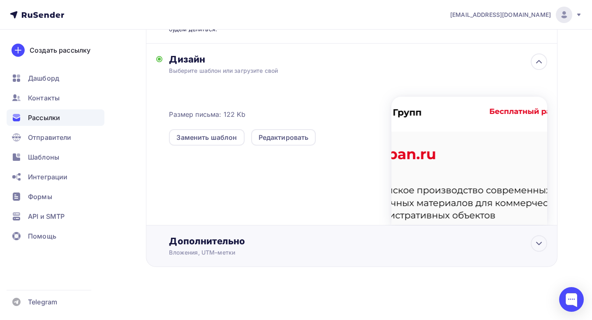
click at [534, 250] on div "Дополнительно Вложения, UTM–метки Вложения Добавить файл Максимальный суммарный…" at bounding box center [358, 245] width 378 height 21
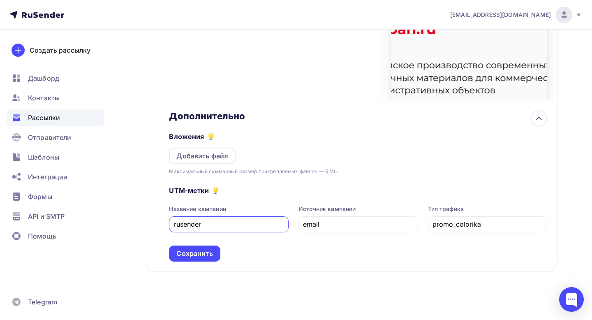
scroll to position [322, 0]
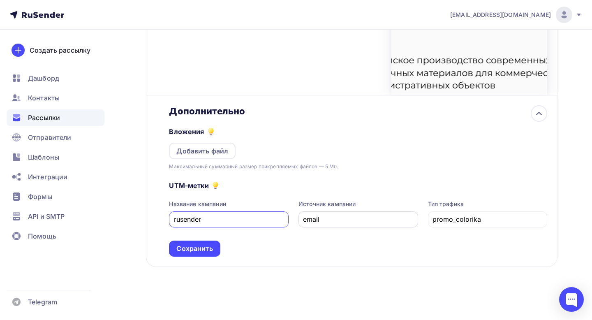
click at [361, 218] on input "email" at bounding box center [358, 219] width 110 height 10
click at [490, 223] on input "promo_colorika" at bounding box center [488, 219] width 110 height 10
type input "ц"
type input "welcome"
click at [206, 251] on div "Сохранить" at bounding box center [194, 248] width 36 height 9
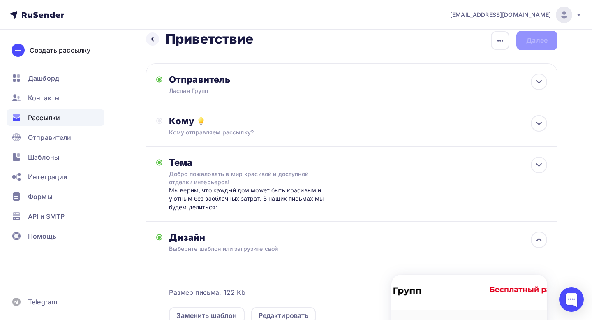
scroll to position [0, 0]
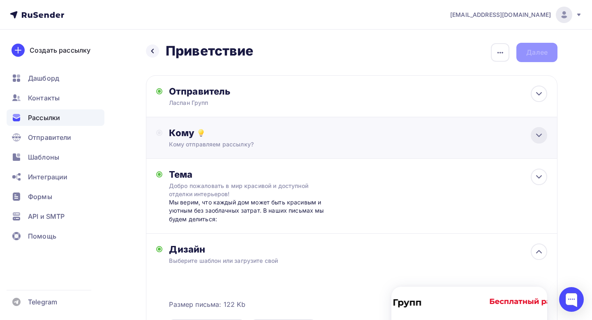
click at [542, 134] on icon at bounding box center [539, 135] width 10 height 10
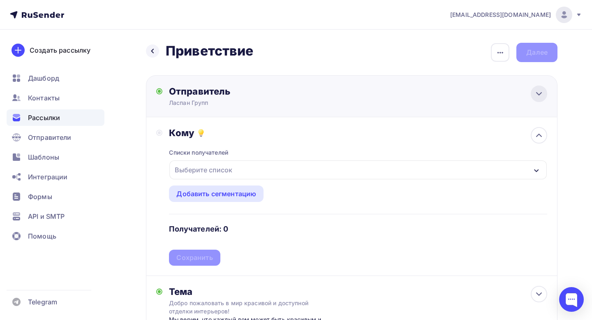
click at [540, 93] on icon at bounding box center [539, 94] width 10 height 10
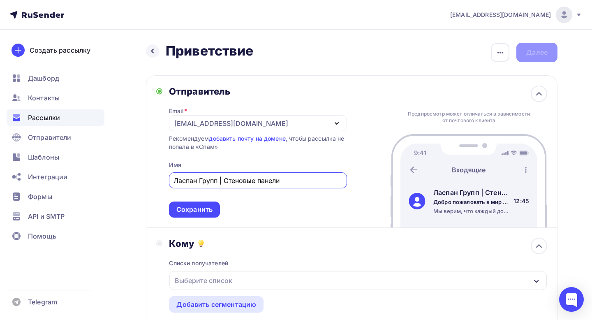
click at [226, 178] on input "Ласпан Групп | Стеновые панели" at bounding box center [258, 181] width 169 height 10
click at [308, 183] on input "Ласпан Групп | ЛГКЛ стеновые панели" at bounding box center [258, 181] width 169 height 10
type input "Ласпан Групп | ЛГКЛ стеновые панели и потолочные плиты"
click at [202, 210] on div "Сохранить" at bounding box center [194, 209] width 36 height 9
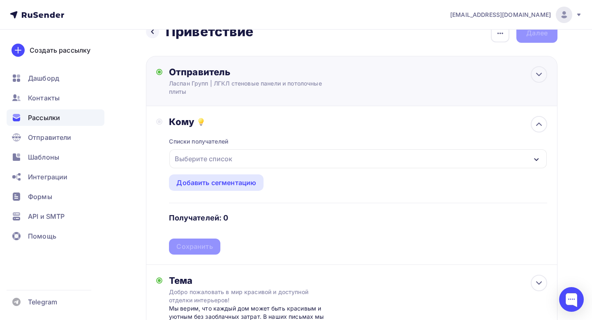
scroll to position [20, 0]
click at [302, 91] on div "Ласпан Групп | ЛГКЛ стеновые панели и потолочные плиты" at bounding box center [249, 87] width 160 height 16
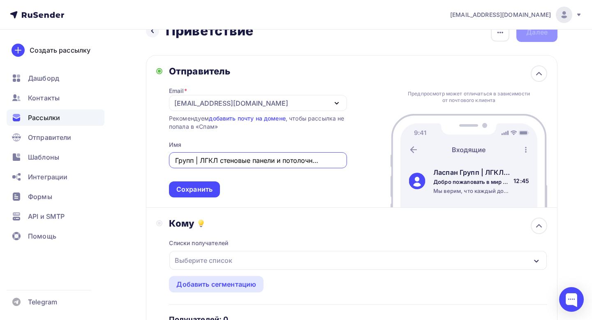
scroll to position [0, 0]
click at [241, 157] on input "Ласпан Групп | ЛГКЛ стеновые панели и потолочные плиты" at bounding box center [258, 160] width 169 height 10
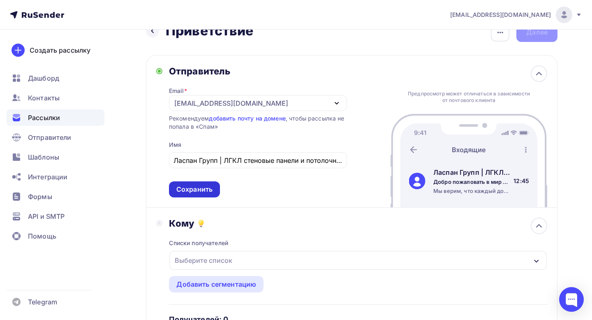
click at [210, 191] on div "Сохранить" at bounding box center [194, 189] width 36 height 9
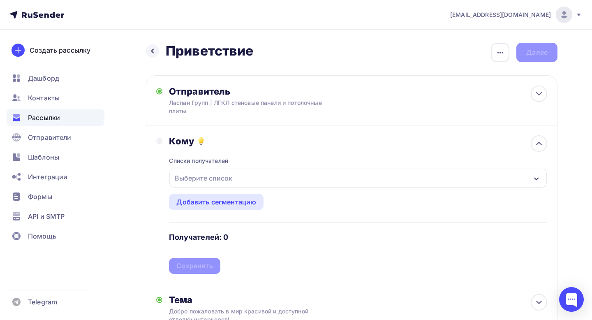
click at [60, 116] on span "Рассылки" at bounding box center [44, 118] width 32 height 10
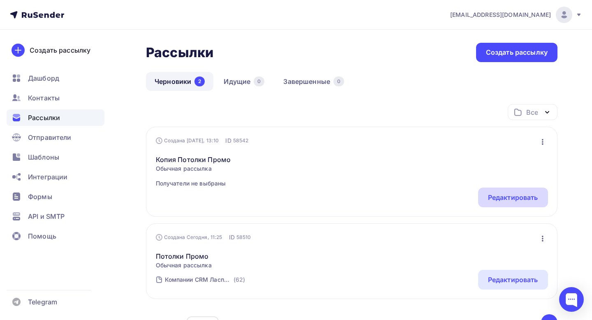
click at [524, 197] on div "Редактировать" at bounding box center [513, 197] width 50 height 10
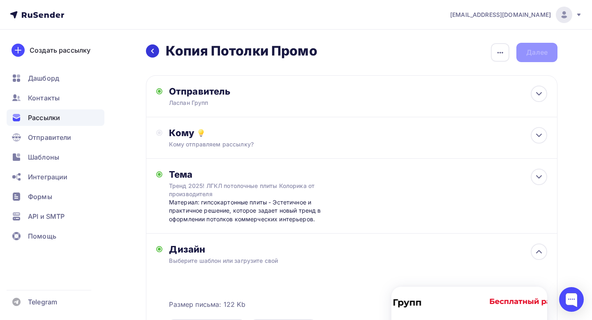
click at [158, 51] on div at bounding box center [152, 50] width 13 height 13
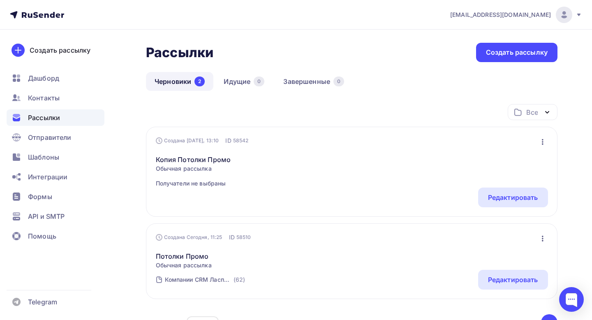
click at [540, 142] on icon "button" at bounding box center [543, 142] width 10 height 10
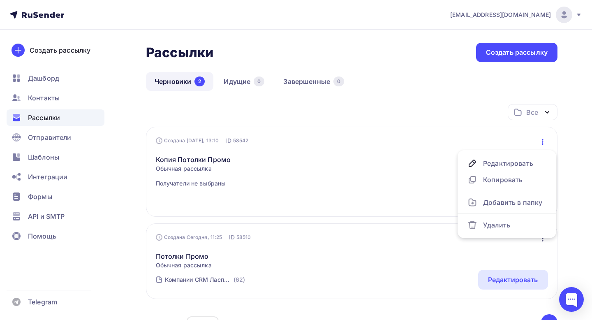
click at [414, 142] on div "Создана Сегодня, 13:10 ID 58542 Редактировать Копировать Добавить в папку Удали…" at bounding box center [352, 141] width 392 height 8
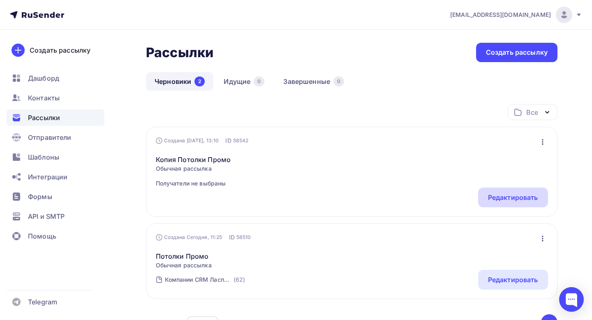
click at [520, 203] on div "Редактировать" at bounding box center [513, 198] width 70 height 20
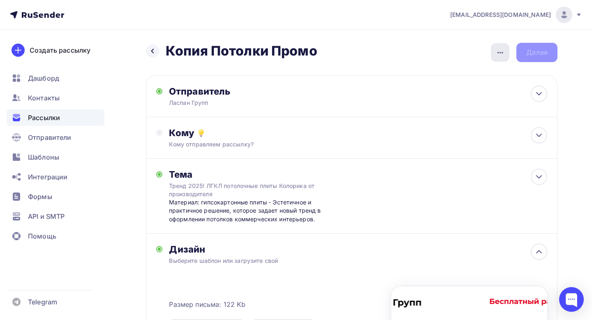
click at [502, 49] on icon "button" at bounding box center [501, 53] width 10 height 10
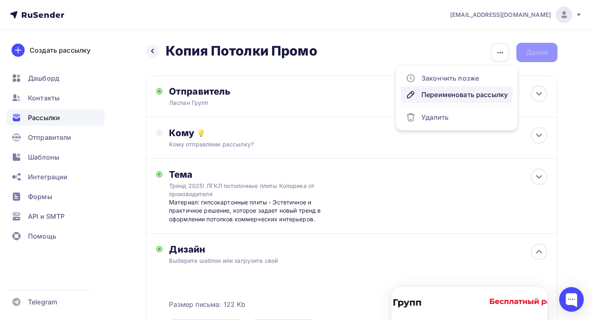
click at [473, 95] on div "Переименовать рассылку" at bounding box center [457, 95] width 102 height 10
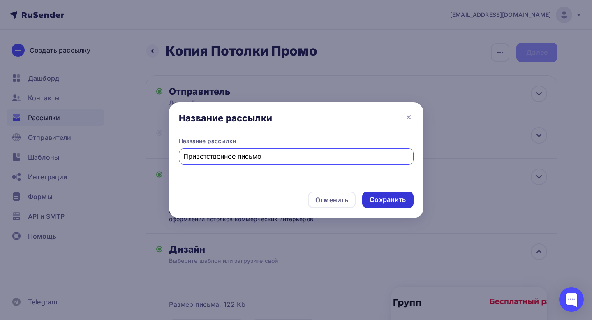
type input "Приветственное письмо"
click at [397, 202] on div "Сохранить" at bounding box center [388, 199] width 36 height 9
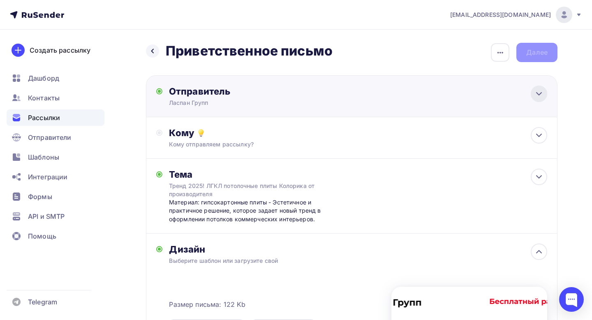
click at [543, 95] on icon at bounding box center [539, 94] width 10 height 10
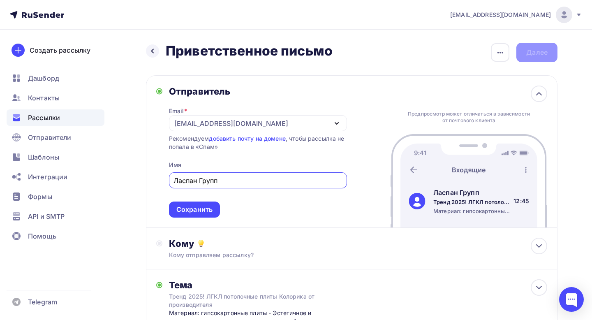
paste input "| ЛГКЛ стеновые панели и потолочные плиты"
drag, startPoint x: 278, startPoint y: 181, endPoint x: 131, endPoint y: 181, distance: 146.4
click at [131, 181] on div "Назад Приветственное письмо Приветственное письмо Закончить позже Переименовать…" at bounding box center [296, 325] width 592 height 591
type input "Ласпан Групп | ЛГКЛ стеновые панели и потолочные плиты"
click at [196, 213] on div "Сохранить" at bounding box center [194, 209] width 36 height 9
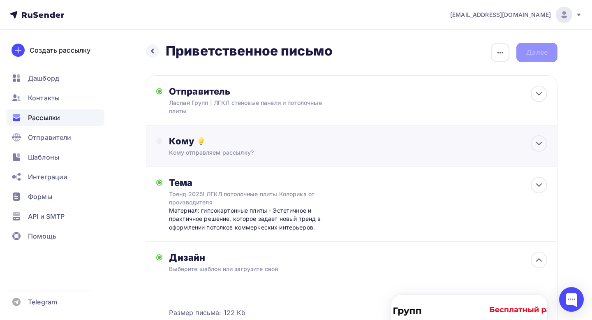
click at [328, 148] on div "Кому Кому отправляем рассылку? Списки получателей Выберите список Все списки id…" at bounding box center [358, 145] width 378 height 21
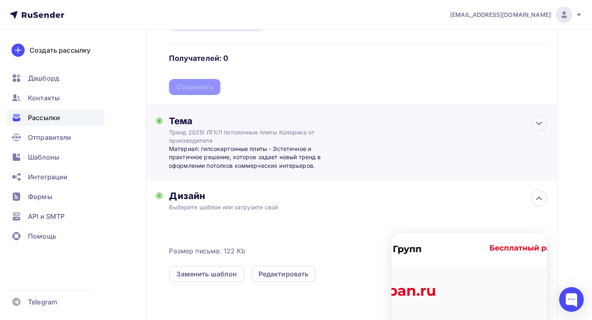
scroll to position [182, 0]
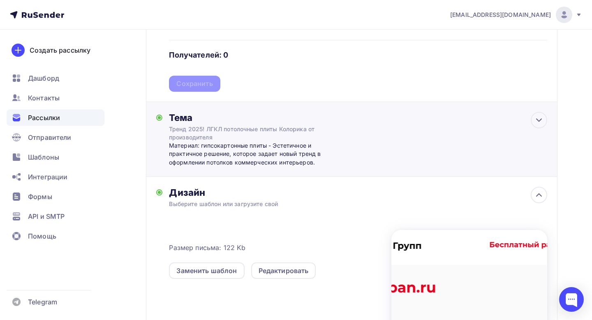
click at [326, 125] on div "Тема Тренд 2025! ЛГКЛ потолочные плиты Колорика от производителя Материал: гипс…" at bounding box center [250, 139] width 162 height 55
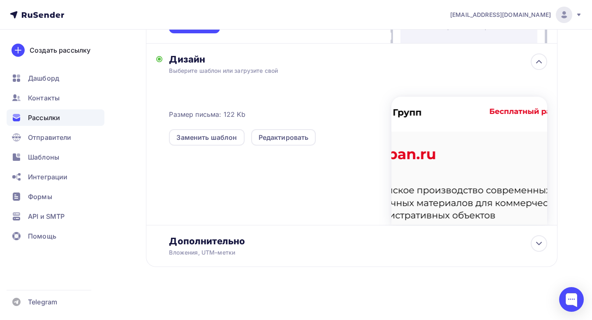
scroll to position [0, 0]
click at [58, 116] on span "Рассылки" at bounding box center [44, 118] width 32 height 10
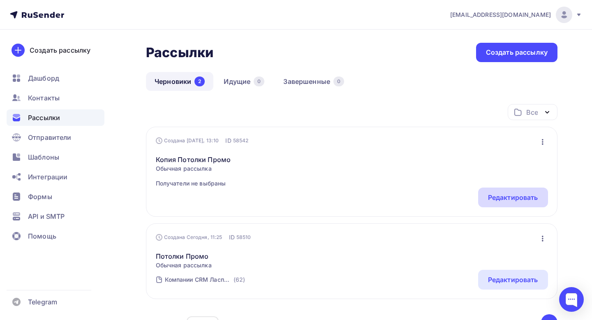
click at [511, 200] on div "Редактировать" at bounding box center [513, 197] width 50 height 10
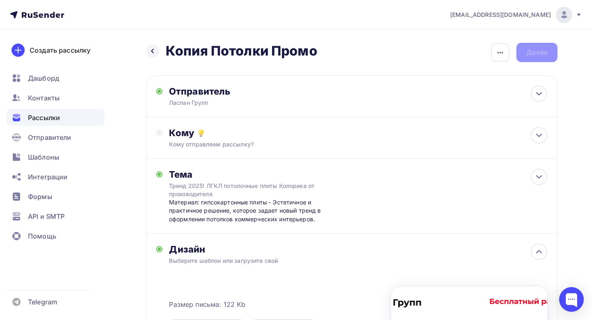
click at [491, 55] on button "button" at bounding box center [500, 52] width 19 height 19
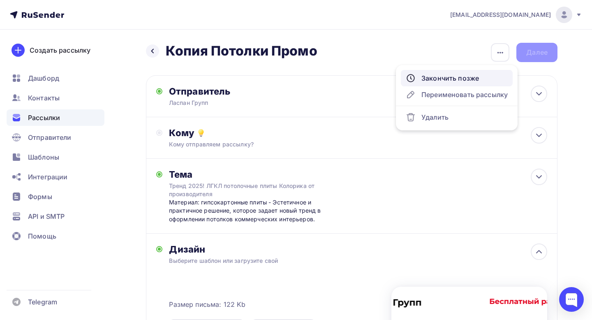
click at [425, 81] on div "Закончить позже" at bounding box center [457, 78] width 102 height 10
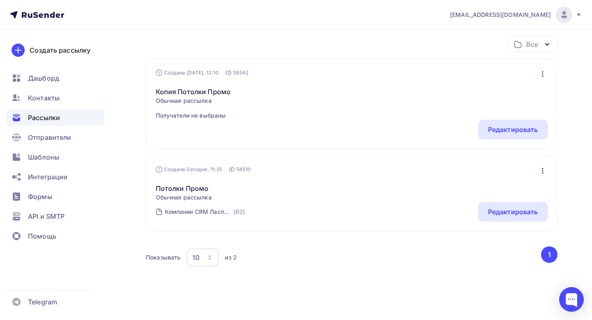
scroll to position [18, 0]
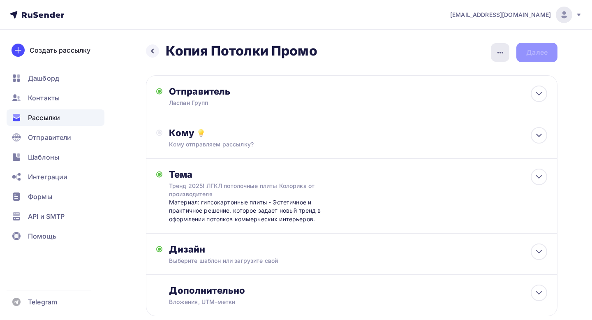
click at [502, 54] on icon "button" at bounding box center [501, 53] width 10 height 10
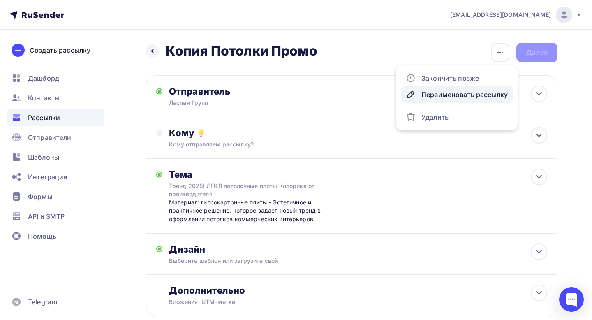
click at [474, 95] on div "Переименовать рассылку" at bounding box center [457, 95] width 102 height 10
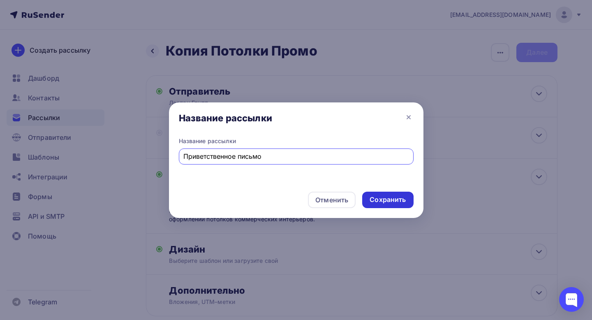
type input "Приветственное письмо"
click at [382, 196] on div "Сохранить" at bounding box center [388, 199] width 36 height 9
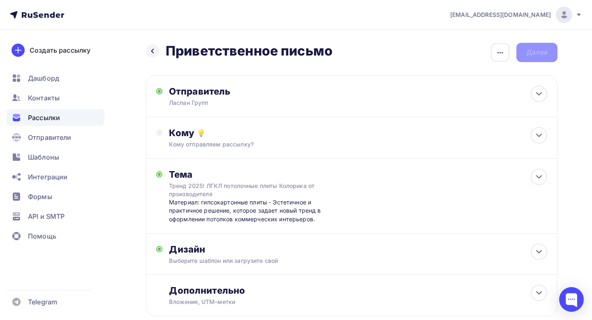
click at [545, 56] on div "Назад Приветственное письмо Приветственное письмо Закончить позже Переименовать…" at bounding box center [352, 52] width 412 height 19
click at [539, 96] on icon at bounding box center [539, 94] width 10 height 10
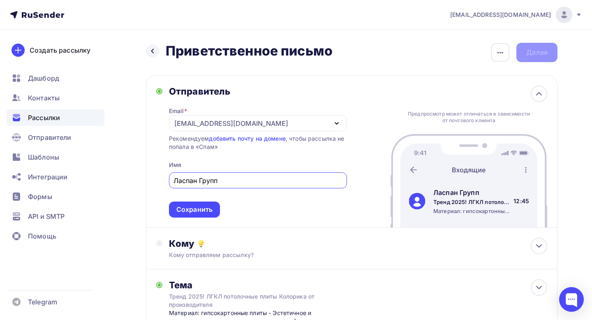
paste input "| ЛГКЛ стеновые панели и потолочные плиты"
type input "Ласпан Групп | ЛГКЛ стеновые панели и потолочные плиты"
click at [189, 209] on div "Сохранить" at bounding box center [194, 209] width 36 height 9
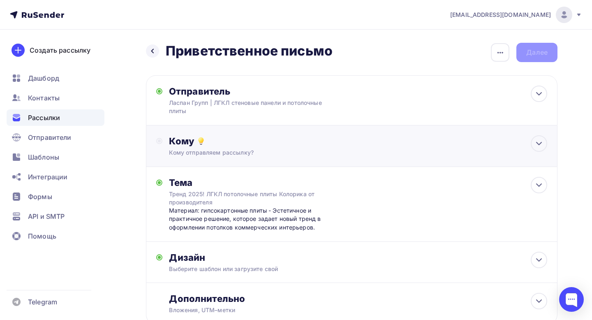
click at [292, 144] on div "Кому" at bounding box center [358, 141] width 378 height 12
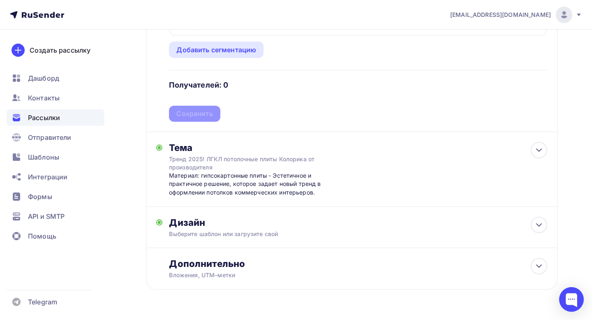
scroll to position [176, 0]
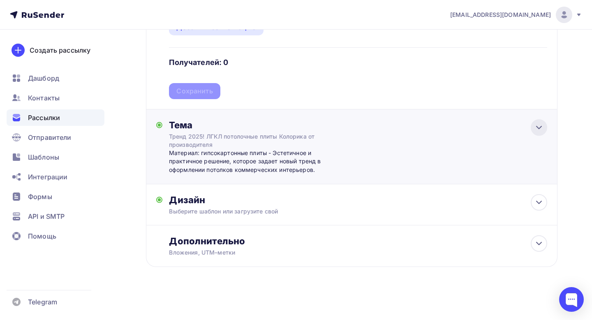
click at [537, 128] on icon at bounding box center [539, 128] width 10 height 10
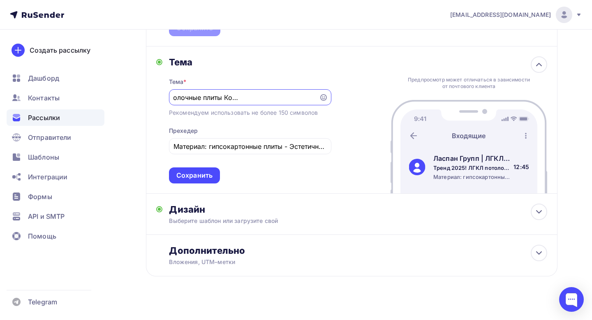
scroll to position [249, 0]
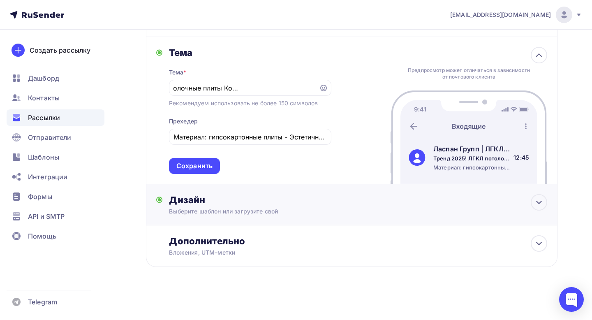
click at [333, 200] on div "Дизайн" at bounding box center [358, 200] width 378 height 12
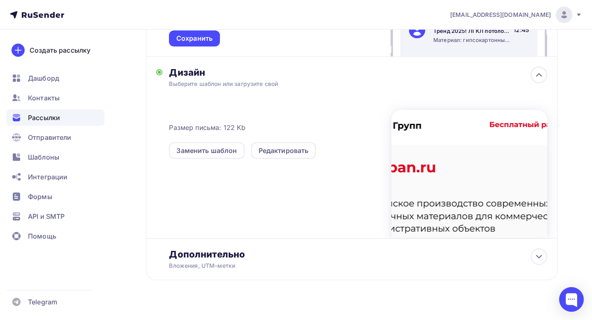
scroll to position [390, 0]
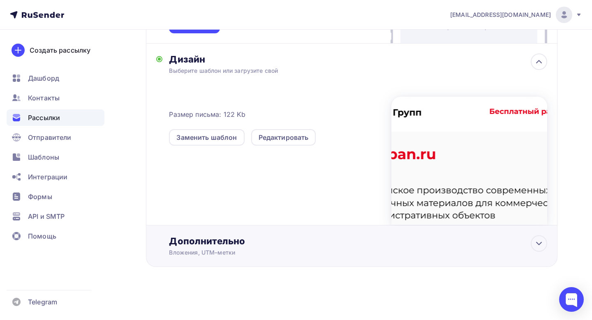
click at [265, 243] on div "Дополнительно" at bounding box center [358, 241] width 378 height 12
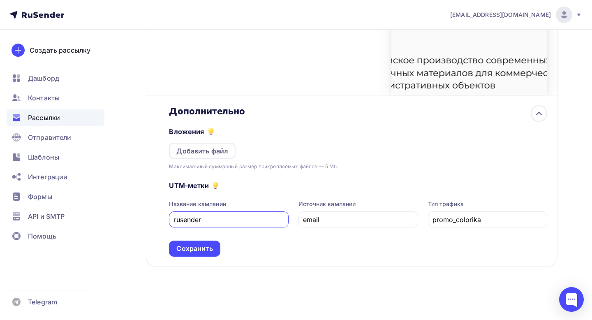
scroll to position [521, 0]
click at [484, 221] on input "promo_colorika" at bounding box center [488, 220] width 110 height 10
type input "ц"
type input "welcome"
click at [219, 248] on div "Сохранить" at bounding box center [194, 249] width 51 height 16
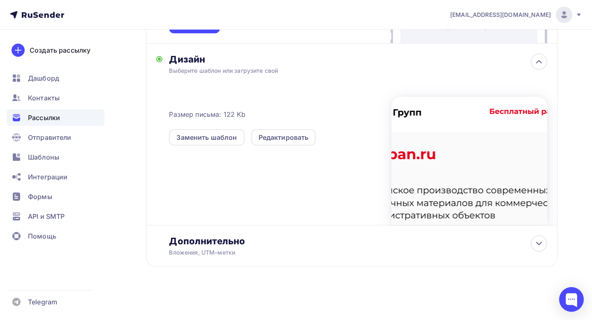
scroll to position [0, 0]
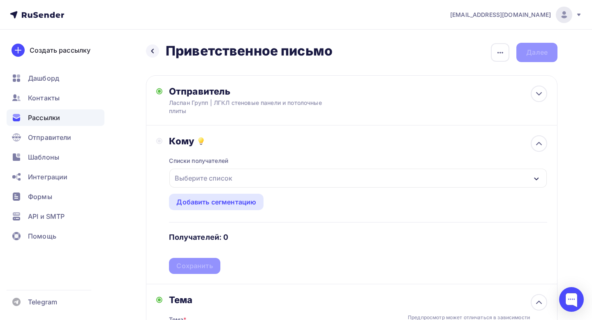
click at [543, 57] on div "Назад Приветственное письмо Приветственное письмо Закончить позже Переименовать…" at bounding box center [352, 52] width 412 height 19
click at [496, 54] on icon "button" at bounding box center [501, 53] width 10 height 10
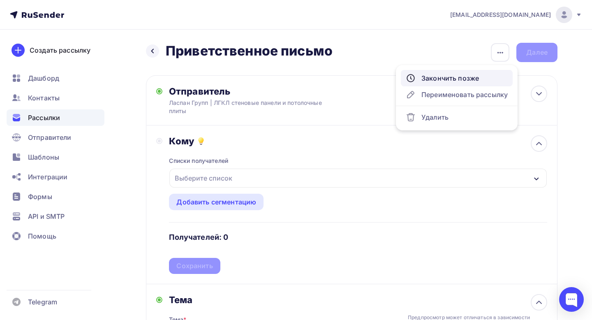
click at [456, 76] on div "Закончить позже" at bounding box center [457, 78] width 102 height 10
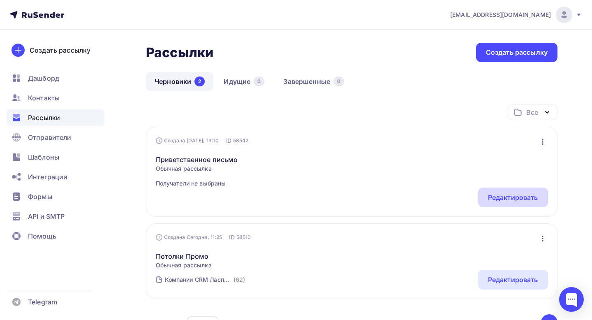
click at [500, 199] on div "Редактировать" at bounding box center [513, 197] width 50 height 10
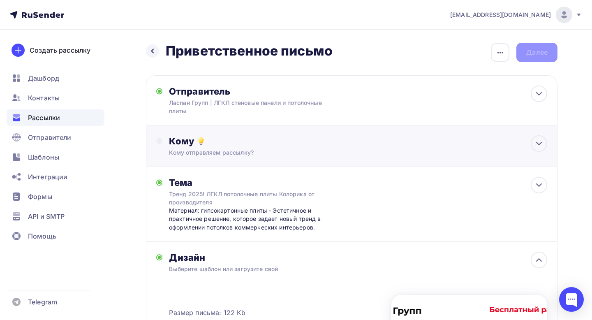
click at [272, 145] on div "Кому" at bounding box center [358, 141] width 378 height 12
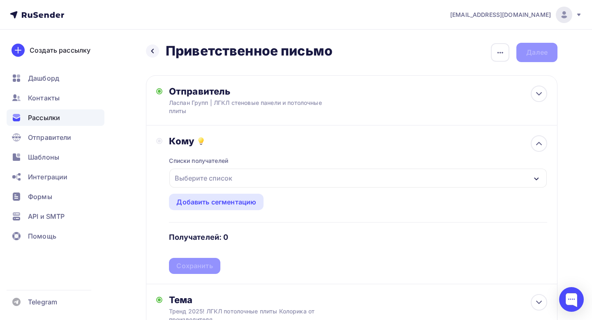
click at [226, 180] on div "Выберите список" at bounding box center [203, 178] width 64 height 15
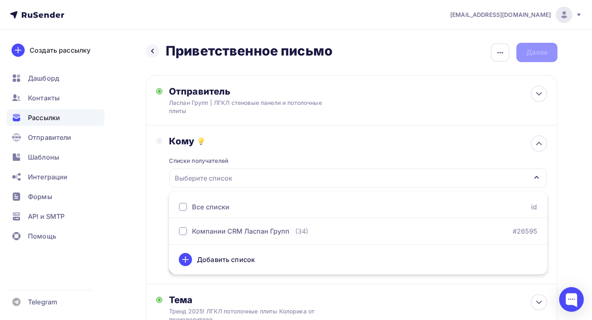
click at [226, 205] on div "Все списки" at bounding box center [210, 207] width 37 height 10
click at [153, 194] on div "Кому Списки получателей Компании CRM Ласпан Групп Все списки id Компании CRM Ла…" at bounding box center [352, 204] width 412 height 159
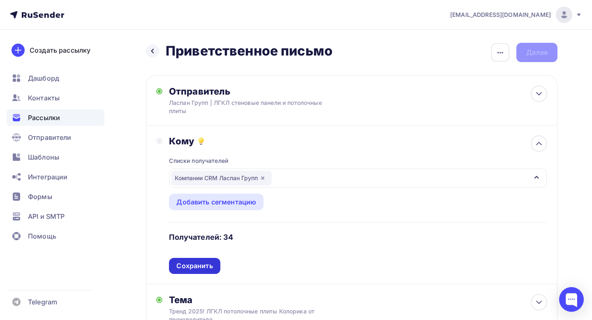
click at [196, 266] on div "Сохранить" at bounding box center [194, 265] width 36 height 9
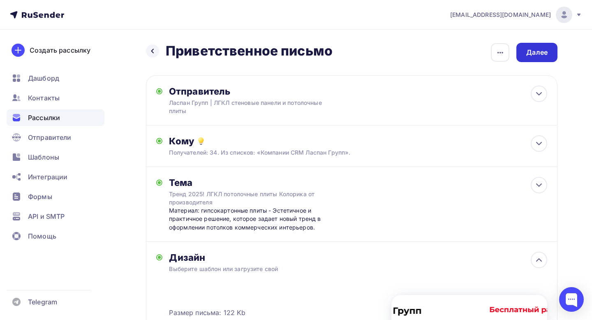
click at [540, 50] on div "Далее" at bounding box center [536, 52] width 21 height 9
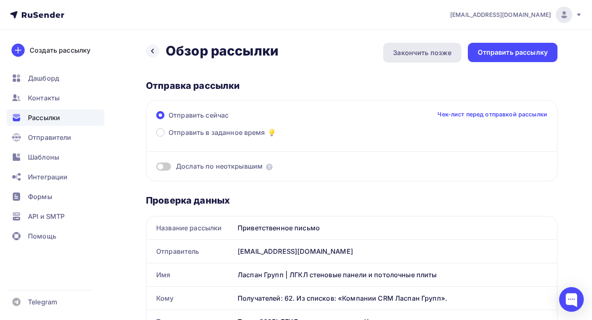
click at [431, 55] on div "Закончить позже" at bounding box center [422, 53] width 58 height 10
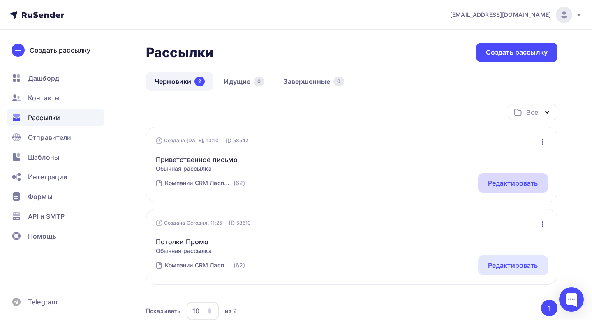
click at [519, 185] on div "Редактировать" at bounding box center [513, 183] width 50 height 10
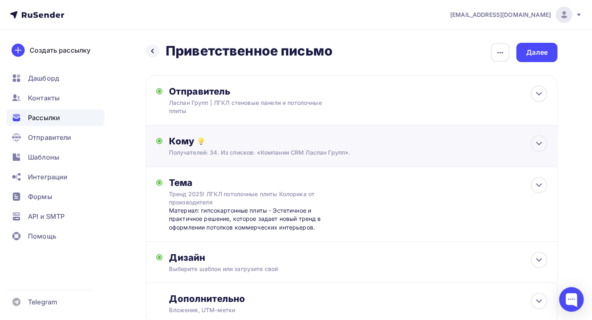
scroll to position [58, 0]
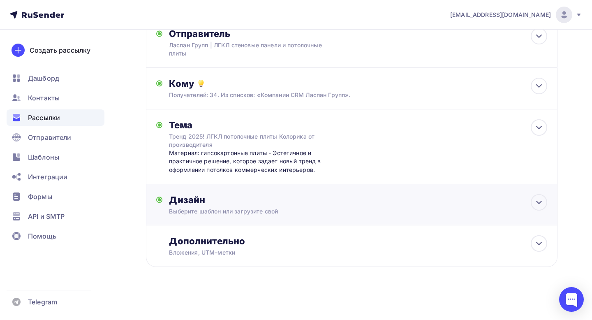
click at [415, 199] on div "Дизайн" at bounding box center [358, 200] width 378 height 12
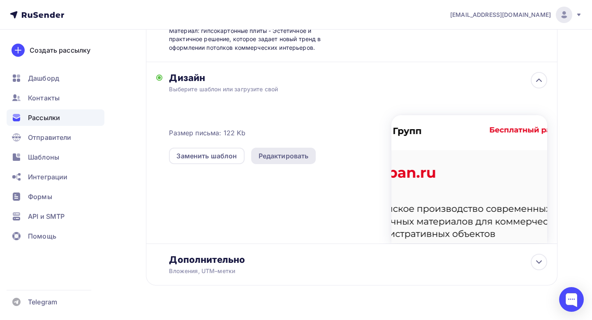
scroll to position [199, 0]
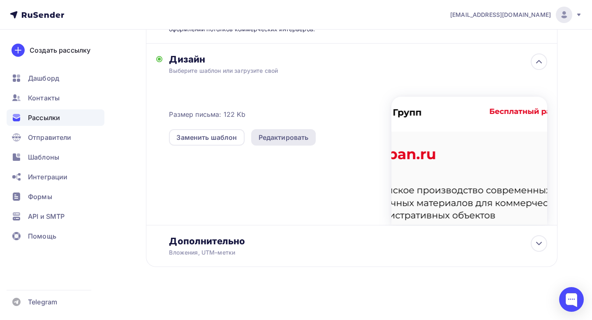
click at [286, 132] on div "Редактировать" at bounding box center [283, 137] width 65 height 16
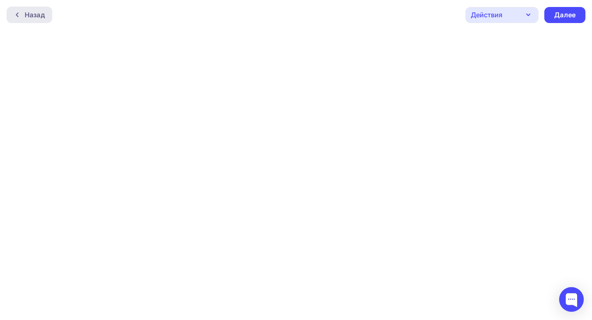
click at [30, 16] on div "Назад" at bounding box center [35, 15] width 20 height 10
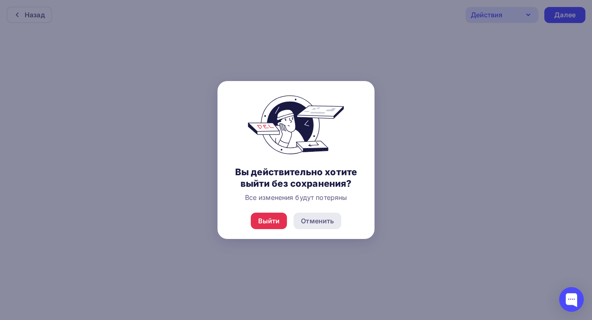
click at [305, 223] on div "Отменить" at bounding box center [317, 221] width 33 height 10
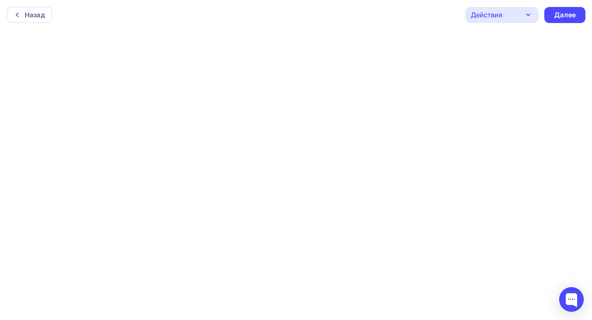
scroll to position [2, 0]
click at [569, 14] on div "Далее" at bounding box center [564, 12] width 21 height 9
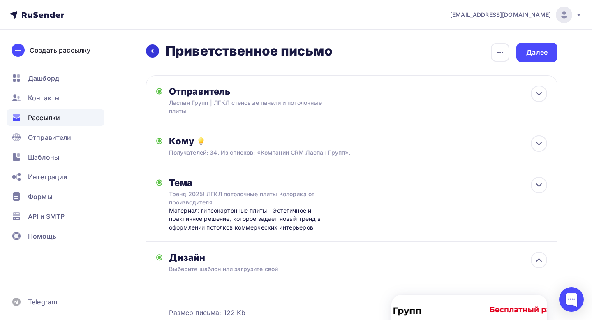
click at [154, 51] on icon at bounding box center [152, 51] width 7 height 7
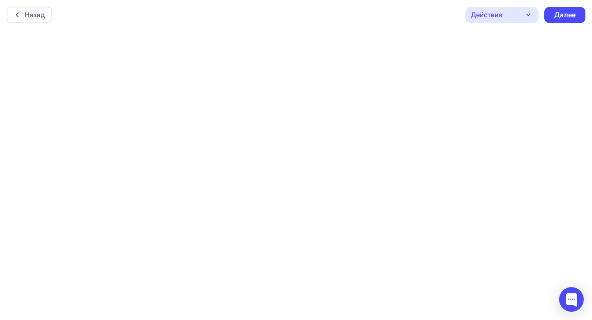
scroll to position [2, 0]
click at [37, 14] on div "Назад" at bounding box center [35, 13] width 20 height 10
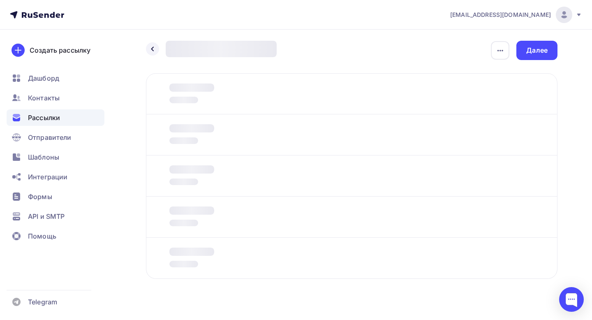
scroll to position [14, 0]
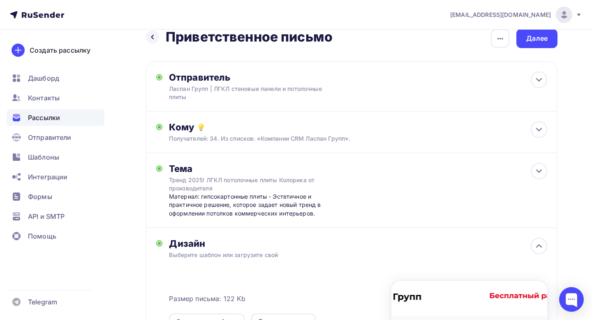
click at [56, 114] on span "Рассылки" at bounding box center [44, 118] width 32 height 10
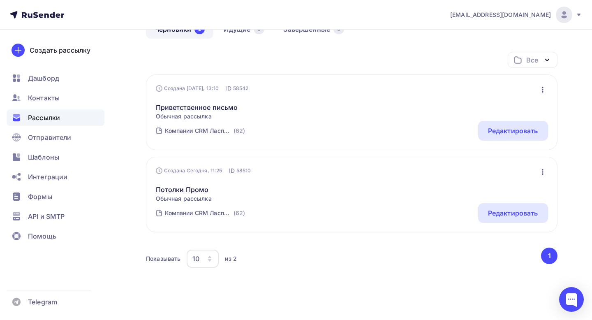
scroll to position [53, 0]
click at [520, 208] on div "Редактировать" at bounding box center [513, 212] width 50 height 10
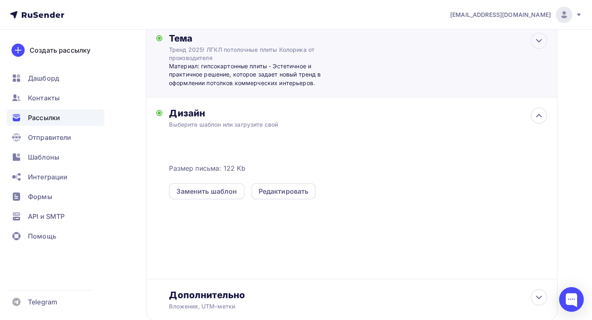
scroll to position [156, 0]
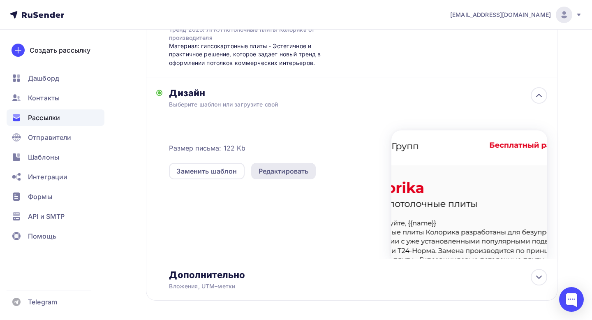
click at [271, 172] on div "Редактировать" at bounding box center [284, 171] width 50 height 10
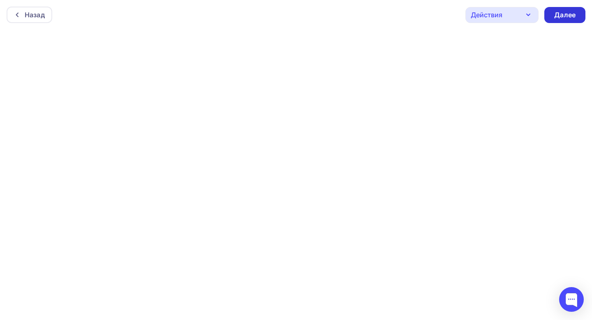
click at [565, 14] on div "Далее" at bounding box center [564, 14] width 21 height 9
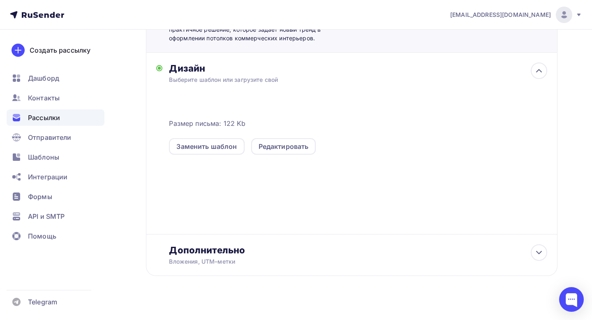
scroll to position [191, 0]
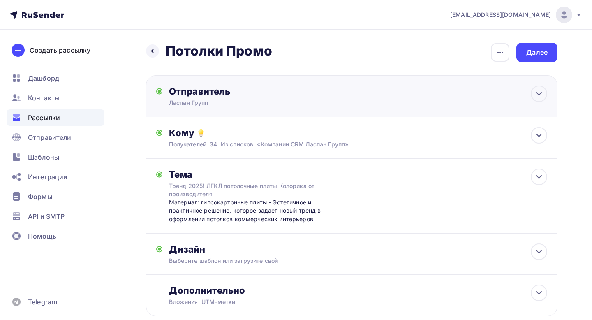
scroll to position [50, 0]
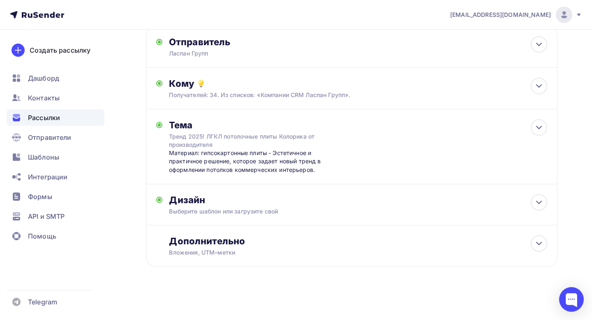
click at [75, 116] on div "Рассылки" at bounding box center [56, 117] width 98 height 16
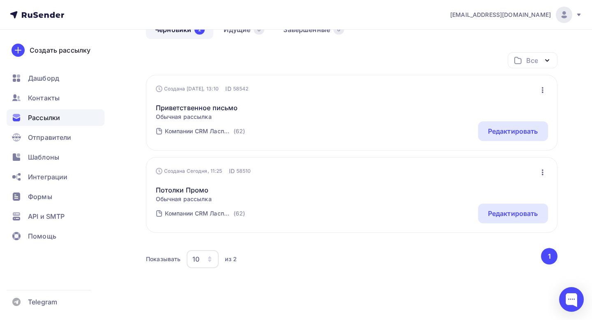
scroll to position [59, 0]
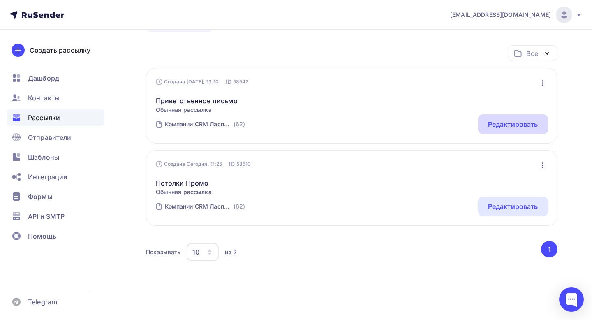
click at [492, 127] on div "Редактировать" at bounding box center [513, 124] width 50 height 10
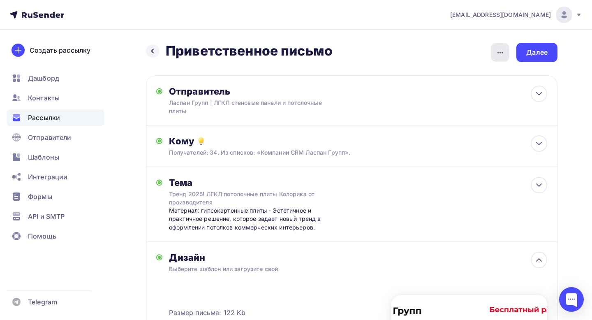
click at [508, 51] on div "button" at bounding box center [500, 52] width 19 height 19
click at [469, 104] on ul "Закончить позже Переименовать рассылку Удалить" at bounding box center [457, 97] width 122 height 65
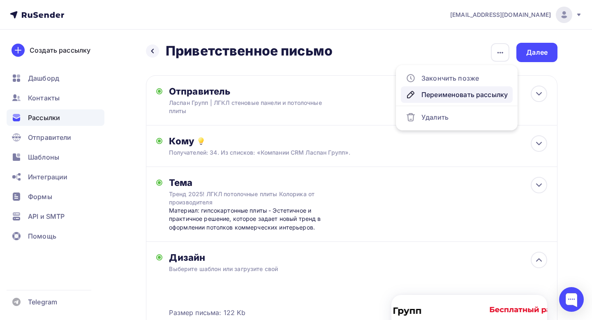
click at [463, 96] on div "Переименовать рассылку" at bounding box center [457, 95] width 102 height 10
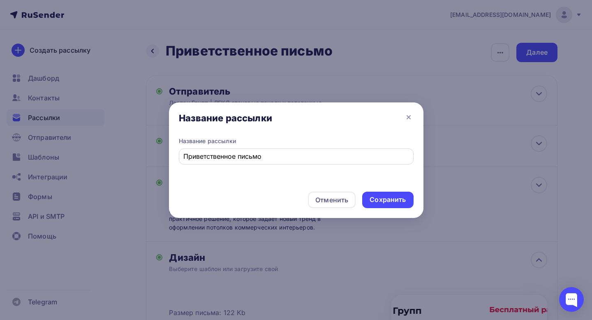
click at [262, 150] on div "Приветственное письмо" at bounding box center [296, 156] width 235 height 16
click at [252, 153] on input "Приветственное письмо" at bounding box center [295, 156] width 225 height 10
type input "Приветственное - Ласпан Групп"
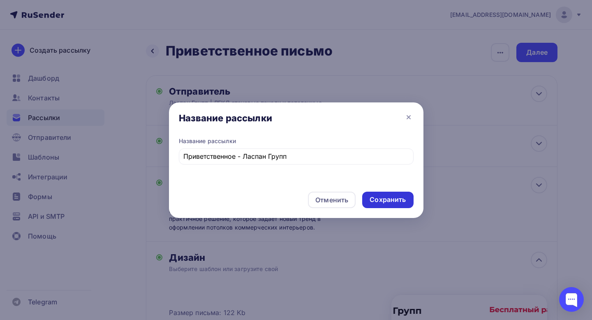
click at [382, 198] on div "Сохранить" at bounding box center [388, 199] width 36 height 9
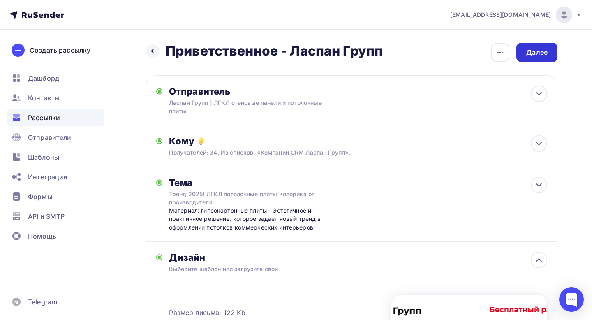
click at [530, 53] on div "Далее" at bounding box center [536, 52] width 21 height 9
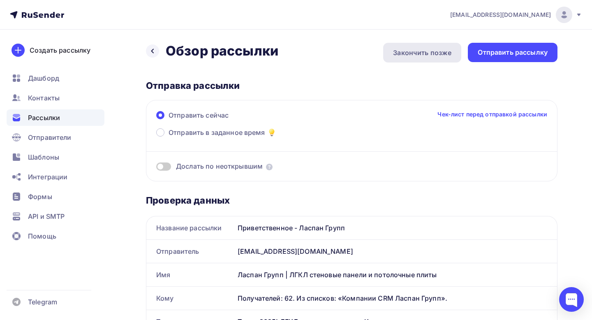
click at [432, 53] on div "Закончить позже" at bounding box center [422, 53] width 58 height 10
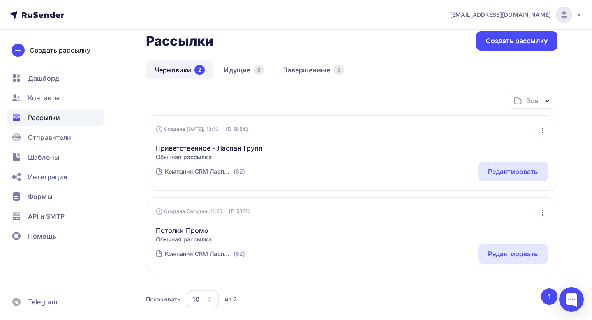
scroll to position [13, 0]
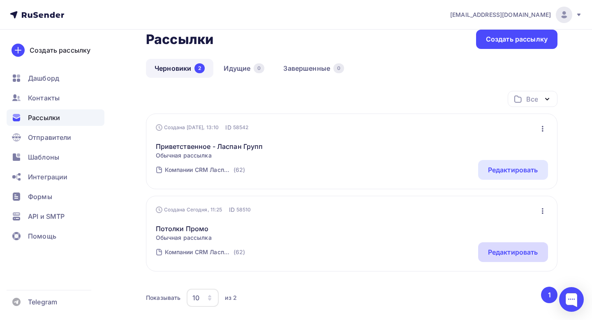
click at [508, 252] on div "Редактировать" at bounding box center [513, 252] width 50 height 10
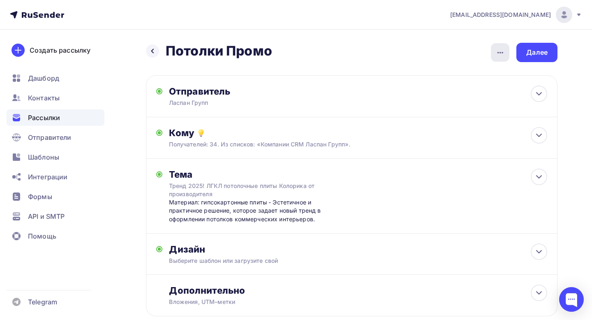
click at [497, 59] on div "button" at bounding box center [500, 52] width 19 height 19
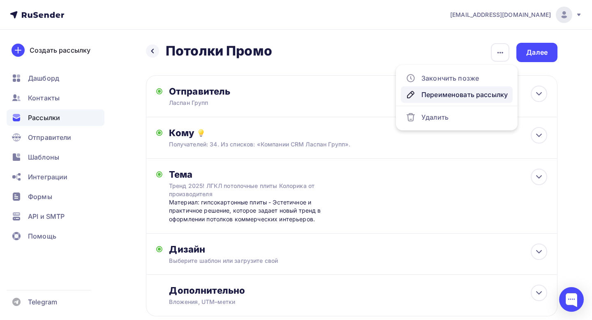
click at [468, 94] on div "Переименовать рассылку" at bounding box center [457, 95] width 102 height 10
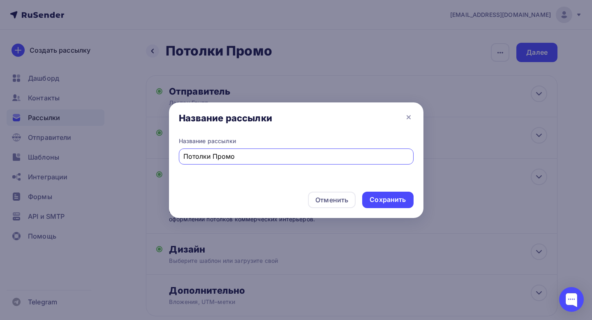
click at [204, 156] on input "Потолки Промо" at bounding box center [295, 156] width 225 height 10
click at [231, 157] on input "Потолки Промо" at bounding box center [295, 156] width 225 height 10
type input "Потолки - Колорика"
click at [385, 199] on div "Сохранить" at bounding box center [388, 199] width 36 height 9
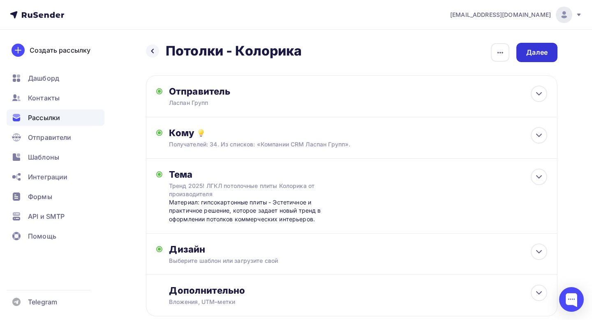
click at [532, 56] on div "Далее" at bounding box center [536, 52] width 21 height 9
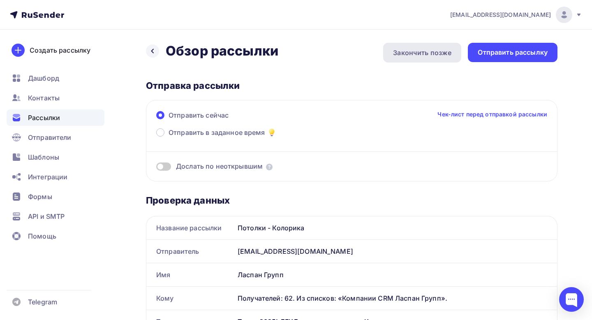
click at [406, 55] on div "Закончить позже" at bounding box center [422, 53] width 58 height 10
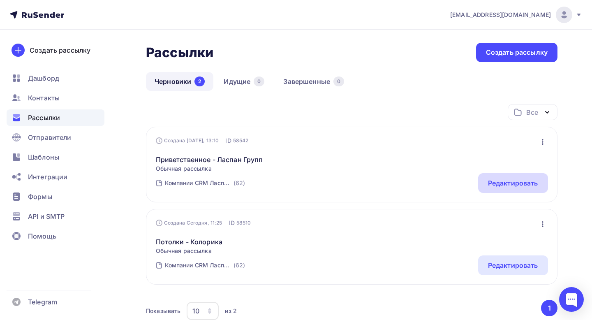
click at [491, 187] on div "Редактировать" at bounding box center [513, 183] width 50 height 10
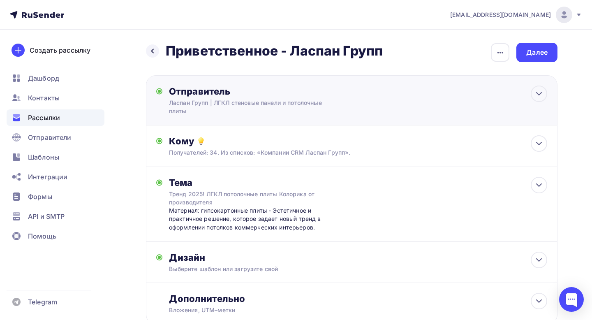
click at [368, 95] on div "Отправитель Ласпан Групп | ЛГКЛ стеновые панели и потолочные плиты Email * [EMA…" at bounding box center [352, 100] width 412 height 50
type input "Ласпан Групп | ЛГКЛ стеновые панели и потолочные плиты"
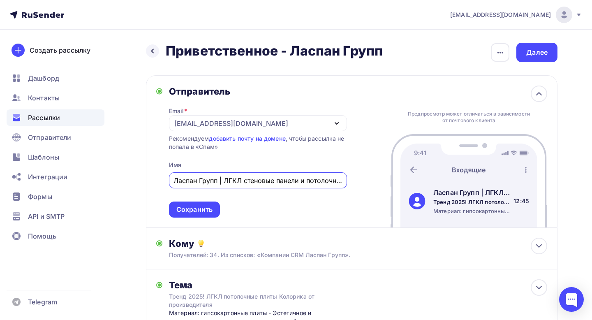
drag, startPoint x: 282, startPoint y: 177, endPoint x: 156, endPoint y: 177, distance: 125.4
click at [156, 177] on div "Отправитель Email * [EMAIL_ADDRESS][DOMAIN_NAME] [EMAIL_ADDRESS][DOMAIN_NAME] Д…" at bounding box center [251, 152] width 191 height 132
click at [271, 182] on input "Ласпан Групп | ЛГКЛ стеновые панели и потолочные плиты" at bounding box center [258, 181] width 169 height 10
click at [195, 208] on div "Сохранить" at bounding box center [194, 209] width 36 height 9
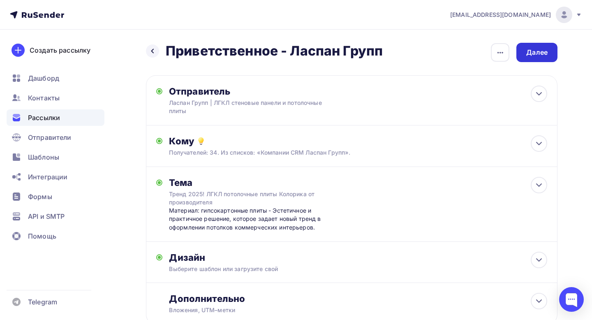
click at [551, 55] on div "Далее" at bounding box center [536, 52] width 41 height 19
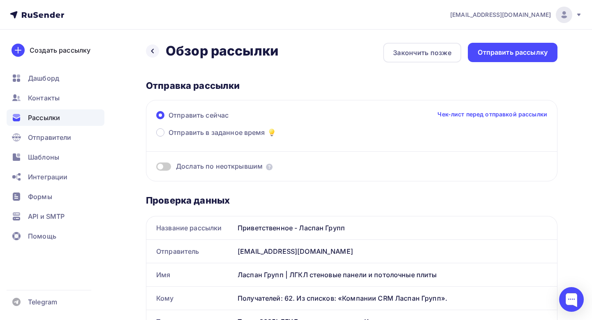
click at [44, 117] on span "Рассылки" at bounding box center [44, 118] width 32 height 10
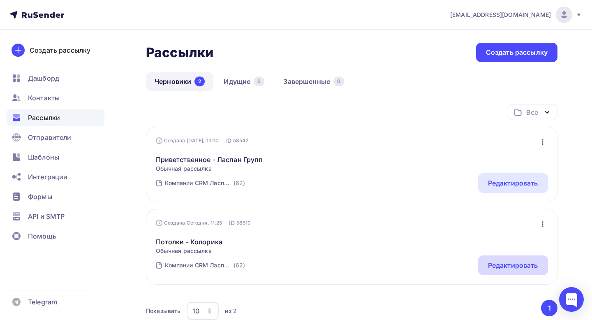
click at [511, 270] on div "Редактировать" at bounding box center [513, 265] width 50 height 10
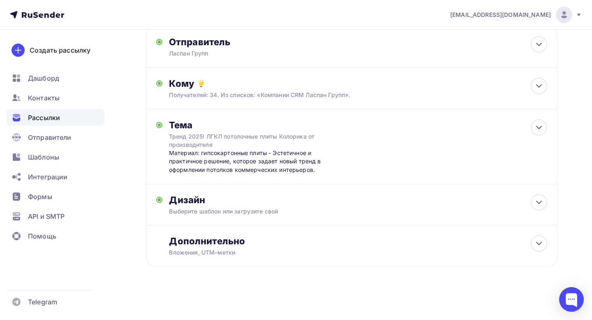
scroll to position [50, 0]
click at [535, 41] on icon at bounding box center [539, 44] width 10 height 10
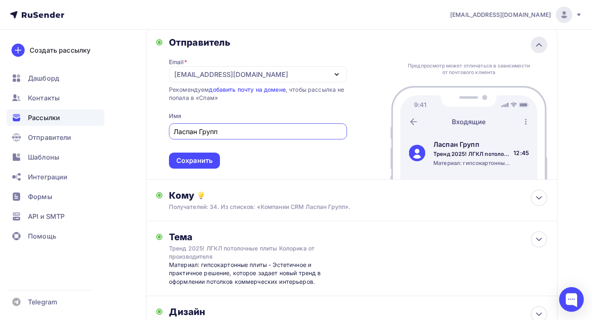
scroll to position [0, 0]
paste input "| ЛГКЛ стеновые панели и потолочные плиты"
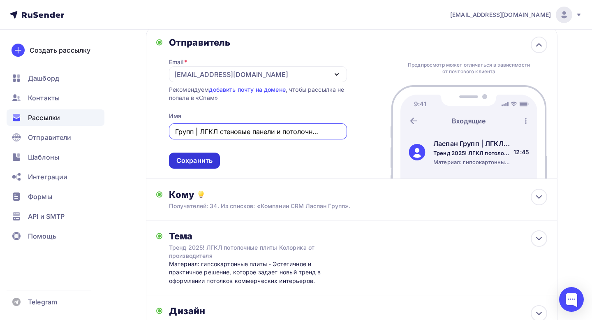
type input "Ласпан Групп | ЛГКЛ стеновые панели и потолочные плиты"
click at [201, 163] on div "Сохранить" at bounding box center [194, 160] width 36 height 9
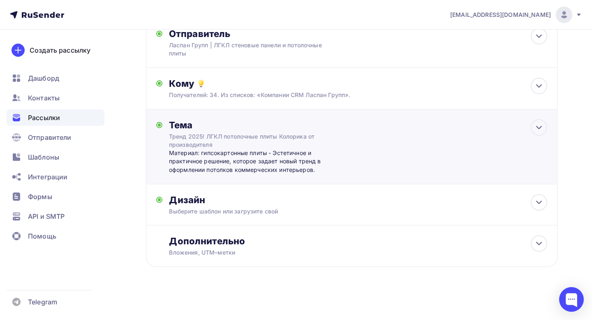
scroll to position [0, 0]
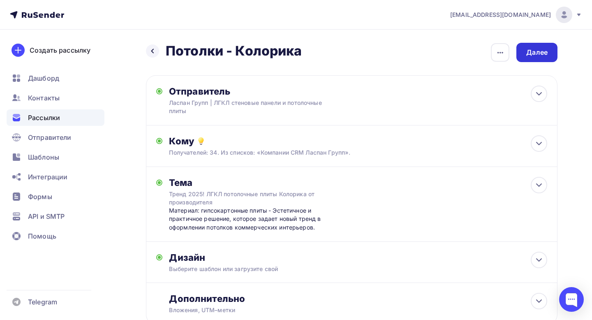
click at [548, 55] on div "Далее" at bounding box center [536, 52] width 41 height 19
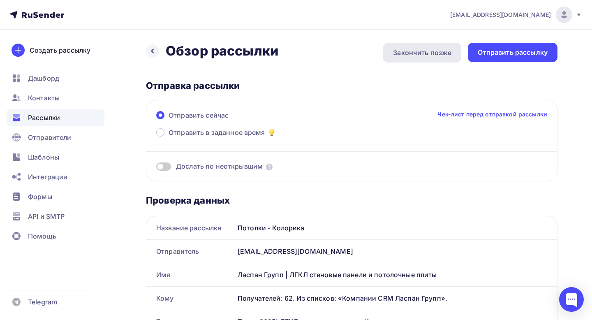
click at [437, 49] on div "Закончить позже" at bounding box center [422, 53] width 58 height 10
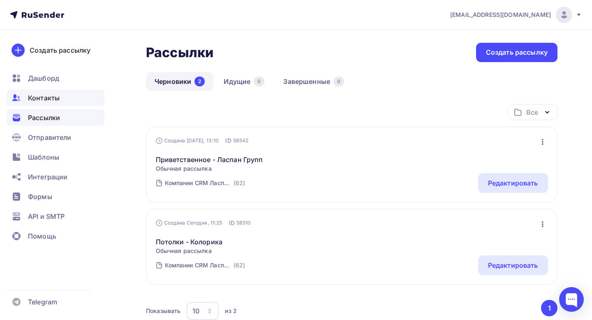
click at [66, 95] on div "Контакты" at bounding box center [56, 98] width 98 height 16
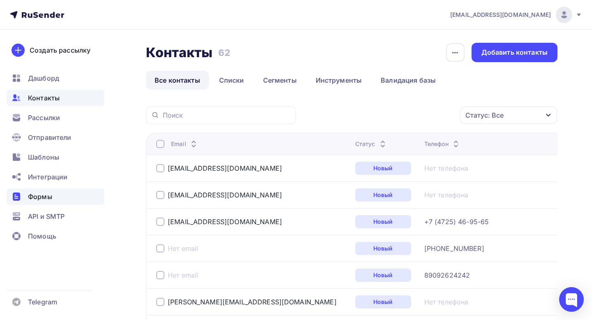
scroll to position [15, 0]
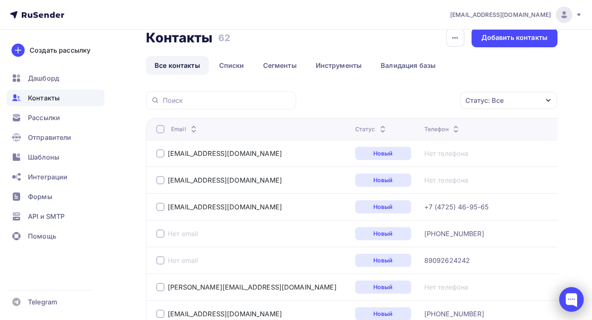
click at [572, 303] on div at bounding box center [571, 299] width 25 height 25
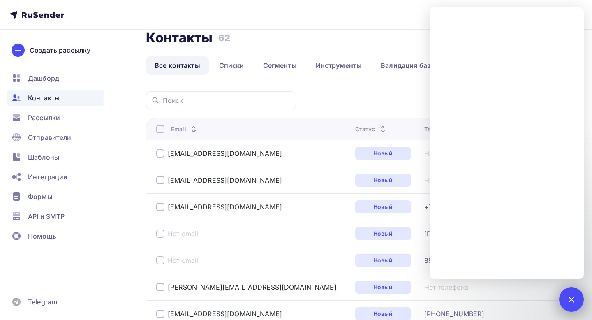
click at [571, 296] on div at bounding box center [571, 299] width 11 height 11
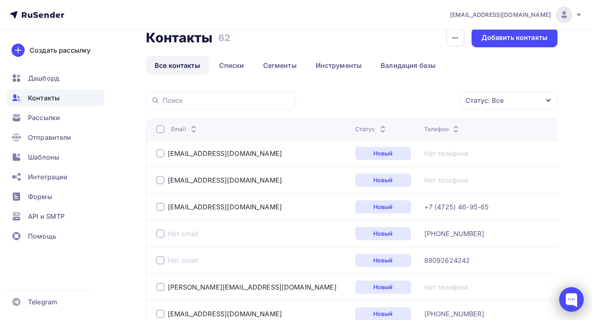
click at [571, 296] on div at bounding box center [571, 299] width 25 height 25
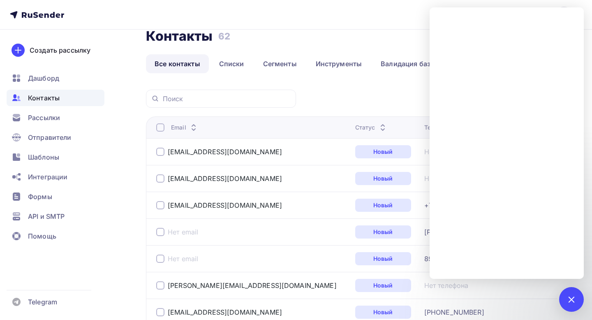
scroll to position [0, 0]
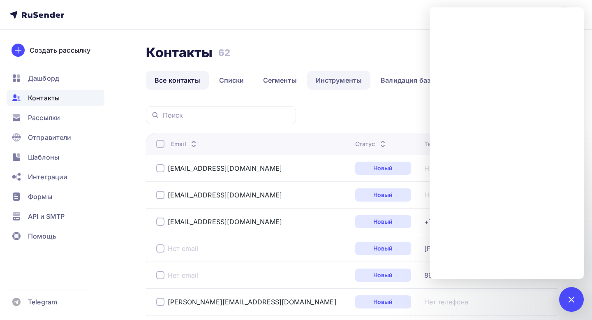
click at [338, 83] on link "Инструменты" at bounding box center [339, 80] width 64 height 19
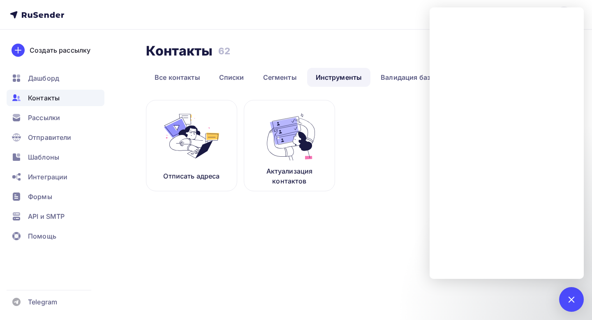
click at [409, 57] on div "Контакты Контакты 62 62" at bounding box center [352, 51] width 412 height 16
click at [186, 80] on link "Все контакты" at bounding box center [177, 77] width 63 height 19
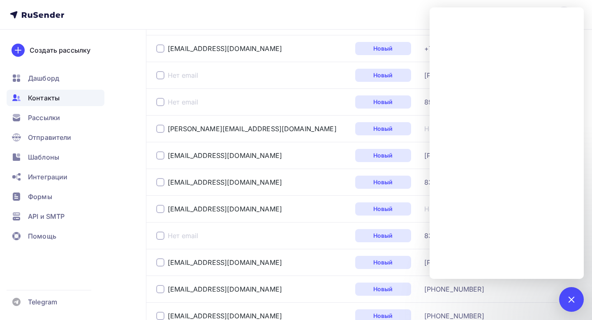
scroll to position [284, 0]
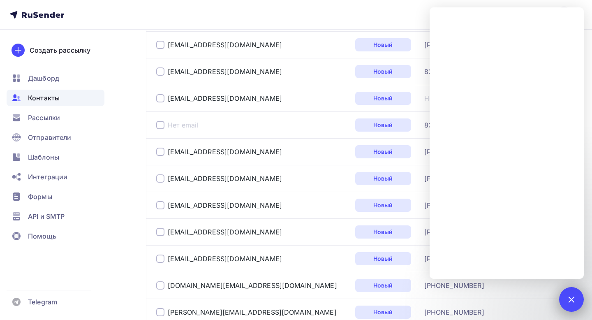
click at [577, 296] on div at bounding box center [571, 299] width 25 height 25
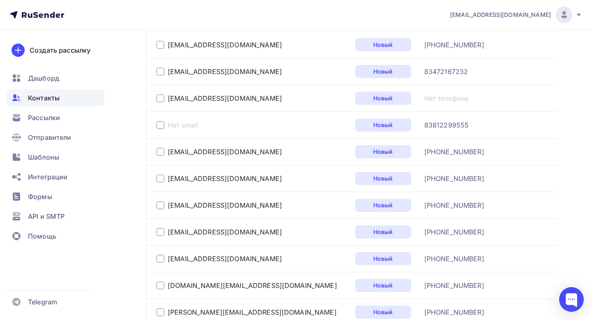
scroll to position [0, 0]
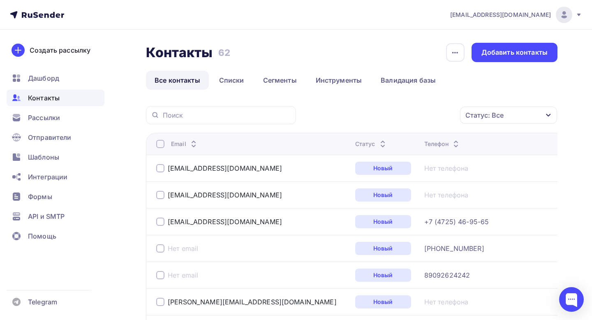
click at [574, 14] on div "marketing@laspan.ru" at bounding box center [516, 15] width 132 height 16
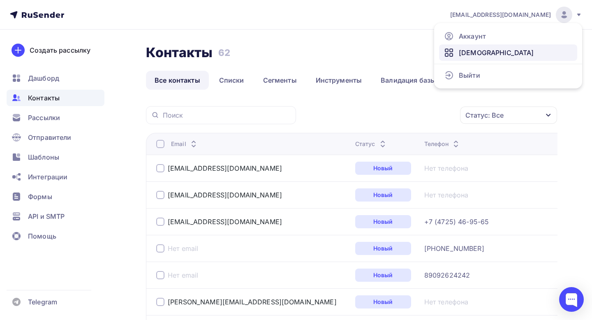
click at [465, 51] on span "[DEMOGRAPHIC_DATA]" at bounding box center [496, 53] width 75 height 10
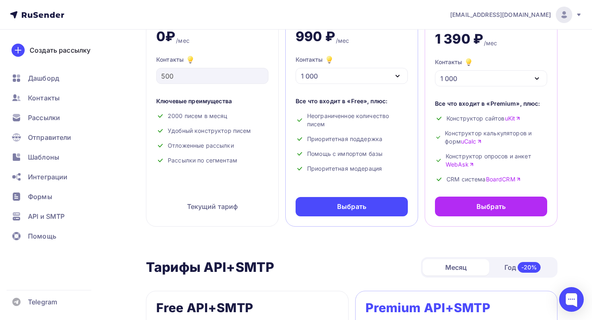
scroll to position [105, 0]
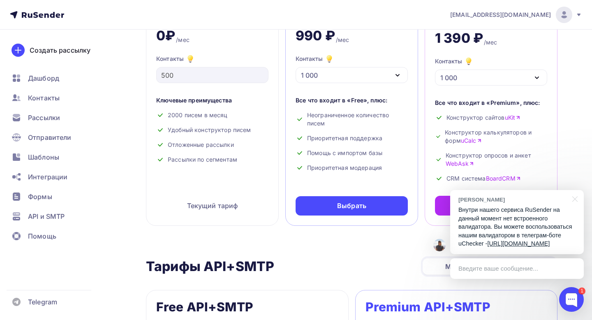
click at [535, 211] on p "Внутри нашего сервиса RuSender на данный момент нет встроенного валидатора. Вы …" at bounding box center [517, 227] width 117 height 42
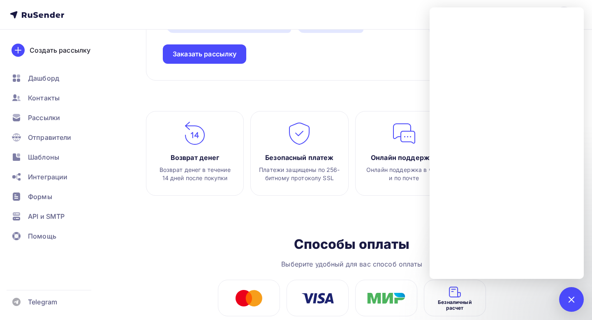
scroll to position [943, 0]
click at [465, 299] on span "Безналичный расчет" at bounding box center [454, 305] width 49 height 12
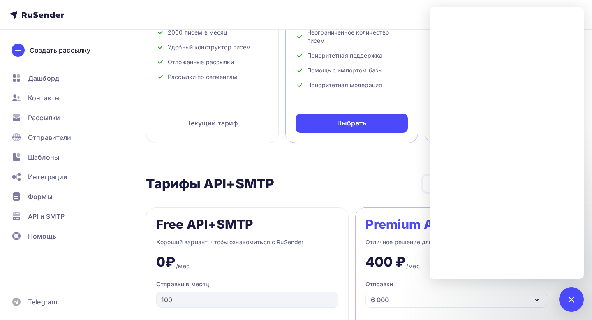
scroll to position [188, 0]
click at [568, 304] on div "1" at bounding box center [571, 299] width 25 height 25
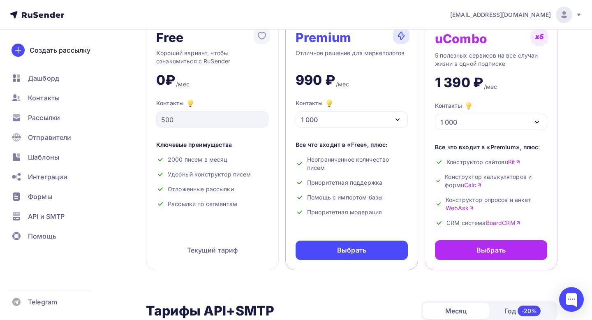
scroll to position [0, 0]
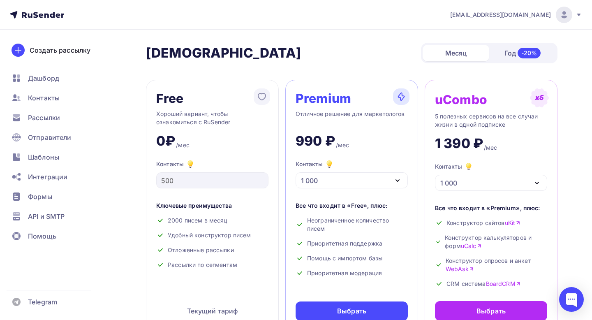
click at [394, 178] on icon "button" at bounding box center [398, 181] width 10 height 10
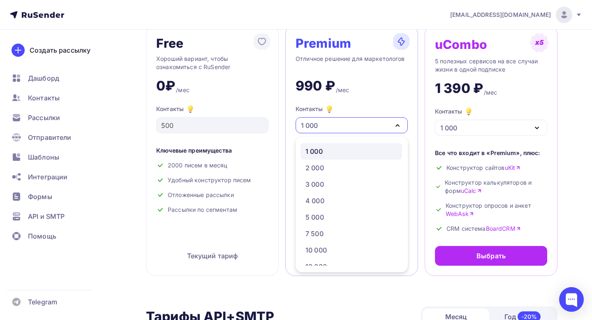
scroll to position [64, 0]
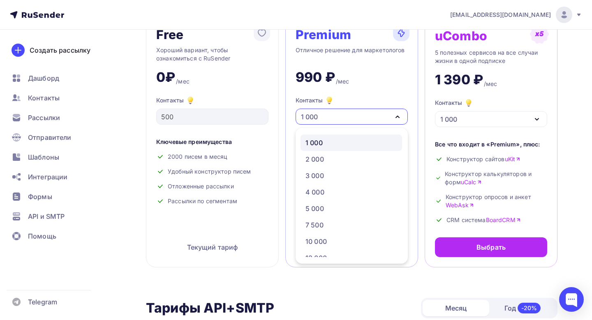
click at [364, 83] on div "990 ₽ /мес" at bounding box center [352, 74] width 112 height 23
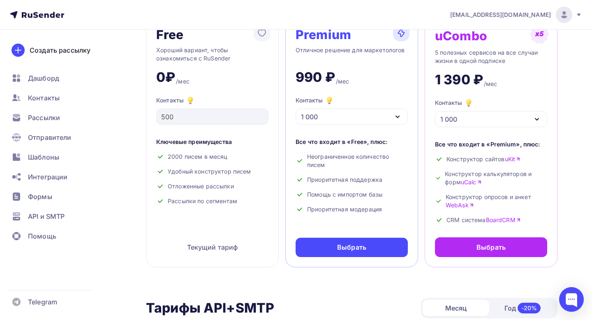
scroll to position [7, 0]
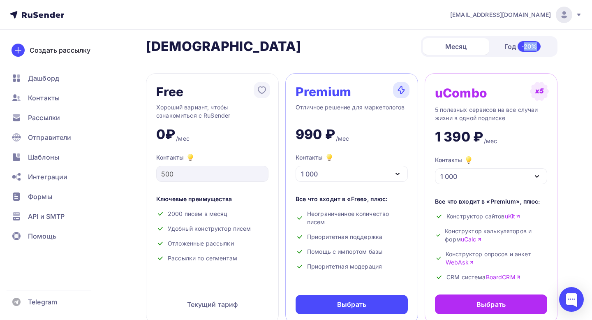
click at [523, 51] on div "-20%" at bounding box center [529, 46] width 23 height 11
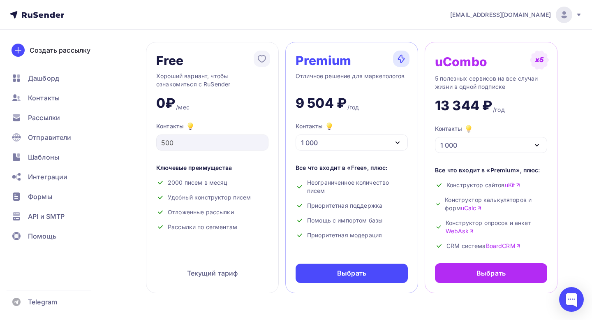
scroll to position [52, 0]
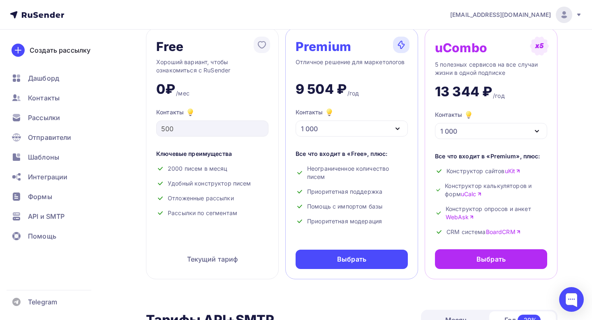
click at [384, 126] on div "1 000" at bounding box center [352, 128] width 112 height 16
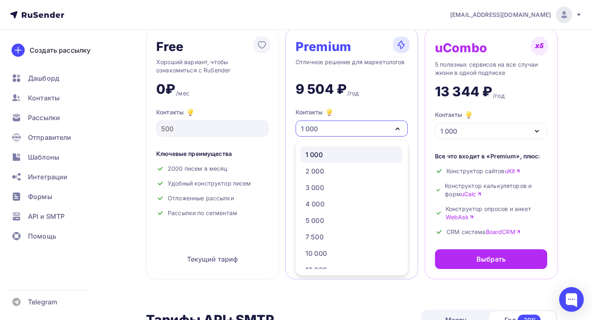
click at [394, 97] on div "9 504 ₽ /год" at bounding box center [352, 85] width 112 height 23
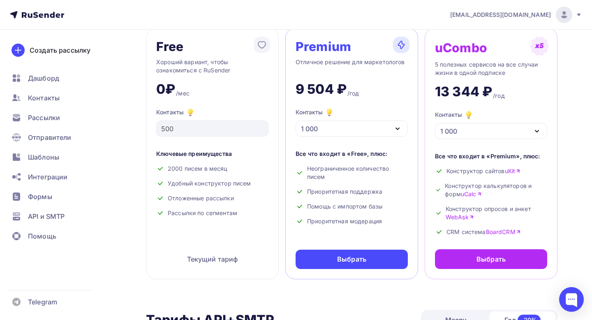
scroll to position [0, 0]
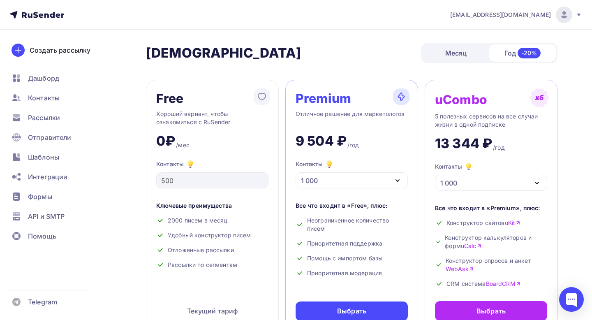
click at [456, 55] on div "Месяц" at bounding box center [456, 53] width 67 height 16
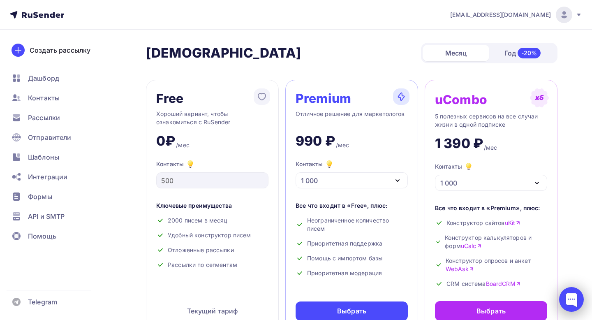
click at [574, 299] on div at bounding box center [571, 299] width 25 height 25
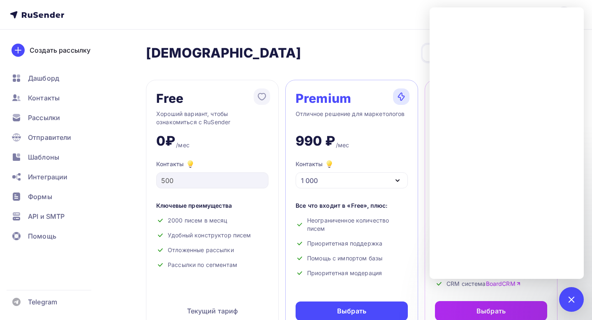
click at [380, 181] on div "1 000" at bounding box center [352, 180] width 112 height 16
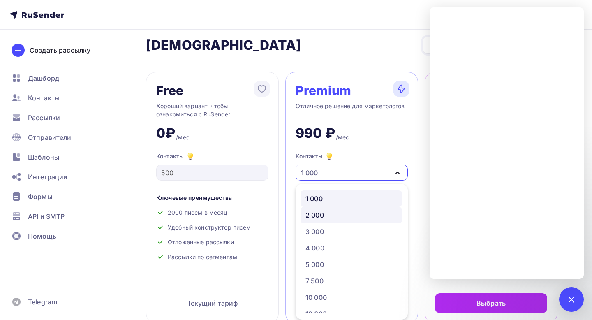
click at [337, 216] on div "2 000" at bounding box center [352, 215] width 92 height 10
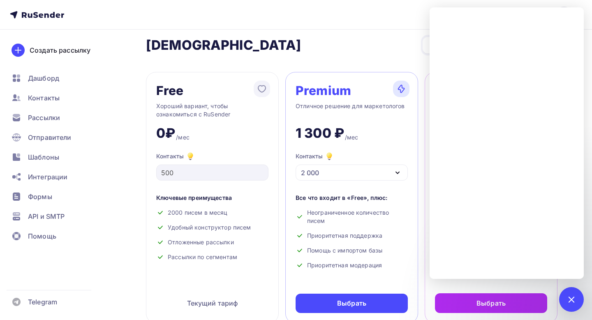
click at [382, 174] on div "2 000" at bounding box center [352, 172] width 112 height 16
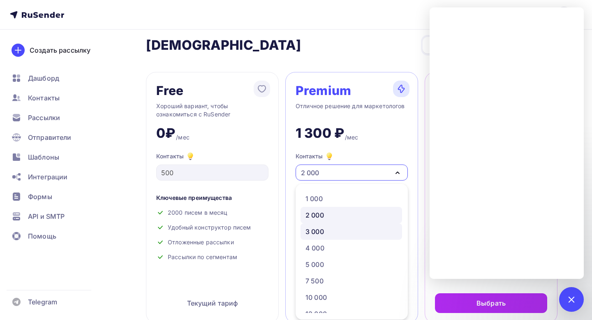
click at [323, 228] on div "3 000" at bounding box center [315, 232] width 19 height 10
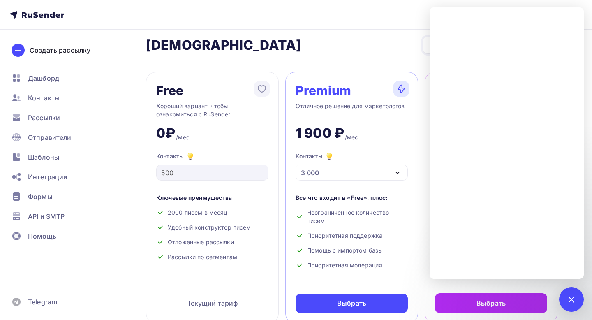
click at [411, 133] on div "Premium Отличное решение для маркетологов 1 900 ₽ /мес Контакты 3 000 1 000 2 0…" at bounding box center [351, 197] width 133 height 251
click at [375, 180] on div "3 000" at bounding box center [352, 172] width 112 height 16
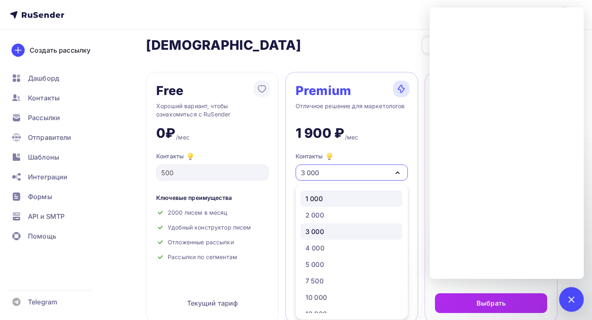
click at [333, 195] on div "1 000" at bounding box center [352, 199] width 92 height 10
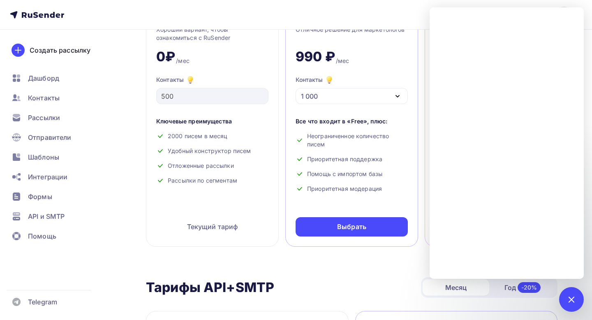
scroll to position [85, 0]
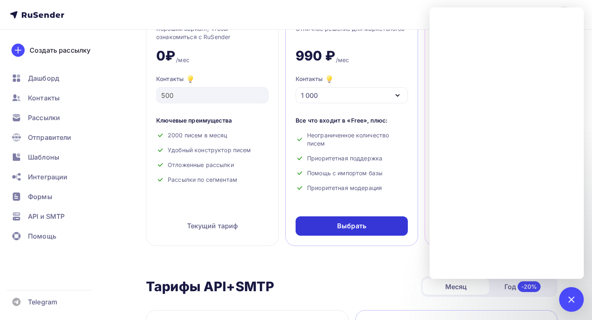
click at [384, 225] on div "Выбрать" at bounding box center [352, 225] width 112 height 19
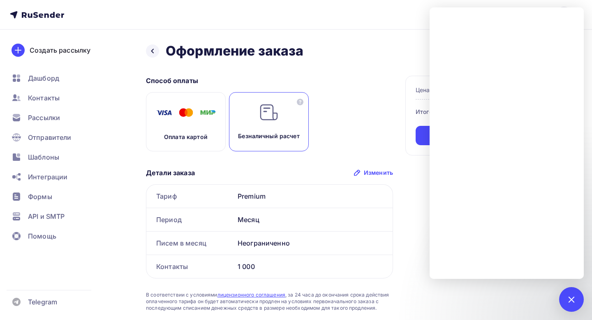
click at [273, 118] on img at bounding box center [269, 112] width 20 height 20
click at [574, 293] on div "1" at bounding box center [571, 299] width 25 height 25
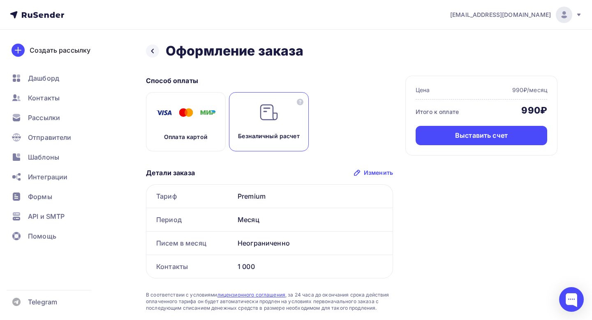
scroll to position [59, 0]
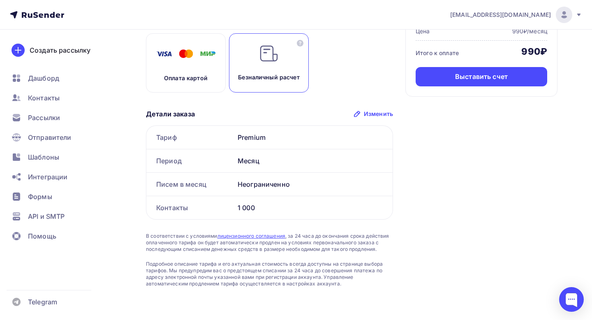
click at [395, 104] on div "Способ оплаты Оплата картой Безналичный расчет Детали заказа Изменить Тариф Pre…" at bounding box center [352, 152] width 412 height 270
click at [387, 111] on div "Изменить" at bounding box center [378, 114] width 29 height 8
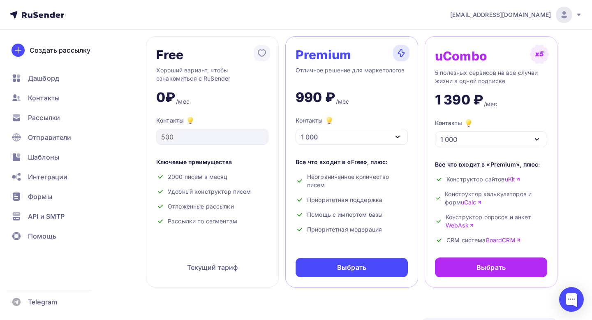
scroll to position [64, 0]
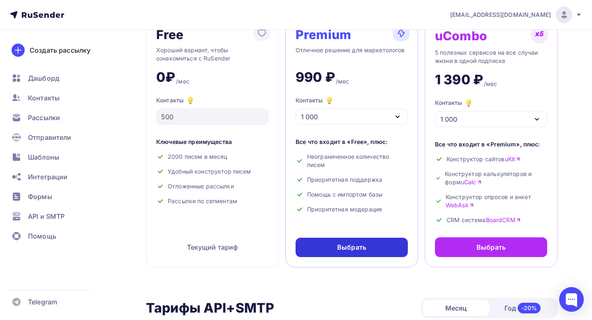
click at [362, 248] on div "Выбрать" at bounding box center [351, 247] width 29 height 9
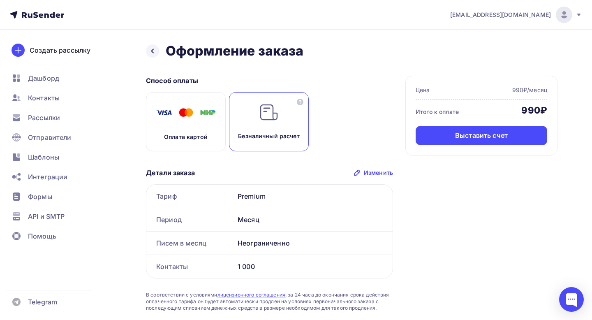
click at [278, 103] on img at bounding box center [269, 112] width 20 height 20
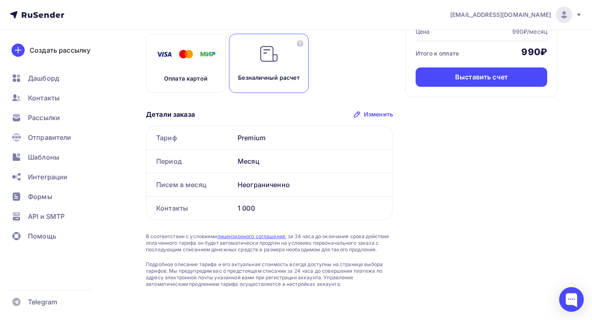
scroll to position [59, 0]
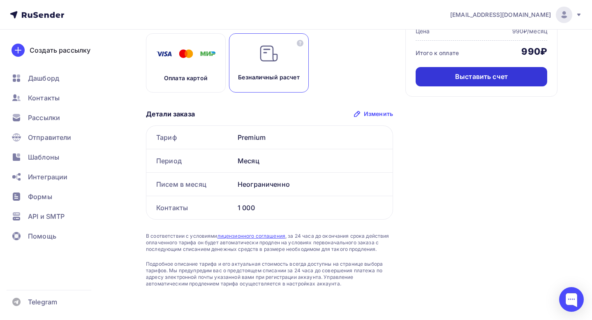
click at [467, 79] on div "Выставить счет" at bounding box center [481, 76] width 53 height 9
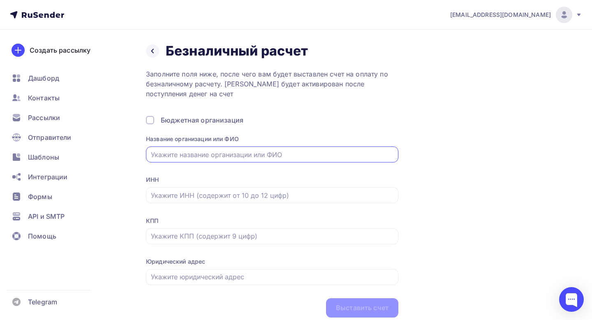
click at [209, 155] on input "text" at bounding box center [272, 155] width 243 height 10
click at [152, 46] on div at bounding box center [152, 50] width 13 height 13
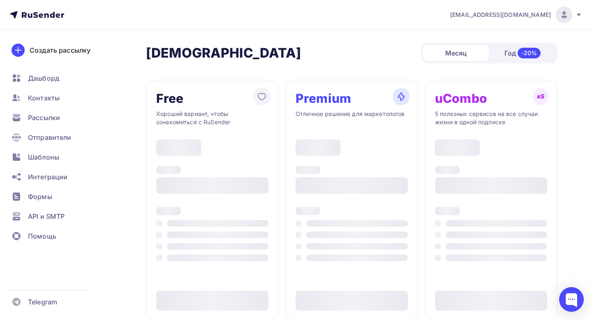
scroll to position [64, 0]
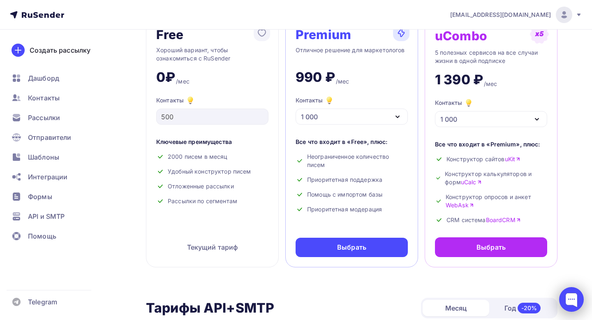
click at [568, 295] on div at bounding box center [571, 299] width 25 height 25
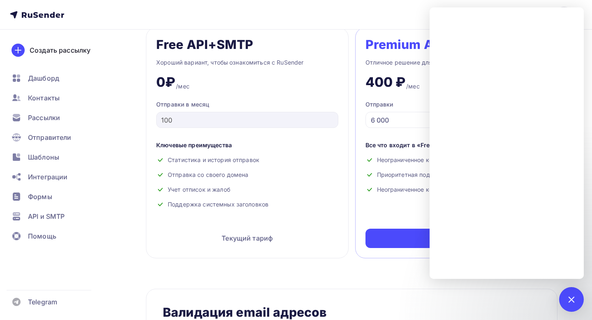
scroll to position [377, 0]
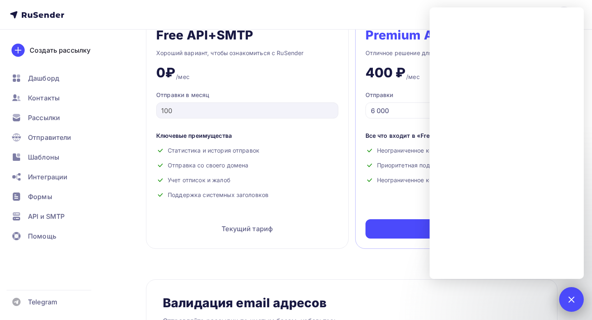
click at [566, 297] on div "1" at bounding box center [571, 299] width 25 height 25
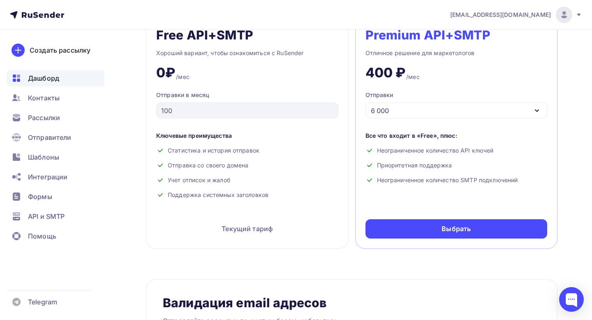
click at [49, 83] on div "Дашборд" at bounding box center [56, 78] width 98 height 16
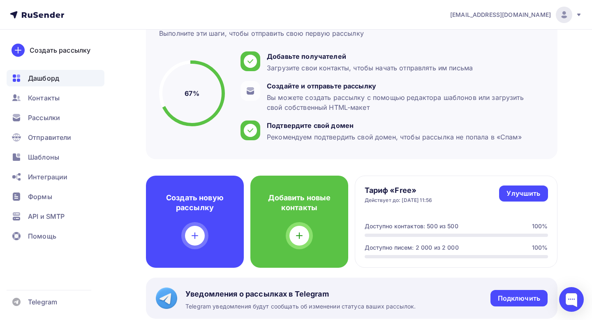
scroll to position [76, 0]
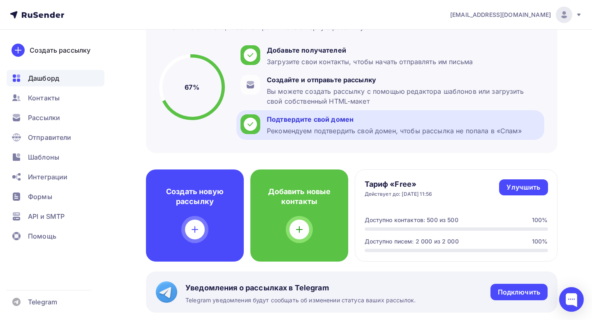
click at [285, 124] on div "Подтвердите свой домен" at bounding box center [394, 119] width 255 height 10
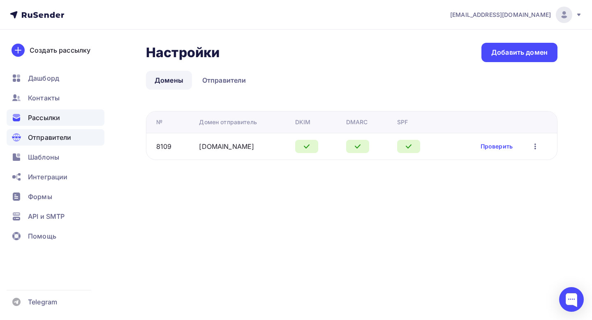
click at [51, 118] on span "Рассылки" at bounding box center [44, 118] width 32 height 10
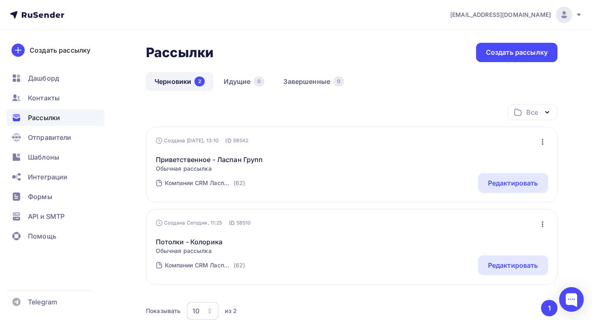
scroll to position [64, 0]
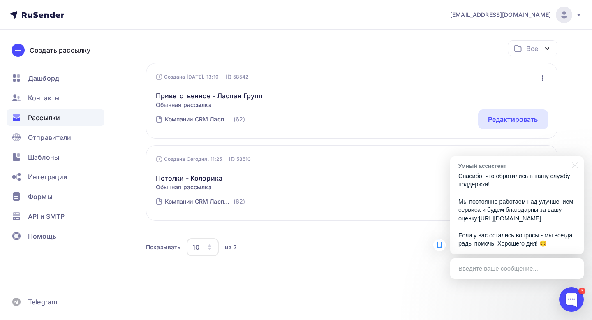
click at [376, 278] on div "Все Все папки Создать новую папку Создана Сегодня, 13:10 ID 58542 Редактировать…" at bounding box center [352, 163] width 412 height 247
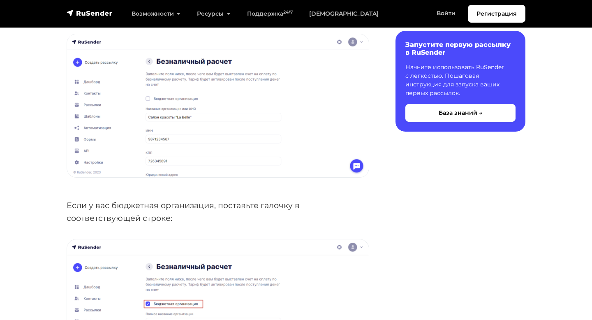
scroll to position [578, 0]
